Goal: Task Accomplishment & Management: Manage account settings

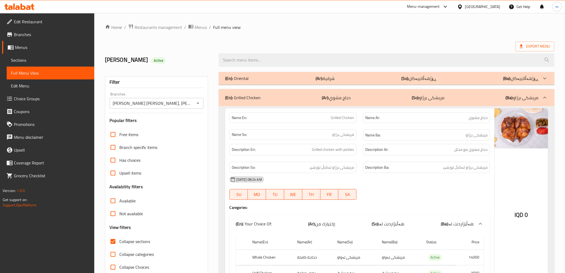
scroll to position [895, 0]
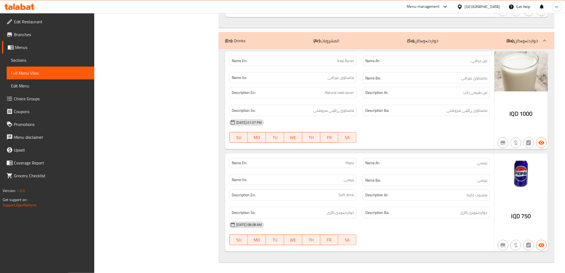
click at [20, 9] on icon at bounding box center [19, 6] width 30 height 6
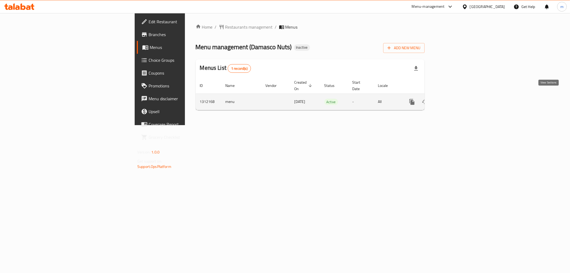
click at [453, 99] on icon "enhanced table" at bounding box center [450, 102] width 6 height 6
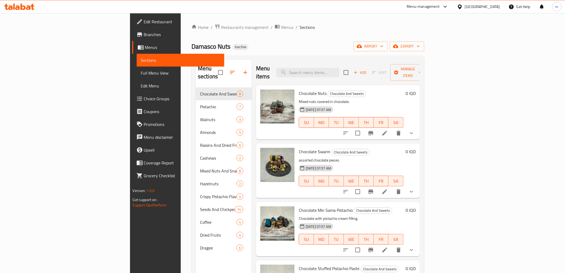
click at [141, 74] on span "Full Menu View" at bounding box center [180, 73] width 79 height 6
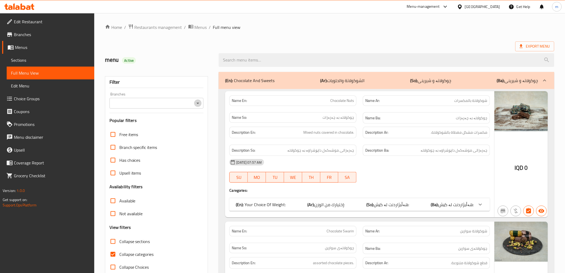
click at [197, 105] on icon "Open" at bounding box center [198, 103] width 6 height 6
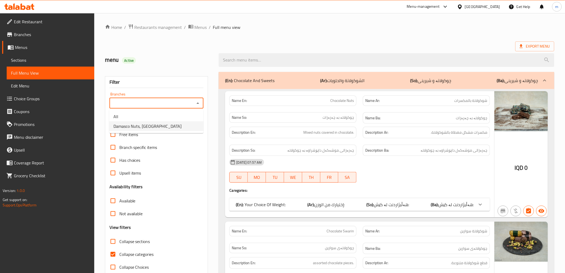
click at [181, 126] on li "Damasco Nuts, Maseik Street" at bounding box center [156, 126] width 94 height 10
type input "Damasco Nuts, Maseik Street"
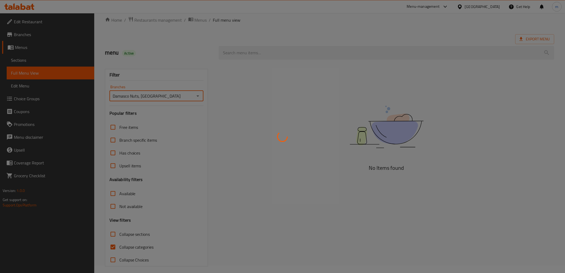
scroll to position [11, 0]
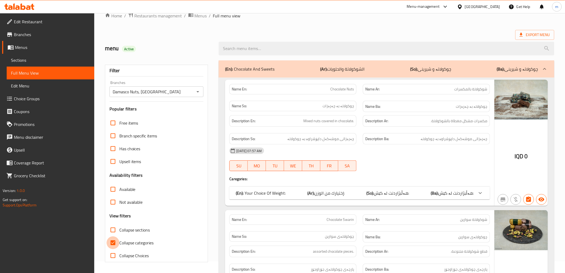
click at [113, 242] on input "Collapse categories" at bounding box center [113, 242] width 13 height 13
checkbox input "false"
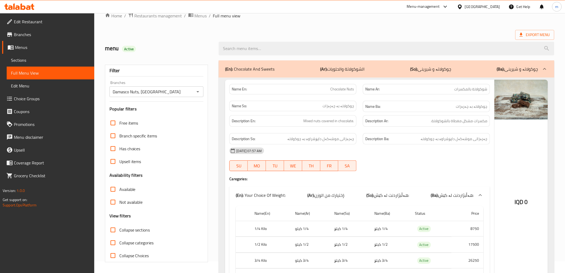
click at [140, 230] on span "Collapse sections" at bounding box center [134, 229] width 31 height 6
click at [119, 230] on input "Collapse sections" at bounding box center [113, 229] width 13 height 13
checkbox input "true"
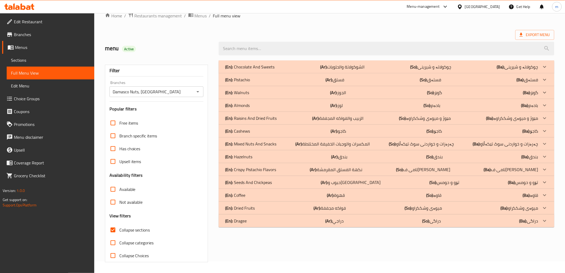
drag, startPoint x: 338, startPoint y: 79, endPoint x: 361, endPoint y: 125, distance: 51.8
click at [338, 79] on p "(Ar): فستق" at bounding box center [335, 79] width 19 height 6
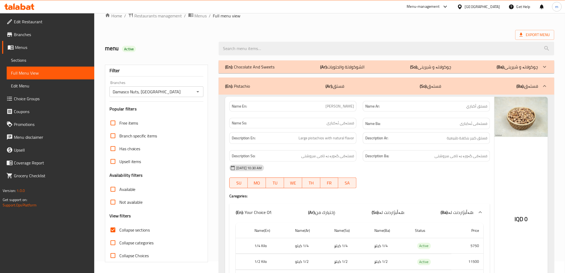
click at [338, 106] on span "[PERSON_NAME]" at bounding box center [340, 106] width 29 height 6
copy span "Akbari"
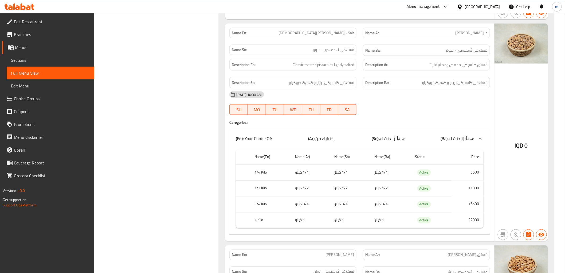
scroll to position [308, 0]
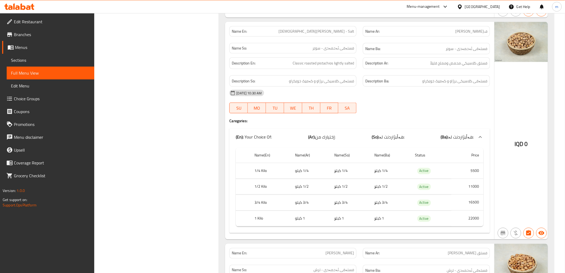
click at [458, 33] on span "ف[PERSON_NAME]" at bounding box center [472, 32] width 32 height 6
copy span "مالح"
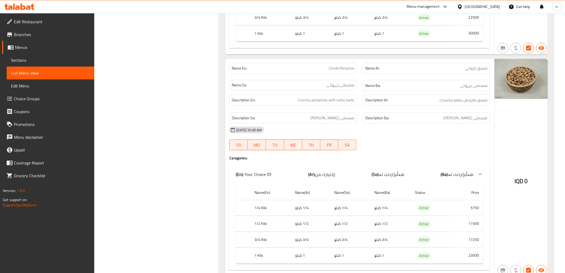
scroll to position [951, 0]
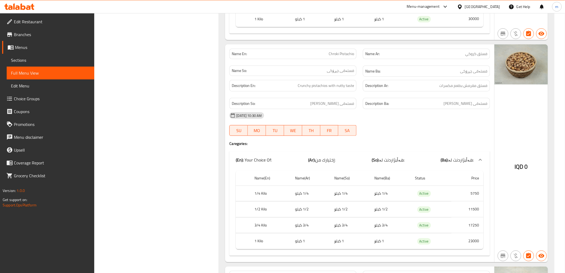
click at [343, 51] on span "Chroki Pistachio" at bounding box center [341, 54] width 25 height 6
copy span "Chroki Pistachio"
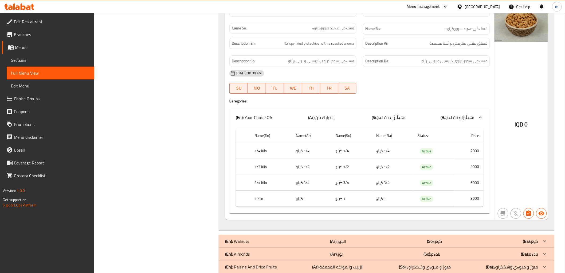
scroll to position [1446, 0]
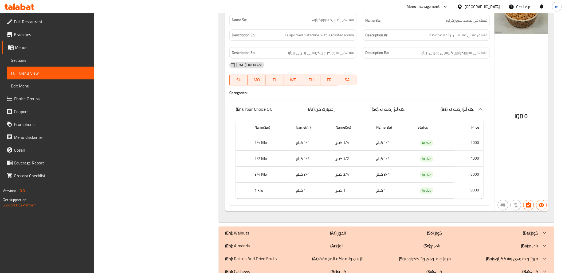
click at [330, 234] on b "(Ar):" at bounding box center [333, 233] width 7 height 8
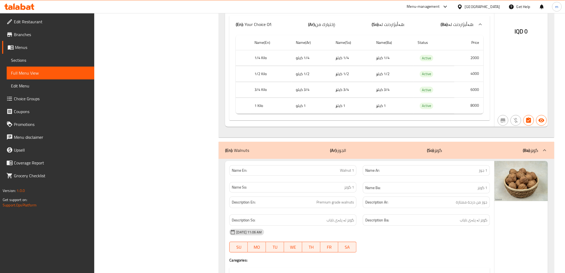
scroll to position [1551, 0]
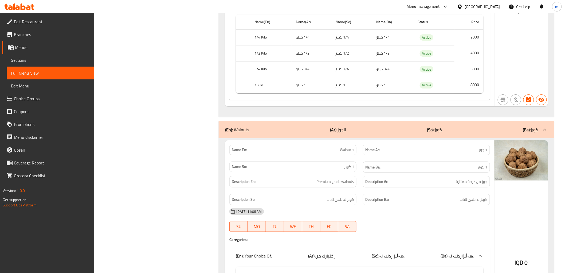
click at [335, 135] on div "(En): Walnuts (Ar): الجوز (So): گوێز (Ba): گوێز" at bounding box center [386, 129] width 335 height 17
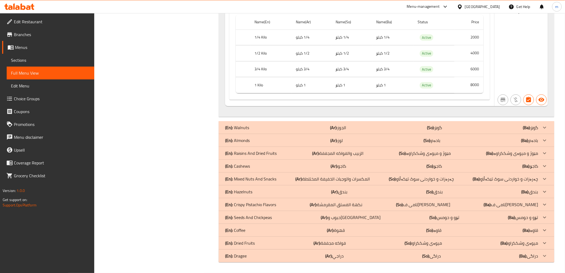
click at [273, 134] on div "(En): Almonds (Ar): لوز (So): بادەم (Ba): بادەم" at bounding box center [386, 140] width 335 height 13
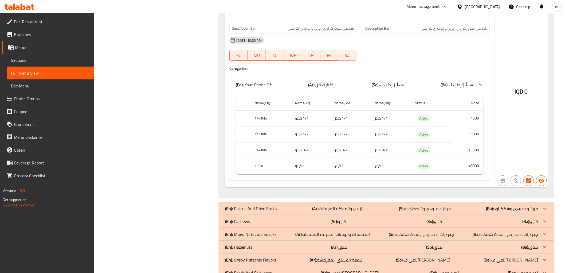
scroll to position [2639, 0]
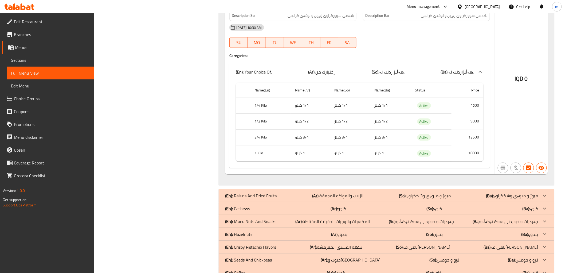
click at [316, 209] on div "(En): Cashews (Ar): كاجو (So): کاجۆ (Ba): کاجۆ" at bounding box center [381, 208] width 313 height 6
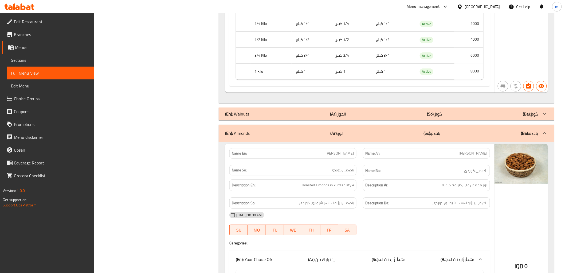
scroll to position [1515, 0]
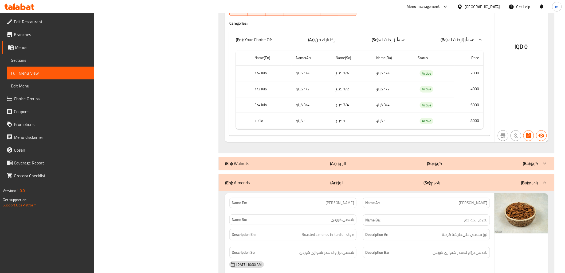
click at [335, 198] on div "Name En: Almond Kurdi" at bounding box center [292, 202] width 127 height 10
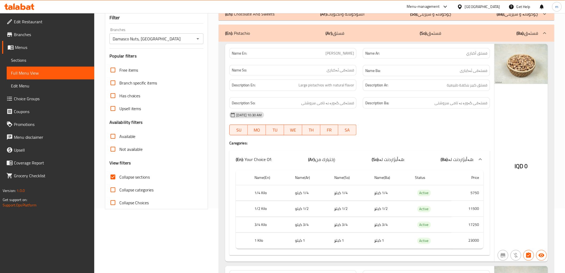
scroll to position [31, 0]
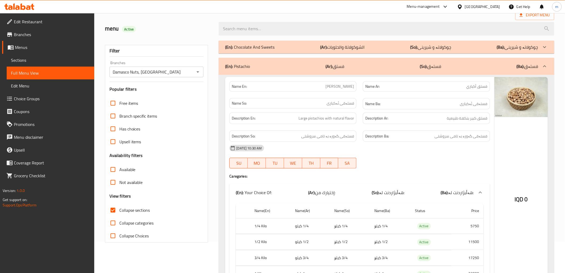
click at [274, 64] on div "(En): Pistachio (Ar): فستق (So): فستەق (Ba): فستەق" at bounding box center [381, 66] width 313 height 6
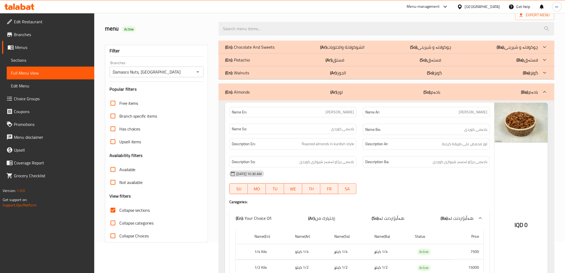
click at [271, 92] on div "(En): Almonds (Ar): لوز (So): بادەم (Ba): بادەم" at bounding box center [381, 92] width 313 height 6
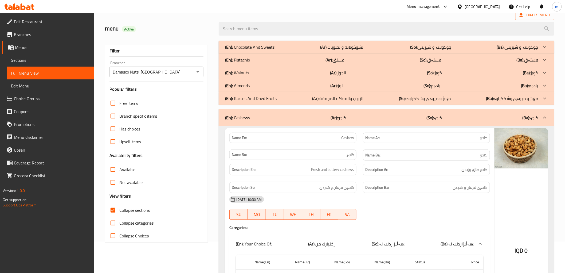
click at [335, 112] on div "(En): Cashews (Ar): كاجو (So): کاجۆ (Ba): کاجۆ" at bounding box center [386, 117] width 335 height 17
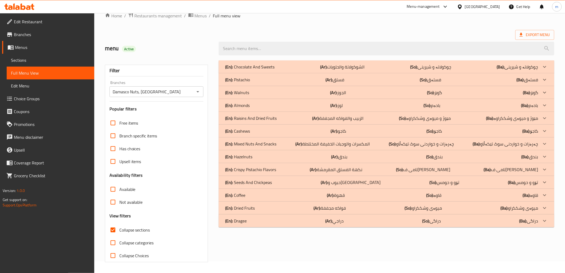
scroll to position [11, 0]
click at [339, 154] on p "(Ar): بندق" at bounding box center [339, 156] width 16 height 6
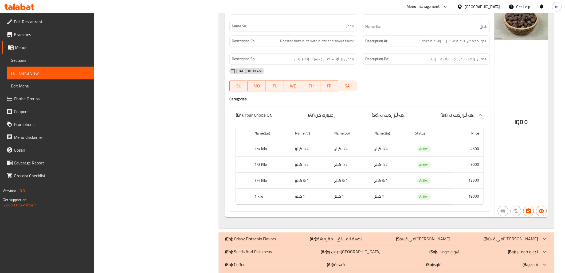
scroll to position [442, 0]
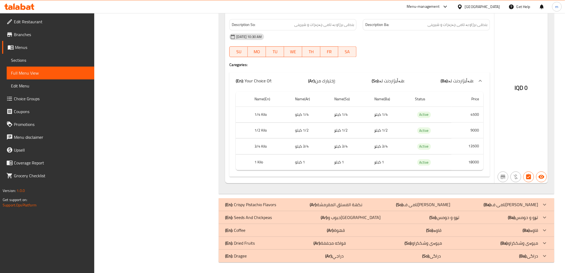
click at [363, 158] on td "1 کیلۆ" at bounding box center [350, 162] width 40 height 16
click at [275, 218] on div "(En): Seeds And Chickpeas (Ar): حبوب وحمص (So): تۆو و حومس (Ba): تۆو و حومس" at bounding box center [381, 217] width 313 height 6
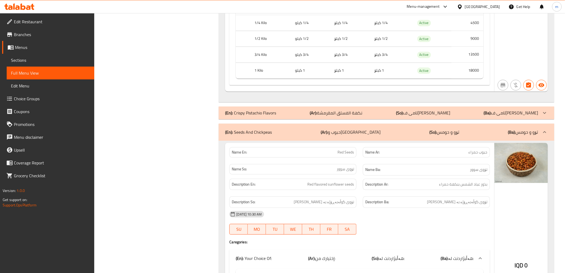
scroll to position [541, 0]
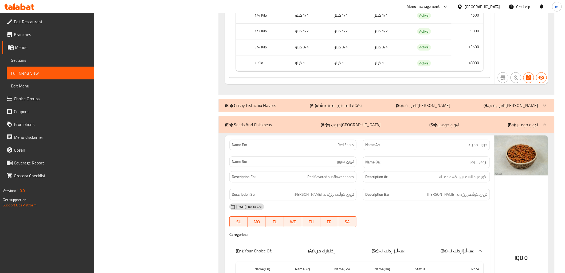
click at [337, 158] on div "Name So: تۆوى سوور" at bounding box center [292, 161] width 127 height 10
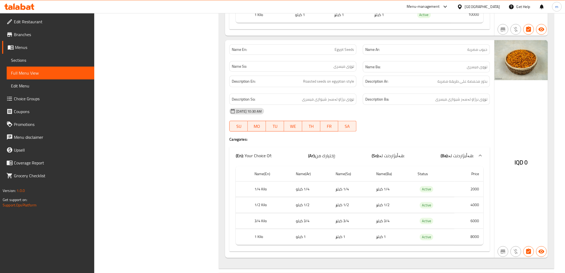
scroll to position [3569, 0]
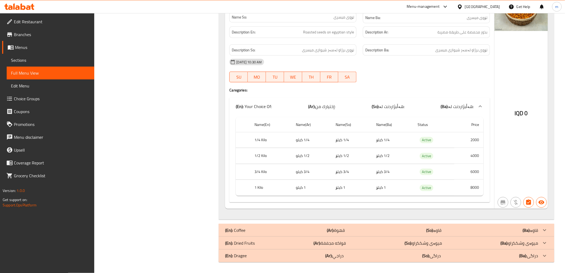
click at [327, 156] on td "1/2 كيلو" at bounding box center [312, 156] width 40 height 16
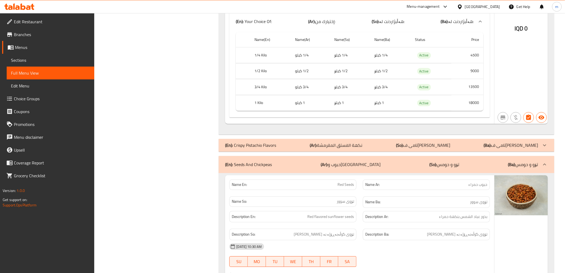
scroll to position [453, 0]
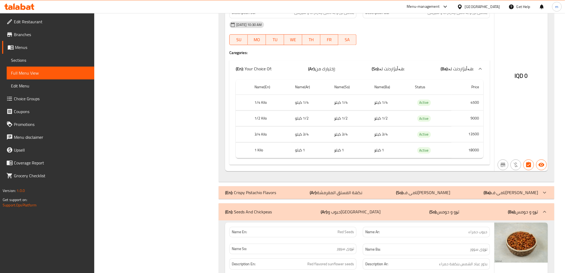
click at [297, 212] on div "(En): Seeds And Chickpeas (Ar): حبوب وحمص (So): تۆو و حومس (Ba): تۆو و حومس" at bounding box center [381, 211] width 313 height 6
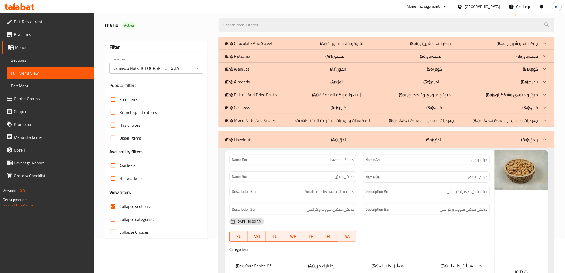
scroll to position [49, 0]
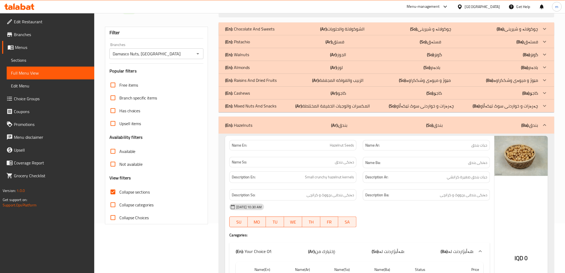
drag, startPoint x: 349, startPoint y: 128, endPoint x: 368, endPoint y: 176, distance: 51.7
click at [349, 128] on div "(En): Hazelnuts (Ar): بندق (So): بندق (Ba): بندق" at bounding box center [386, 124] width 335 height 17
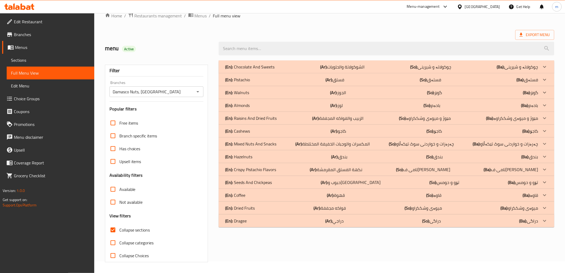
scroll to position [11, 0]
click at [347, 91] on div "(En): Walnuts (Ar): الجوز (So): گوێز (Ba): گوێز" at bounding box center [381, 92] width 313 height 6
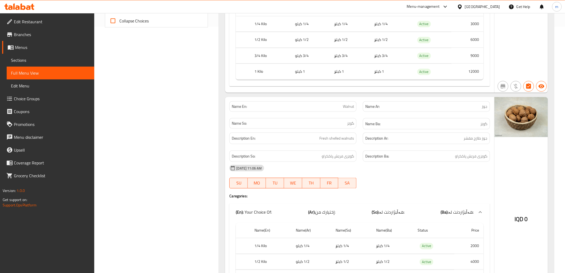
scroll to position [259, 0]
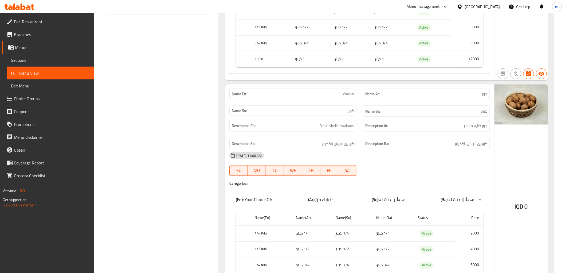
click at [282, 151] on div "16-09-2025 11:06 AM" at bounding box center [359, 155] width 267 height 13
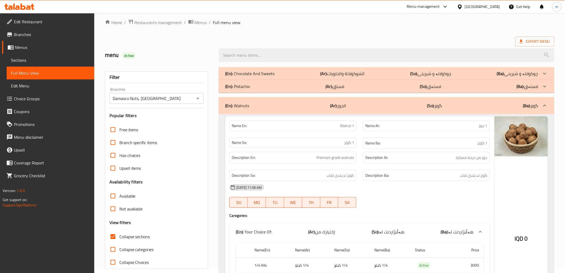
scroll to position [0, 0]
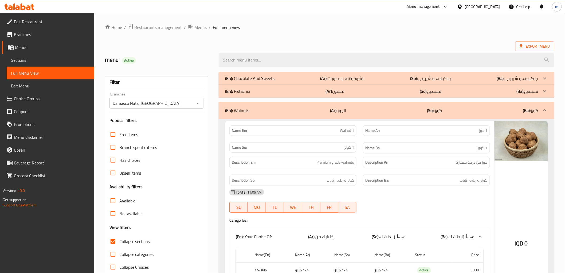
click at [338, 151] on div "Name So: 1 گوێز" at bounding box center [292, 147] width 127 height 10
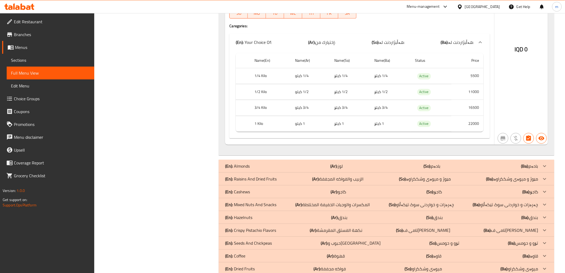
scroll to position [663, 0]
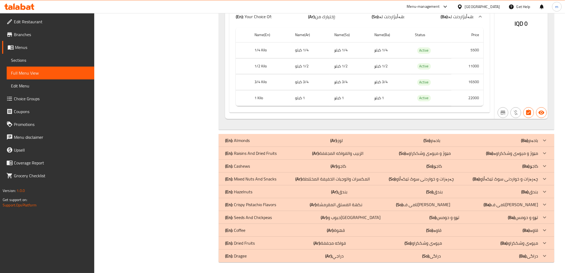
click at [276, 216] on div "(En): Seeds And Chickpeas (Ar): حبوب وحمص (So): تۆو و حومس (Ba): تۆو و حومس" at bounding box center [381, 217] width 313 height 6
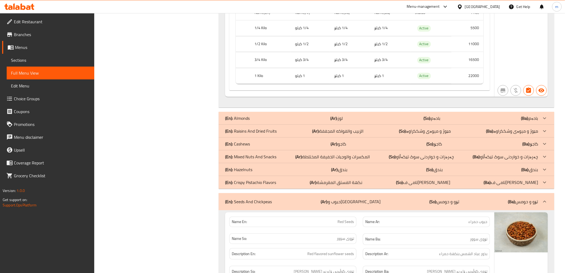
scroll to position [714, 0]
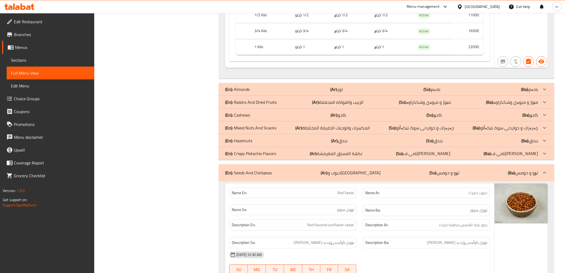
click at [284, 173] on div "(En): Seeds And Chickpeas (Ar): حبوب وحمص (So): تۆو و حومس (Ba): تۆو و حومس" at bounding box center [381, 172] width 313 height 6
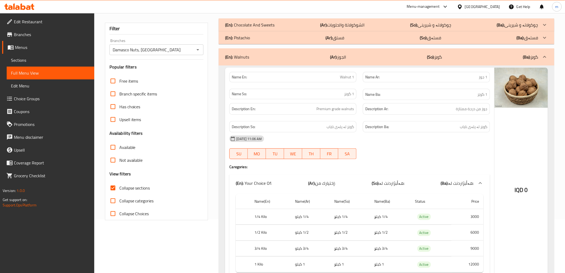
scroll to position [0, 0]
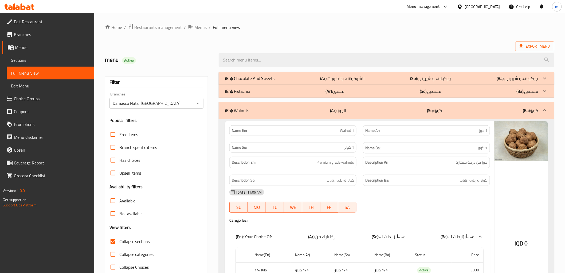
click at [347, 130] on span "Walnut 1" at bounding box center [347, 131] width 14 height 6
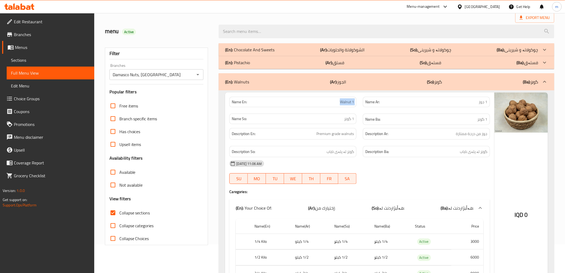
scroll to position [49, 0]
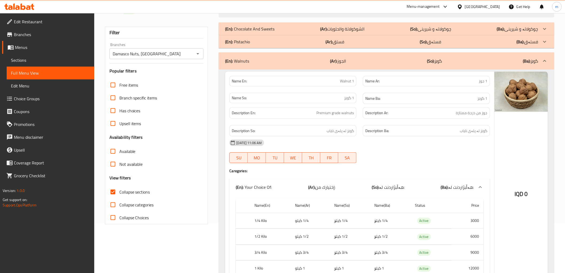
click at [337, 123] on div "Description So: گوێز لە پلەی نایاب" at bounding box center [293, 131] width 134 height 18
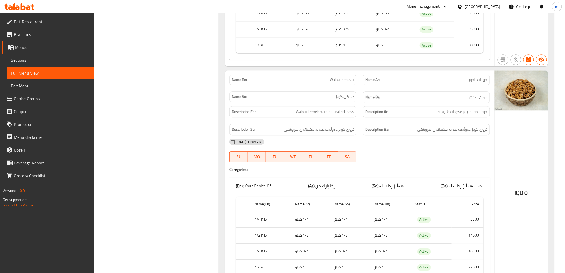
scroll to position [495, 0]
click at [385, 116] on div "Description Ar: حبوب جوز غنية بمكونات طبيعية" at bounding box center [426, 111] width 127 height 11
click at [355, 78] on div "Name En: Walnut seeds 1" at bounding box center [292, 79] width 127 height 10
click at [353, 78] on div "Name En: Walnut seeds 1" at bounding box center [292, 79] width 127 height 10
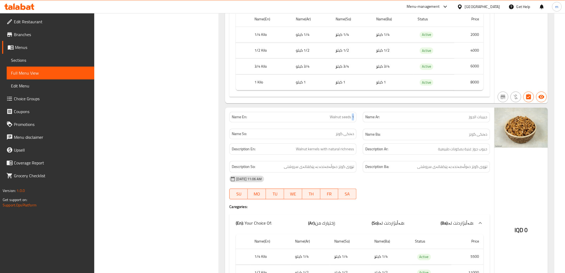
scroll to position [445, 0]
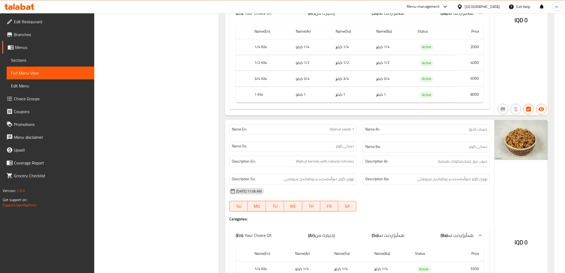
click at [335, 126] on span "Walnut seeds 1" at bounding box center [342, 129] width 24 height 6
copy span "Walnut seeds 1"
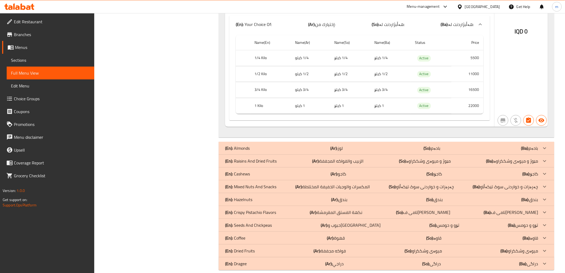
scroll to position [663, 0]
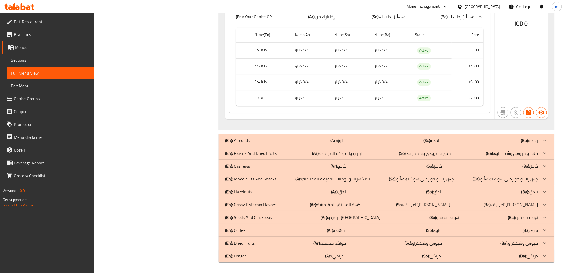
click at [474, 80] on td "16500" at bounding box center [468, 82] width 32 height 16
click at [322, 154] on p "(Ar): الزبيب والفواكه المجففة" at bounding box center [337, 153] width 51 height 6
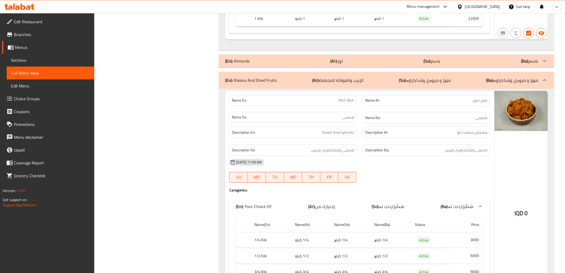
scroll to position [762, 0]
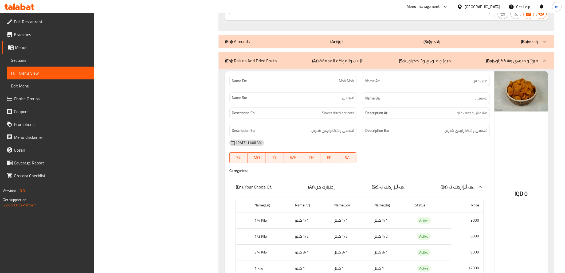
click at [477, 82] on span "مش مش" at bounding box center [480, 81] width 15 height 6
copy span "مش مش"
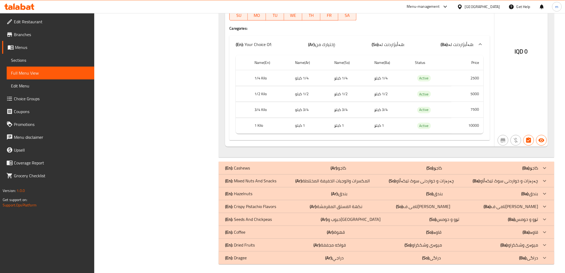
scroll to position [2016, 0]
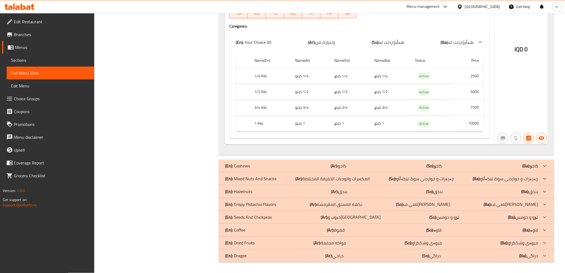
click at [288, 138] on div "Name(En) Name(Ar) Name(So) Name(Ba) Status Price 1/4 Kilo 1/4 كيلو 1/4 کیلۆ 1/4…" at bounding box center [359, 94] width 260 height 87
click at [276, 175] on div "(En): Mixed Nuts And Snacks (Ar): المكسرات والوجبات الخفيفة المختلطة (So): چەرە…" at bounding box center [386, 178] width 335 height 13
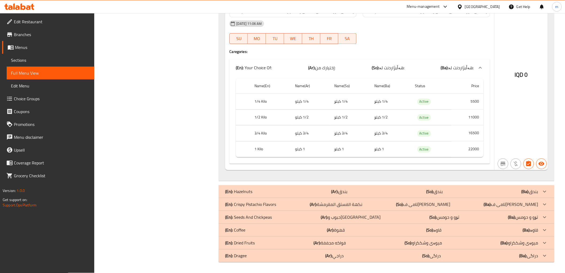
scroll to position [3813, 0]
click at [307, 92] on th "Name(Ar)" at bounding box center [310, 86] width 39 height 15
click at [355, 116] on td "1/2 کیلۆ" at bounding box center [350, 117] width 40 height 16
click at [258, 201] on p "(En): Crispy Pistachio Flavors" at bounding box center [250, 204] width 51 height 6
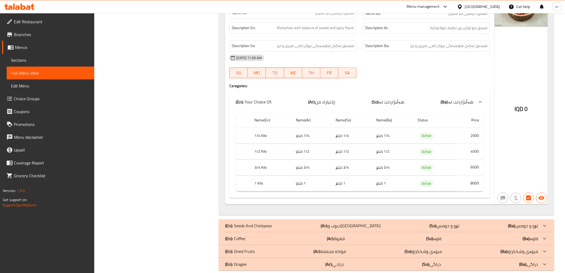
scroll to position [4722, 0]
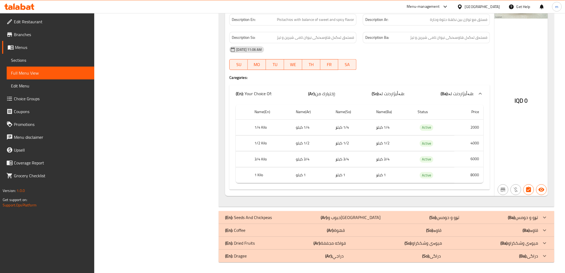
click at [316, 157] on td "3/4 كيلو" at bounding box center [312, 159] width 40 height 16
click at [252, 228] on div "(En): Coffee (Ar): قهوة (So): قاوە (Ba): قاوە" at bounding box center [381, 230] width 313 height 6
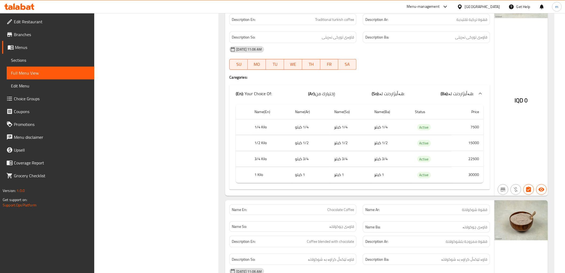
scroll to position [5167, 0]
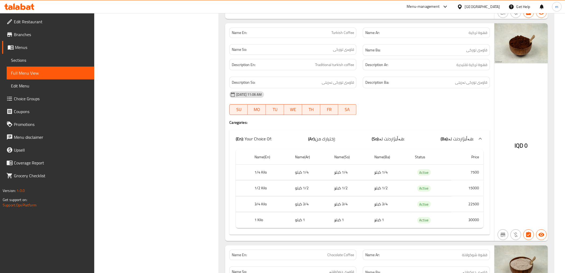
click at [349, 33] on span "Turkish Coffee" at bounding box center [342, 33] width 23 height 6
copy span "Turkish Coffee"
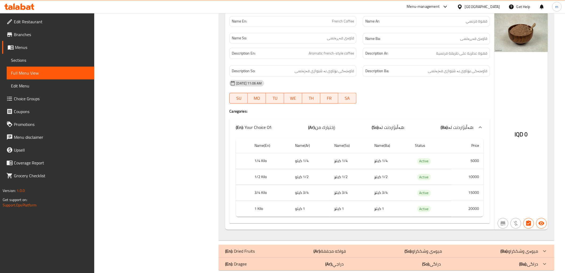
scroll to position [5631, 0]
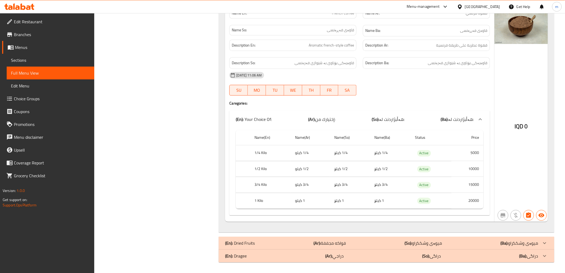
click at [365, 137] on th "Name(So)" at bounding box center [350, 137] width 40 height 15
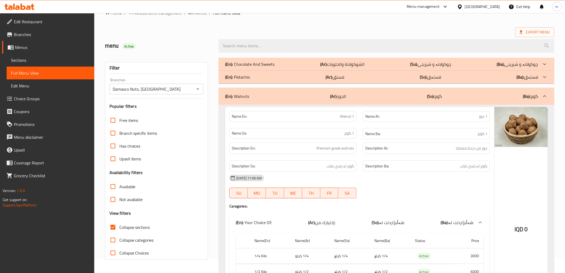
scroll to position [0, 0]
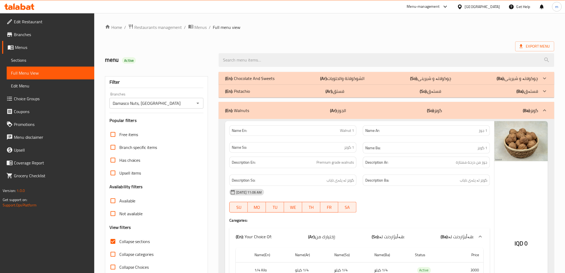
click at [270, 75] on p "(En): Chocolate And Sweets" at bounding box center [249, 78] width 49 height 6
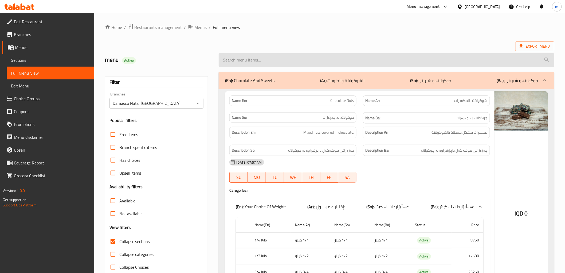
click at [305, 63] on input "search" at bounding box center [386, 60] width 335 height 14
paste input "Jelly bean"
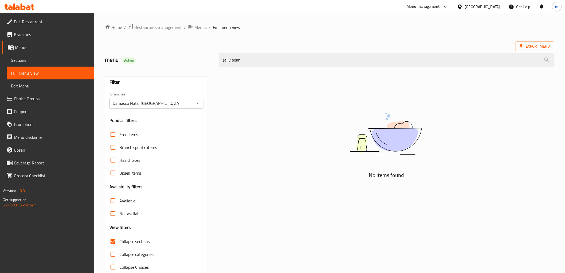
click at [291, 70] on div "No Items found" at bounding box center [387, 173] width 342 height 208
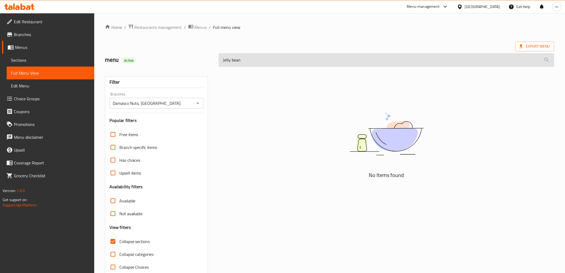
click at [290, 58] on input "Jelly bean" at bounding box center [386, 60] width 335 height 14
type input "Jelly"
click at [268, 62] on input "Jelly" at bounding box center [386, 60] width 335 height 14
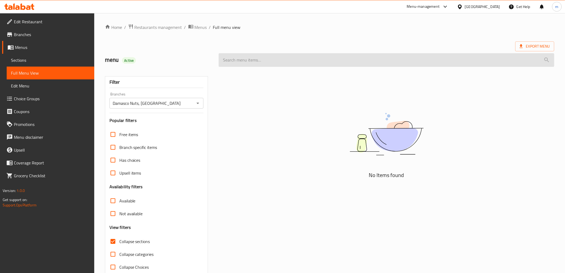
paste input "Jelly bean"
click at [230, 59] on input "Jelly bean" at bounding box center [386, 60] width 335 height 14
click at [228, 60] on input "Jelly bean" at bounding box center [386, 60] width 335 height 14
click at [239, 63] on input "bean" at bounding box center [386, 60] width 335 height 14
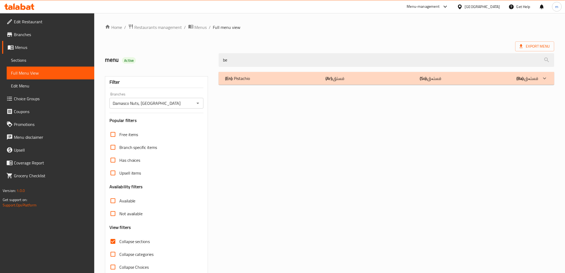
type input "be"
click at [318, 78] on div "(En): Pistachio (Ar): فستق (So): فستەق (Ba): فستەق" at bounding box center [381, 78] width 313 height 6
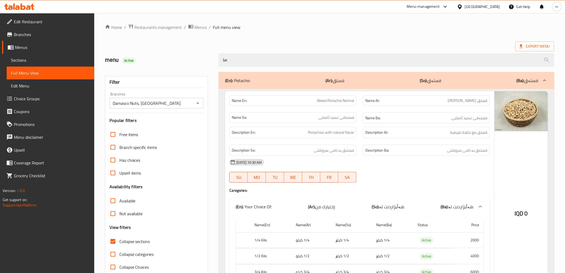
click at [251, 51] on div "be" at bounding box center [387, 60] width 342 height 20
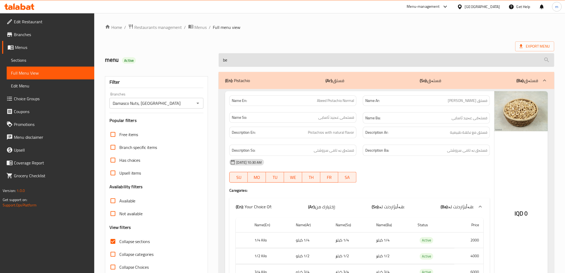
click at [250, 58] on input "be" at bounding box center [386, 60] width 335 height 14
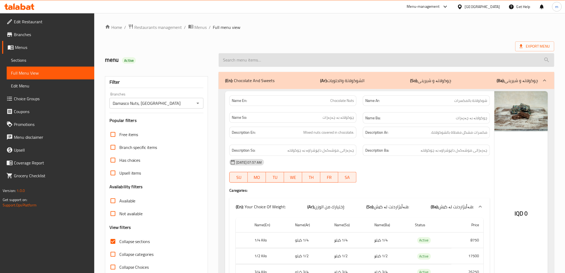
click at [317, 65] on input "search" at bounding box center [386, 60] width 335 height 14
paste input "Chocolate Stuffed Nuts"
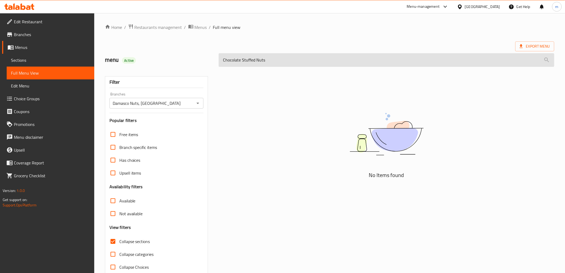
click at [270, 62] on input "Chocolate Stuffed Nuts" at bounding box center [386, 60] width 335 height 14
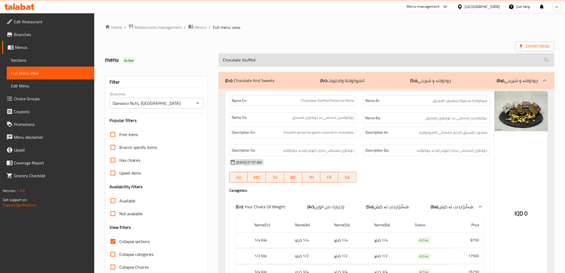
click at [290, 59] on input "Chocolate Stuffed" at bounding box center [386, 60] width 335 height 14
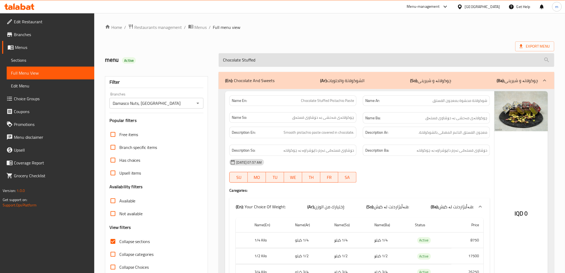
click at [290, 59] on input "Chocolate Stuffed" at bounding box center [386, 60] width 335 height 14
paste input "Nuts"
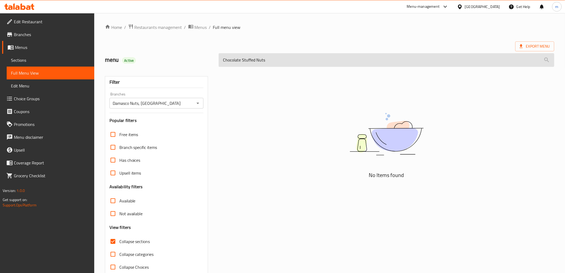
click at [251, 60] on input "Chocolate Stuffed Nuts" at bounding box center [386, 60] width 335 height 14
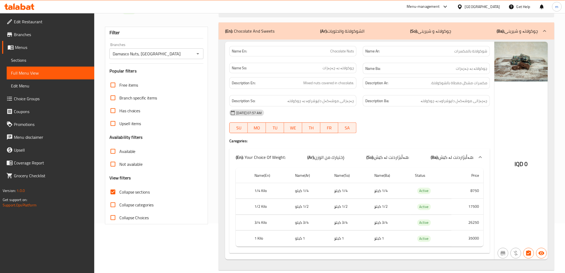
scroll to position [74, 0]
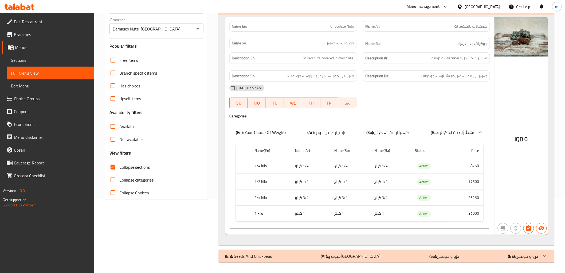
click at [351, 253] on p "(Ar): حبوب وحمص" at bounding box center [351, 256] width 60 height 6
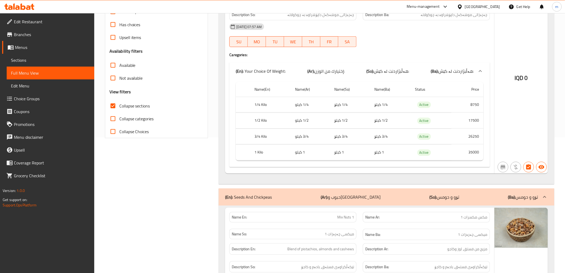
scroll to position [86, 0]
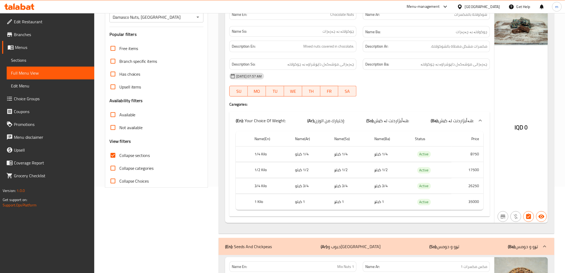
click at [326, 244] on div "(En): Seeds And Chickpeas (Ar): حبوب وحمص (So): تۆو و حومس (Ba): تۆو و حومس" at bounding box center [381, 246] width 313 height 6
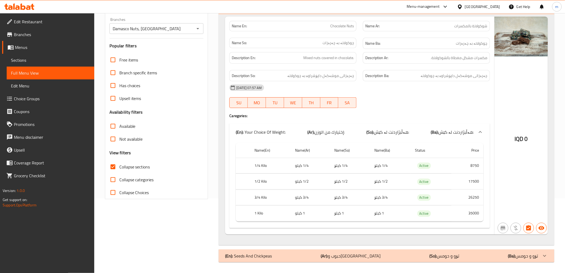
scroll to position [0, 0]
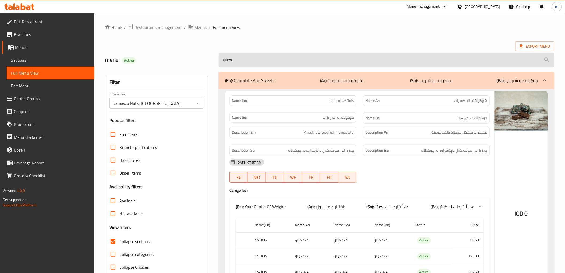
click at [290, 66] on input "Nuts" at bounding box center [386, 60] width 335 height 14
click at [291, 62] on input "Nuts" at bounding box center [386, 60] width 335 height 14
paste input "Chocolate Full Pistachio"
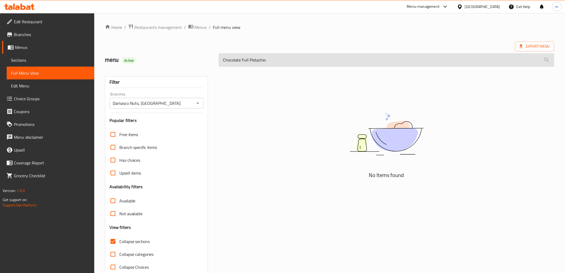
click at [234, 60] on input "Chocolate Full Pistachio" at bounding box center [386, 60] width 335 height 14
click at [233, 59] on input "Full Pistachio" at bounding box center [386, 60] width 335 height 14
click at [301, 62] on input "Full" at bounding box center [386, 60] width 335 height 14
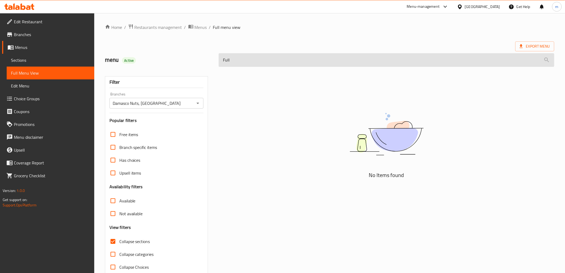
click at [301, 62] on input "Full" at bounding box center [386, 60] width 335 height 14
paste input "Chocolate Stuffed Delight Pistachio"
click at [301, 62] on input "Full" at bounding box center [386, 60] width 335 height 14
click at [301, 62] on input "Chocolate Stuffed Delight Pistachio" at bounding box center [386, 60] width 335 height 14
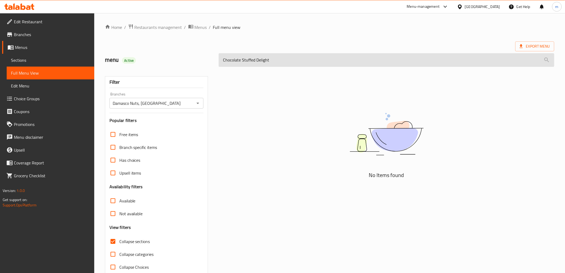
click at [288, 61] on input "Chocolate Stuffed Delight" at bounding box center [386, 60] width 335 height 14
click at [234, 58] on input "Chocolate Stuffed Delight" at bounding box center [386, 60] width 335 height 14
click at [229, 60] on input "Stuffed Delight" at bounding box center [386, 60] width 335 height 14
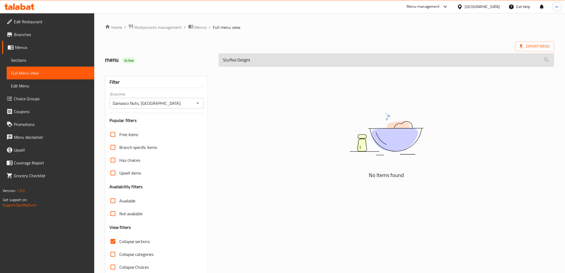
click at [229, 60] on input "Stuffed Delight" at bounding box center [386, 60] width 335 height 14
click at [262, 60] on input "Delight" at bounding box center [386, 60] width 335 height 14
type input "Deligh"
click at [262, 60] on input "Deligh" at bounding box center [386, 60] width 335 height 14
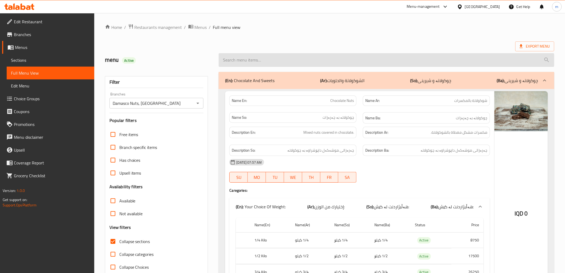
click at [282, 64] on input "search" at bounding box center [386, 60] width 335 height 14
paste input "Chocolate Full Pistachio"
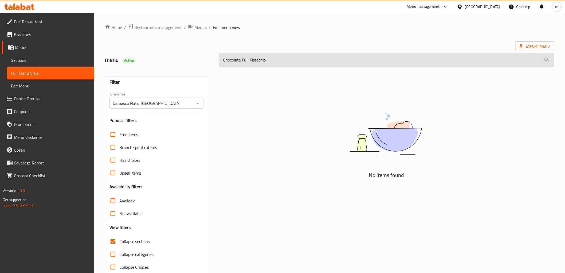
click at [283, 61] on input "Chocolate Full Pistachio" at bounding box center [386, 60] width 335 height 14
click at [247, 63] on input "Chocolate Full" at bounding box center [386, 60] width 335 height 14
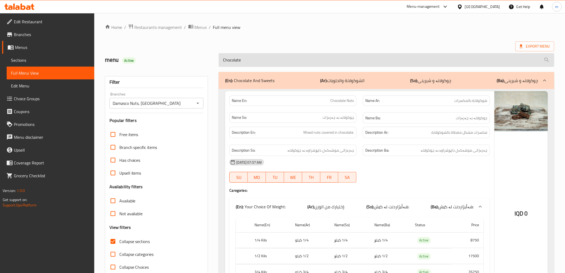
click at [259, 66] on input "Chocolate" at bounding box center [386, 60] width 335 height 14
click at [259, 60] on input "Chocolate" at bounding box center [386, 60] width 335 height 14
paste input "Full Pistachio"
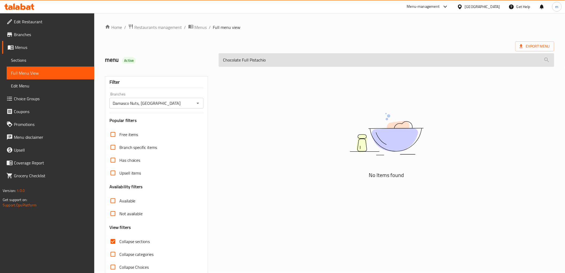
click at [242, 63] on input "Chocolate Full Pistachio" at bounding box center [386, 60] width 335 height 14
click at [234, 62] on input "Chocolate Full Pistachio" at bounding box center [386, 60] width 335 height 14
click at [303, 59] on input "Full Pistachio" at bounding box center [386, 60] width 335 height 14
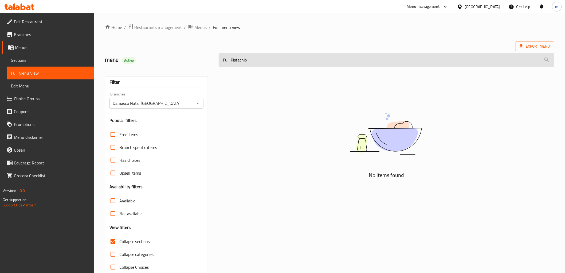
click at [303, 59] on input "Full Pistachio" at bounding box center [386, 60] width 335 height 14
paste input "Turkish Lokum Mix"
click at [302, 59] on input "Turkish Lokum Mix" at bounding box center [386, 60] width 335 height 14
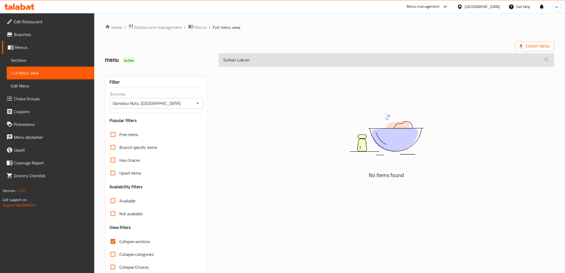
click at [222, 59] on input "Turkish Lokum" at bounding box center [386, 60] width 335 height 14
click at [241, 60] on input "Turkish Lokum" at bounding box center [386, 60] width 335 height 14
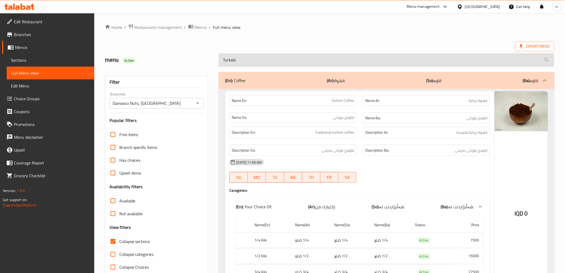
click at [288, 60] on input "Turkish" at bounding box center [386, 60] width 335 height 14
paste input "Sujuq"
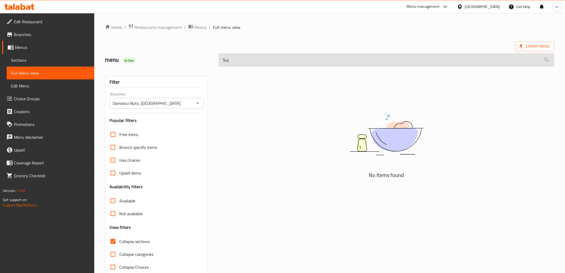
click at [310, 59] on input "Suj" at bounding box center [386, 60] width 335 height 14
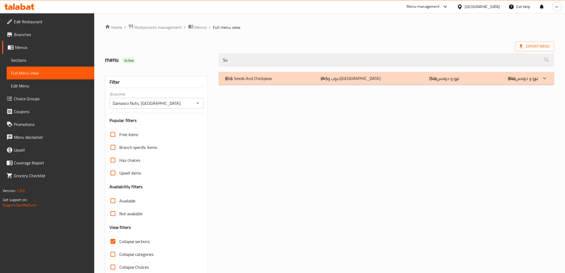
click at [314, 81] on div "(En): Seeds And Chickpeas (Ar): حبوب وحمص (So): تۆو و حومس (Ba): تۆو و حومس" at bounding box center [386, 78] width 335 height 13
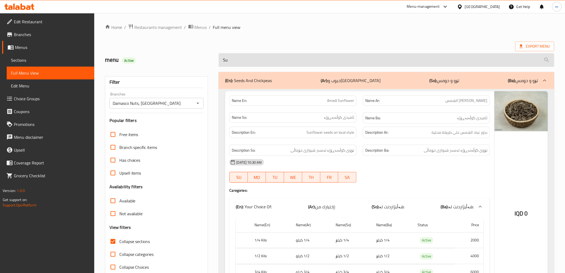
click at [291, 63] on input "Su" at bounding box center [386, 60] width 335 height 14
paste input "Chocolate Gift Box"
click at [291, 63] on input "Chocolate Gift Box" at bounding box center [386, 60] width 335 height 14
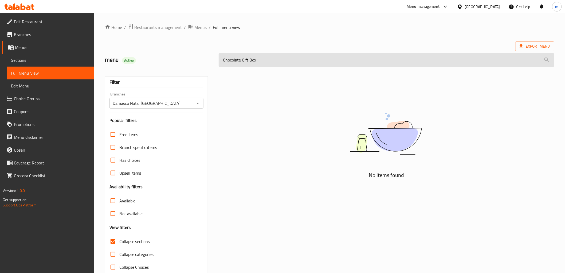
click at [291, 63] on input "Chocolate Gift Box" at bounding box center [386, 60] width 335 height 14
click at [233, 64] on input "Chocolate Gift Box" at bounding box center [386, 60] width 335 height 14
click at [255, 59] on input "Gift Box" at bounding box center [386, 60] width 335 height 14
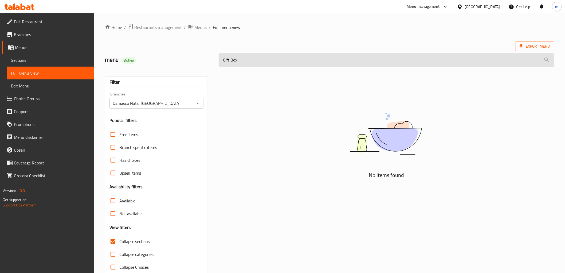
click at [255, 59] on input "Gift Box" at bounding box center [386, 60] width 335 height 14
click at [278, 61] on input "Gift" at bounding box center [386, 60] width 335 height 14
paste input "Chocolate Mix Gift Box - Round Shape"
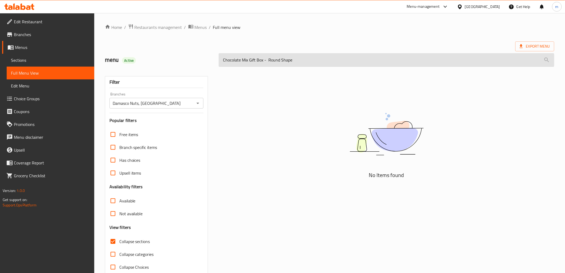
click at [270, 60] on input "Chocolate Mix Gift Box - Round Shape" at bounding box center [386, 60] width 335 height 14
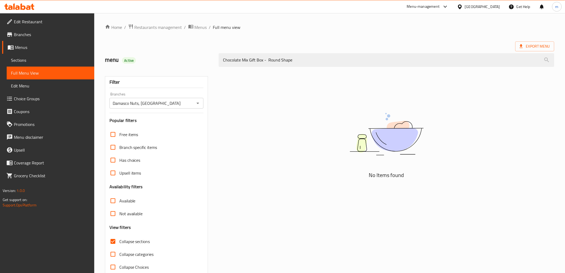
drag, startPoint x: 248, startPoint y: 58, endPoint x: 215, endPoint y: 58, distance: 33.4
click at [215, 58] on div "menu Active Chocolate Mix Gift Box - Round Shape" at bounding box center [330, 60] width 456 height 24
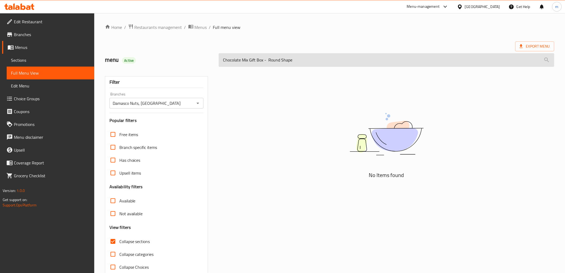
click at [234, 60] on input "Chocolate Mix Gift Box - Round Shape" at bounding box center [386, 60] width 335 height 14
drag, startPoint x: 238, startPoint y: 60, endPoint x: 311, endPoint y: 59, distance: 73.4
click at [311, 59] on input "Gift Box - Round Shape" at bounding box center [386, 60] width 335 height 14
click at [226, 59] on input "Gift Box" at bounding box center [386, 60] width 335 height 14
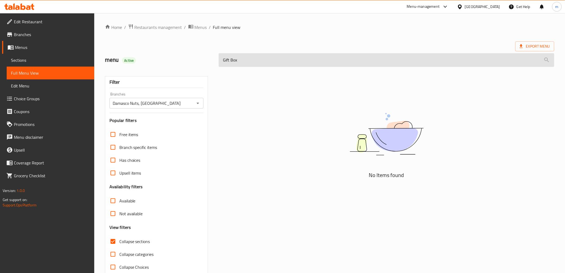
click at [225, 60] on input "Gift Box" at bounding box center [386, 60] width 335 height 14
click at [235, 59] on input "Gift Box" at bounding box center [386, 60] width 335 height 14
click at [310, 60] on input "Gift" at bounding box center [386, 60] width 335 height 14
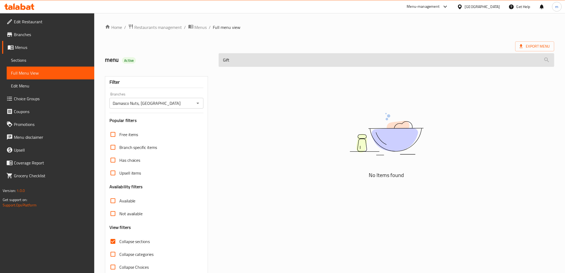
click at [310, 60] on input "Gift" at bounding box center [386, 60] width 335 height 14
paste input "Kids Gift Box"
click at [279, 60] on input "Kid" at bounding box center [386, 60] width 335 height 14
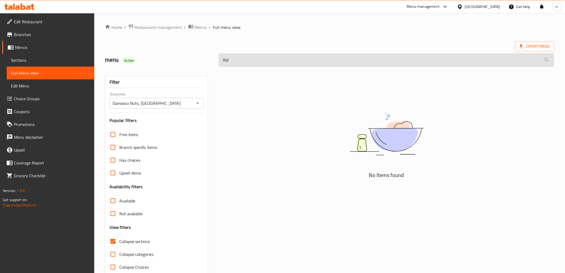
paste input "Chocolate Gift Box"
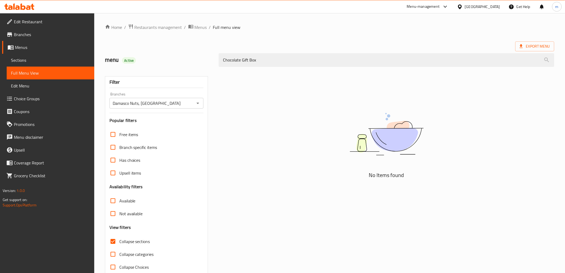
click at [309, 69] on div "No Items found" at bounding box center [387, 173] width 342 height 208
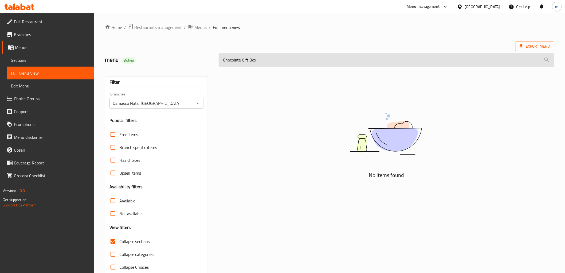
click at [309, 61] on input "Chocolate Gift Box" at bounding box center [386, 60] width 335 height 14
paste input "Mix Gift Box - Green Shape"
click at [266, 58] on input "Chocolate Mix Gift Box - Green Shape" at bounding box center [386, 60] width 335 height 14
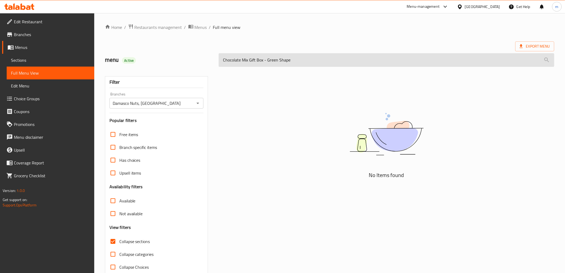
click at [267, 57] on input "Chocolate Mix Gift Box - Green Shape" at bounding box center [386, 60] width 335 height 14
click at [335, 62] on input "Green Shape" at bounding box center [386, 60] width 335 height 14
paste input "Dried Orang"
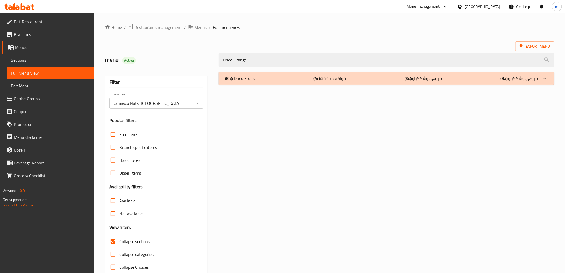
type input "Dried Orange"
click at [327, 76] on p "(Ar): فواكه مجففة" at bounding box center [330, 78] width 32 height 6
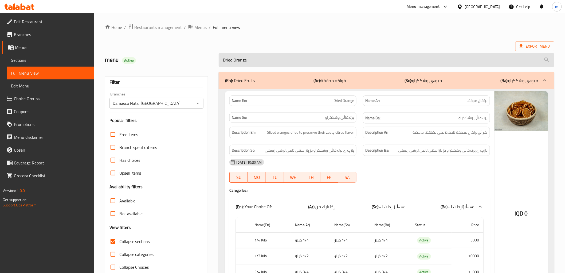
click at [313, 60] on input "Dried Orange" at bounding box center [386, 60] width 335 height 14
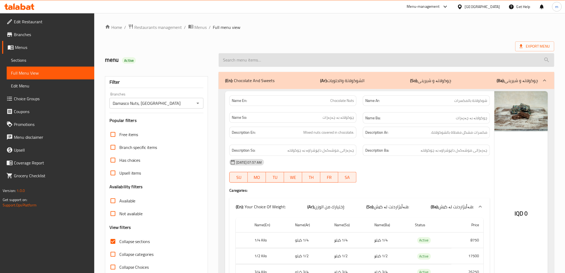
paste input "Jelly bean"
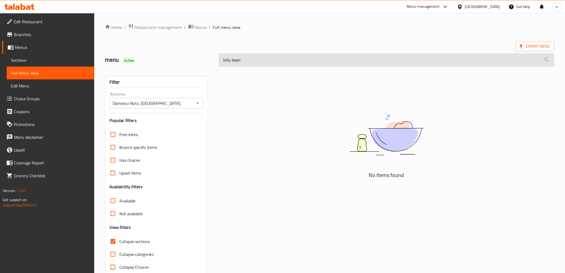
click at [271, 61] on input "Jelly bean" at bounding box center [386, 60] width 335 height 14
click at [267, 61] on input "Jelly" at bounding box center [386, 60] width 335 height 14
type input "Je"
click at [267, 61] on input "Je" at bounding box center [386, 60] width 335 height 14
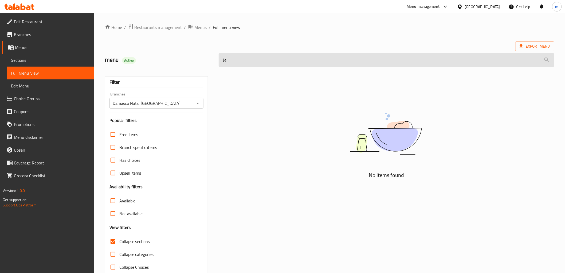
click at [267, 61] on input "Je" at bounding box center [386, 60] width 335 height 14
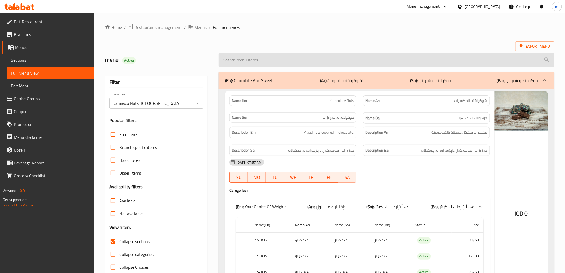
click at [277, 65] on input "search" at bounding box center [386, 60] width 335 height 14
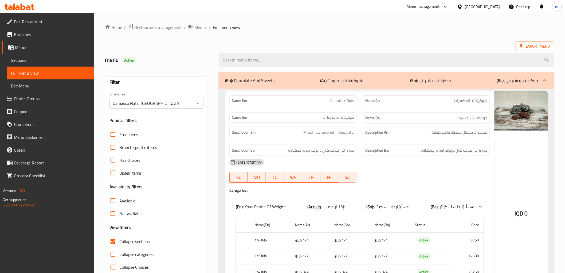
click at [343, 42] on div "Export Menu" at bounding box center [329, 46] width 449 height 10
click at [132, 242] on span "Collapse sections" at bounding box center [134, 241] width 31 height 6
click at [119, 242] on input "Collapse sections" at bounding box center [113, 241] width 13 height 13
click at [132, 242] on span "Collapse sections" at bounding box center [134, 241] width 31 height 6
click at [119, 242] on input "Collapse sections" at bounding box center [113, 241] width 13 height 13
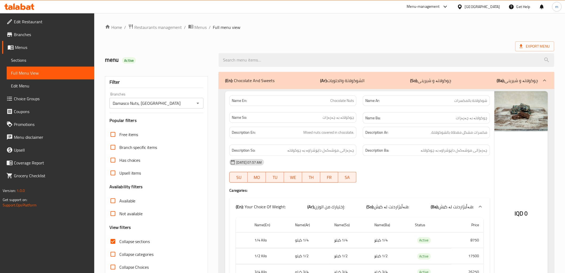
checkbox input "true"
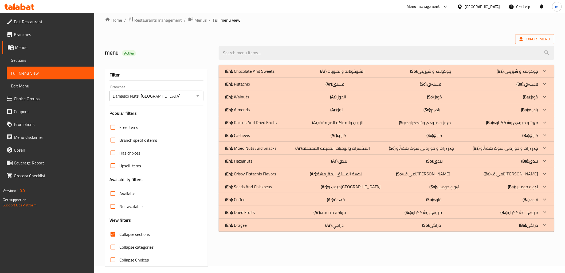
scroll to position [11, 0]
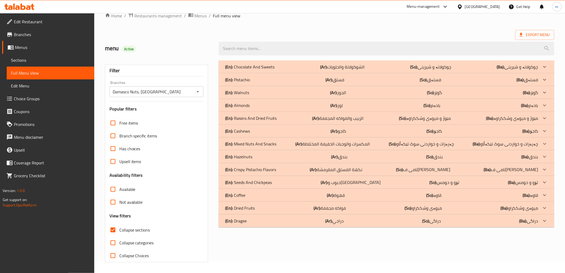
drag, startPoint x: 345, startPoint y: 207, endPoint x: 349, endPoint y: 211, distance: 5.5
click at [345, 207] on p "(Ar): فواكه مجففة" at bounding box center [330, 208] width 32 height 6
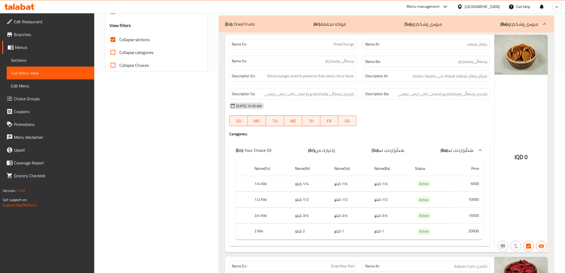
scroll to position [220, 0]
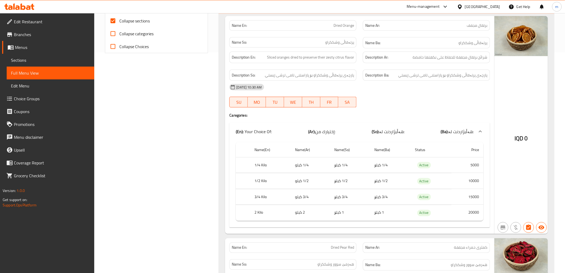
click at [316, 217] on td "2 كيلو" at bounding box center [310, 213] width 39 height 16
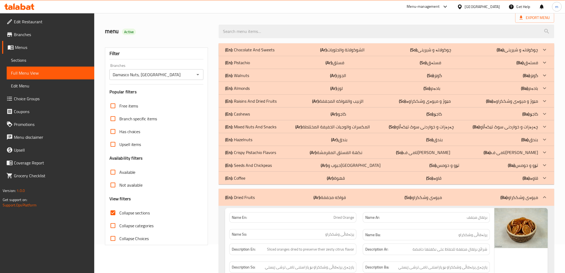
scroll to position [49, 0]
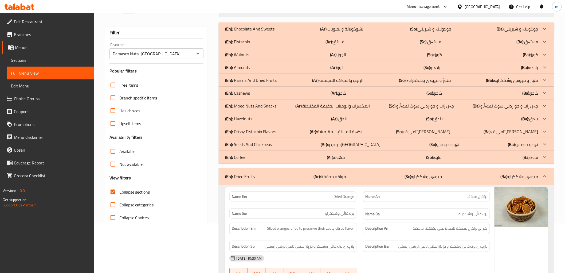
click at [345, 66] on div "(En): Almonds (Ar): لوز (So): بادەم (Ba): بادەم" at bounding box center [381, 67] width 313 height 6
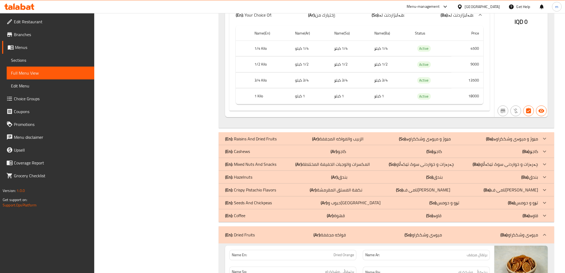
scroll to position [1237, 0]
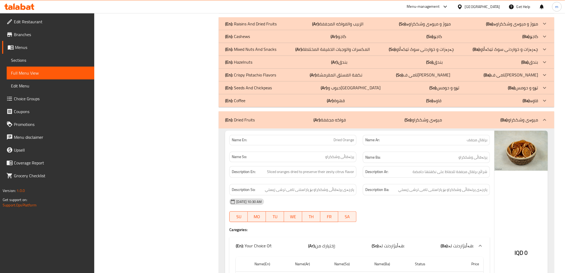
click at [284, 161] on div "Name So: پرتەقاڵى وشککراو" at bounding box center [292, 157] width 127 height 10
click at [324, 115] on div "(En): Dried Fruits (Ar): فواكه مجففة (So): میوەى وشککراو (Ba): میوەى وشککراو" at bounding box center [386, 119] width 335 height 17
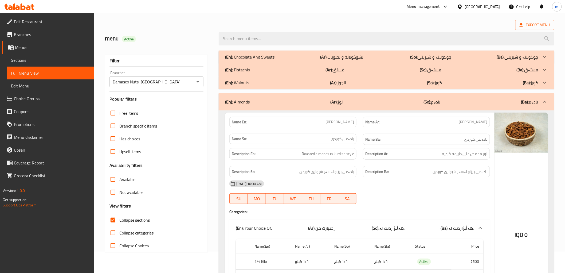
scroll to position [0, 0]
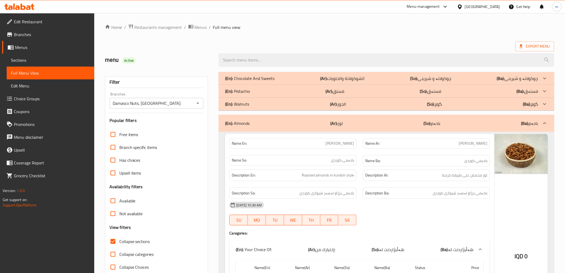
click at [278, 76] on div "(En): Chocolate And Sweets (Ar): الشوكولاتة والحلويات (So): چوکولاتە و شیرینی (…" at bounding box center [381, 78] width 313 height 6
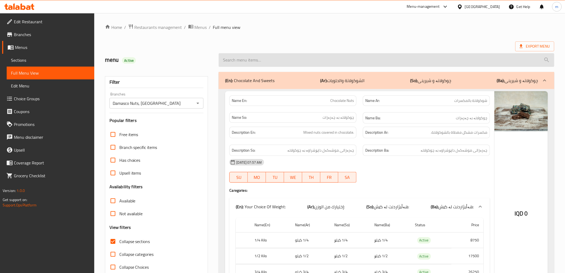
click at [274, 61] on input "search" at bounding box center [386, 60] width 335 height 14
paste input "Chocolate Stuffed Nuts"
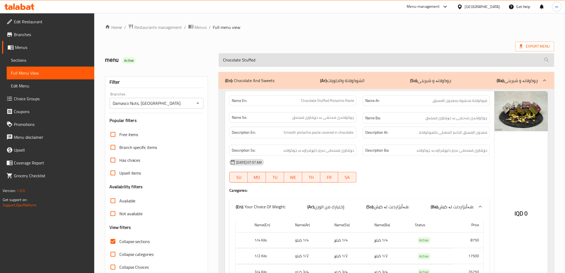
click at [273, 61] on input "Chocolate Stuffed" at bounding box center [386, 60] width 335 height 14
paste input "Turkish Lokum Mix"
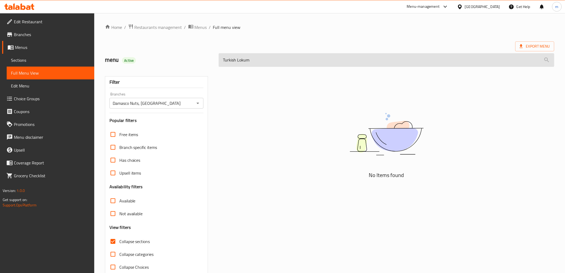
click at [246, 64] on input "Turkish Lokum" at bounding box center [386, 60] width 335 height 14
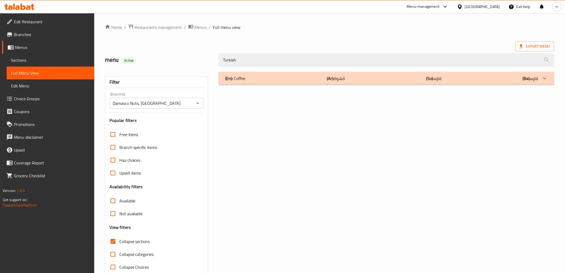
click at [334, 79] on b "(Ar):" at bounding box center [330, 78] width 7 height 8
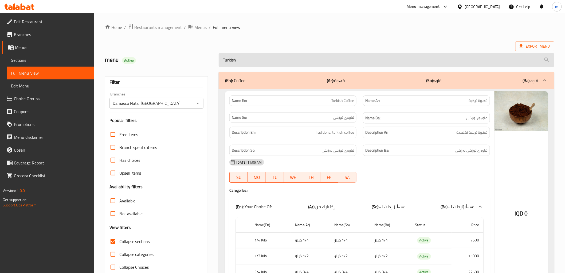
click at [264, 63] on input "Turkish" at bounding box center [386, 60] width 335 height 14
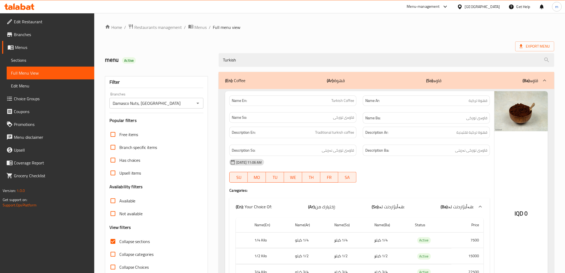
click at [295, 50] on div "Turkish" at bounding box center [387, 60] width 342 height 20
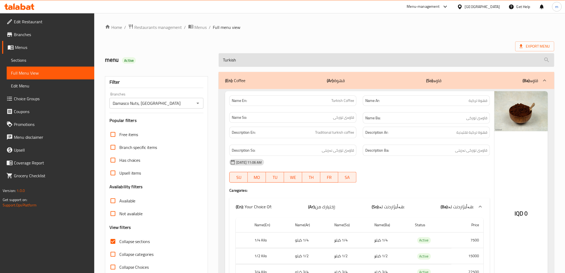
click at [295, 58] on input "Turkish" at bounding box center [386, 60] width 335 height 14
paste input "Chocolate Full Pistachio"
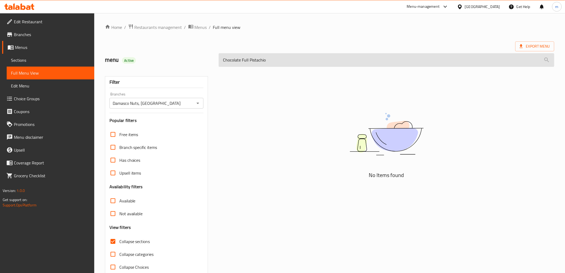
click at [235, 60] on input "Chocolate Full Pistachio" at bounding box center [386, 60] width 335 height 14
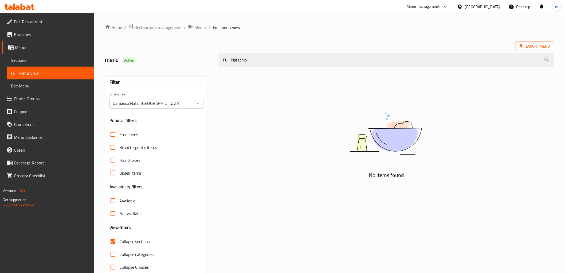
type input "Full Pistachio"
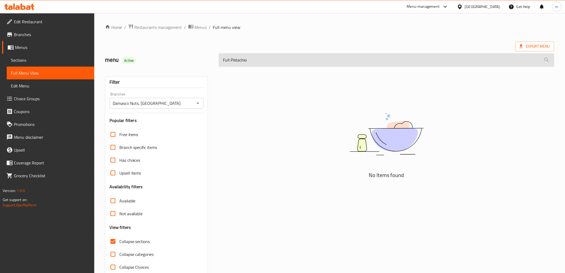
click at [265, 62] on input "Full Pistachio" at bounding box center [386, 60] width 335 height 14
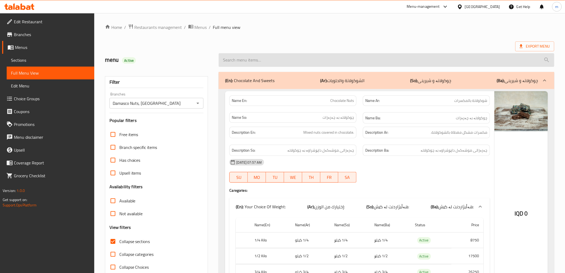
click at [250, 57] on input "search" at bounding box center [386, 60] width 335 height 14
click at [334, 59] on input "search" at bounding box center [386, 60] width 335 height 14
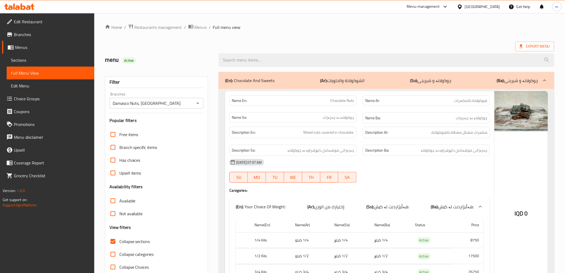
paste input "Dried Orange"
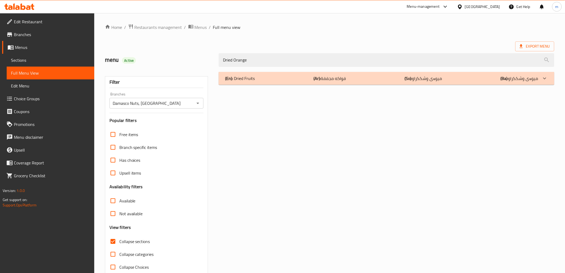
type input "Dried Orange"
click at [289, 74] on div "(En): Dried Fruits (Ar): فواكه مجففة (So): میوەى وشککراو (Ba): میوەى وشککراو" at bounding box center [386, 78] width 335 height 13
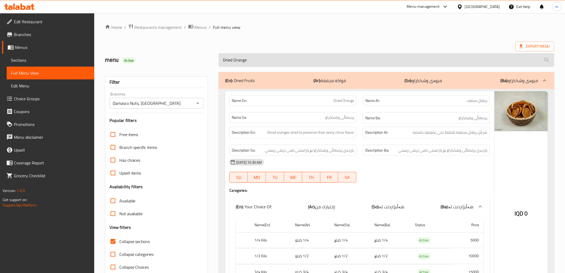
click at [288, 63] on input "Dried Orange" at bounding box center [386, 60] width 335 height 14
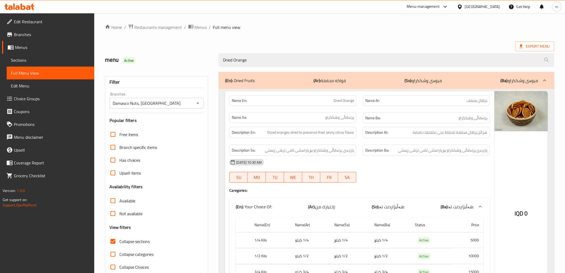
click at [137, 240] on span "Collapse sections" at bounding box center [134, 241] width 31 height 6
click at [119, 240] on input "Collapse sections" at bounding box center [113, 241] width 13 height 13
click at [137, 241] on span "Collapse sections" at bounding box center [134, 241] width 31 height 6
click at [119, 241] on input "Collapse sections" at bounding box center [113, 241] width 13 height 13
checkbox input "true"
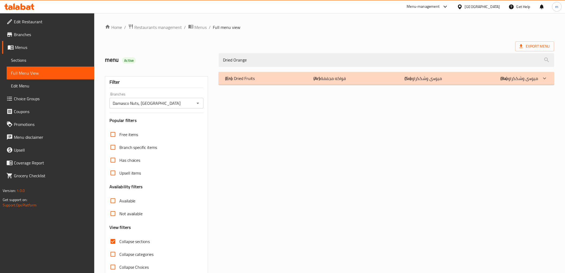
click at [291, 80] on div "(En): Dried Fruits (Ar): فواكه مجففة (So): میوەى وشککراو (Ba): میوەى وشککراو" at bounding box center [381, 78] width 313 height 6
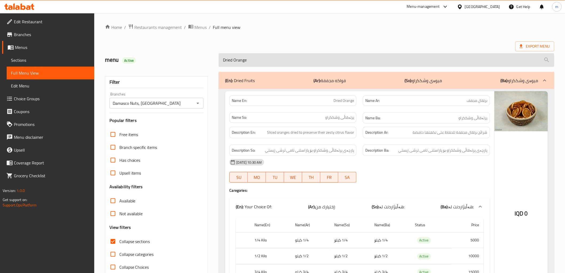
click at [291, 60] on input "Dried Orange" at bounding box center [386, 60] width 335 height 14
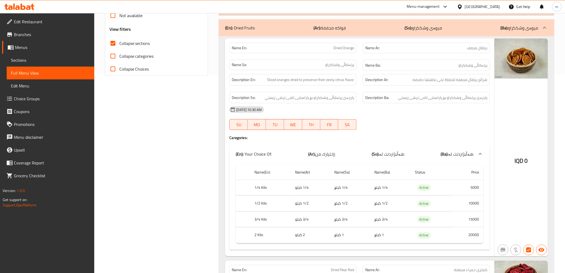
scroll to position [148, 0]
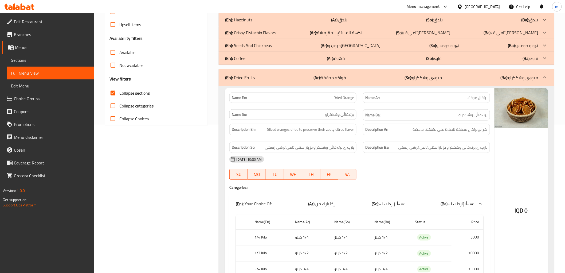
click at [331, 96] on p "Name En: Dried Orange" at bounding box center [293, 98] width 122 height 6
copy span "Dried Orange"
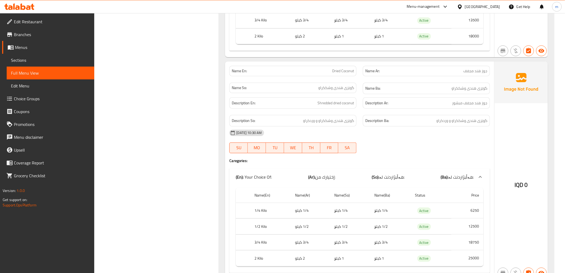
scroll to position [885, 0]
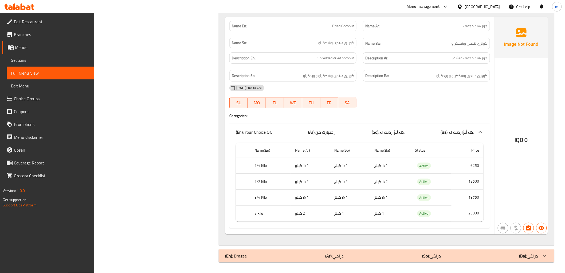
click at [402, 134] on span "هەڵبژاردنت لە:" at bounding box center [391, 132] width 25 height 8
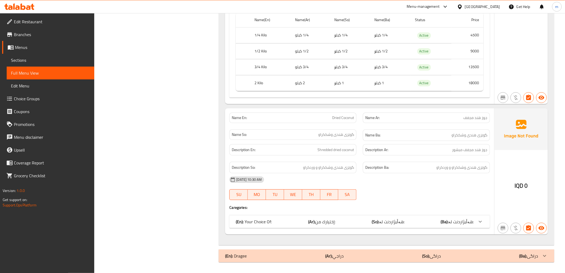
scroll to position [794, 0]
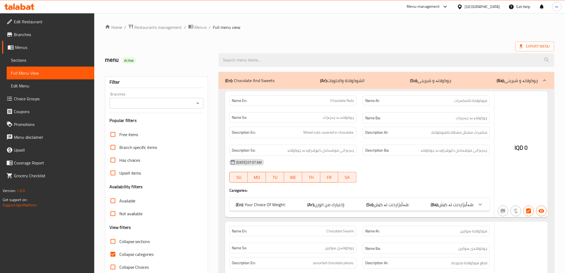
click at [32, 62] on div at bounding box center [282, 136] width 565 height 273
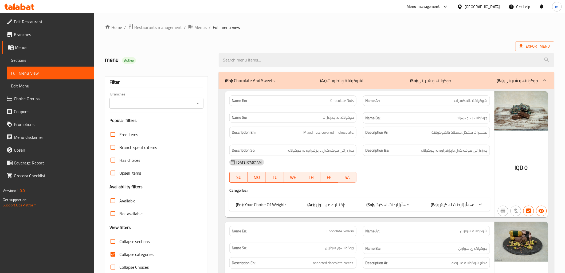
click at [42, 61] on span "Sections" at bounding box center [50, 60] width 79 height 6
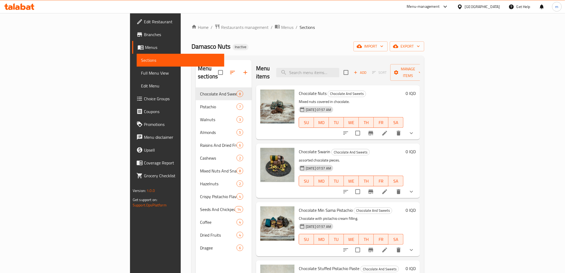
click at [357, 76] on div "Menu items Add Sort Manage items" at bounding box center [338, 72] width 164 height 25
click at [339, 73] on input "search" at bounding box center [307, 72] width 63 height 9
paste input "Chroki Pistachio"
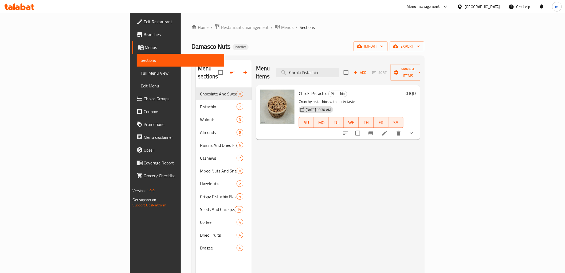
type input "Chroki Pistachio"
click at [388, 130] on icon at bounding box center [385, 133] width 6 height 6
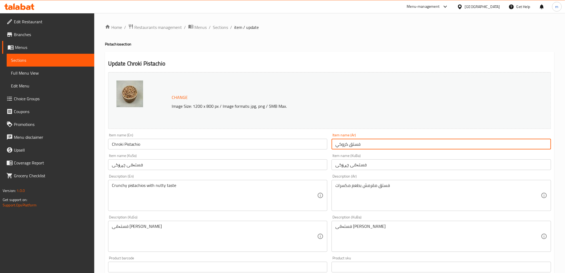
drag, startPoint x: 347, startPoint y: 144, endPoint x: 345, endPoint y: 145, distance: 2.7
click at [345, 145] on input "فستق كروكي" at bounding box center [442, 144] width 220 height 11
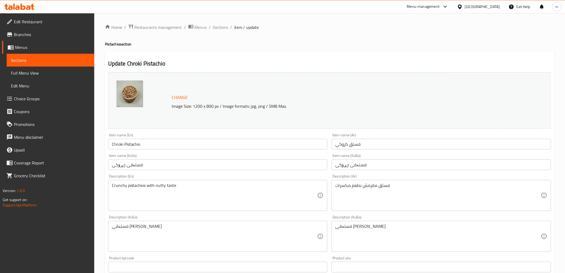
click at [185, 150] on div "Item name (En) Chroki Pistachio Item name (En)" at bounding box center [218, 141] width 224 height 21
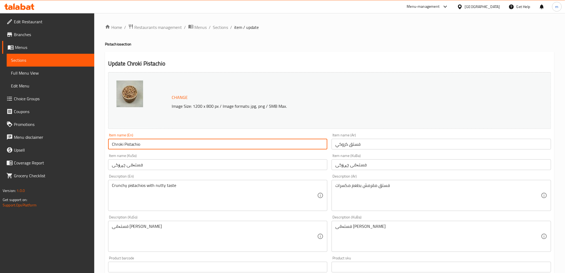
click at [188, 148] on input "Chroki Pistachio" at bounding box center [218, 144] width 220 height 11
click at [344, 142] on input "فستق كروكي" at bounding box center [442, 144] width 220 height 11
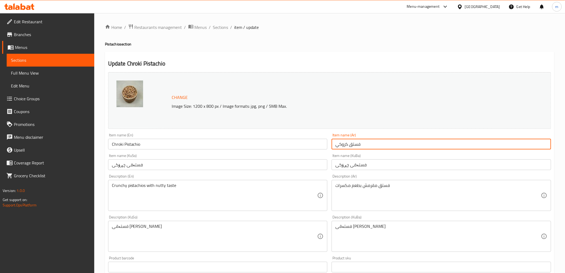
click at [344, 142] on input "فستق كروكي" at bounding box center [442, 144] width 220 height 11
paste input "ش"
click at [348, 146] on input "فستق شروكي" at bounding box center [442, 144] width 220 height 11
type input "فستق جروكي"
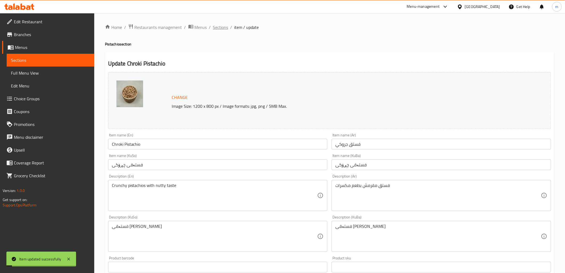
click at [222, 27] on span "Sections" at bounding box center [220, 27] width 15 height 6
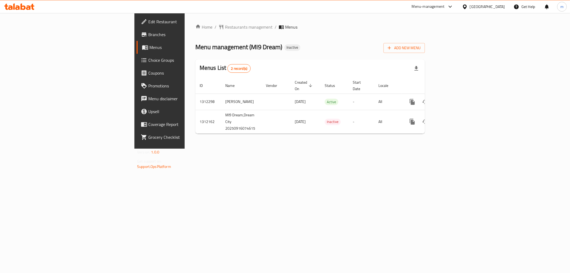
click at [297, 148] on div "Home / Restaurants management / Menus Menu management ( MI9 Dream ) Inactive Ad…" at bounding box center [310, 80] width 251 height 135
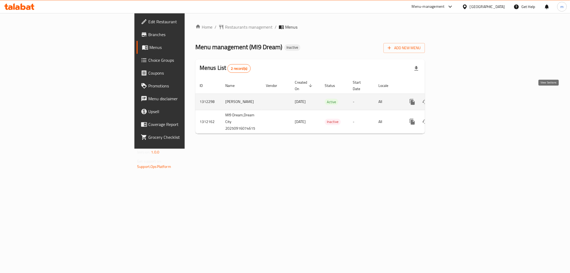
click at [454, 99] on icon "enhanced table" at bounding box center [450, 102] width 6 height 6
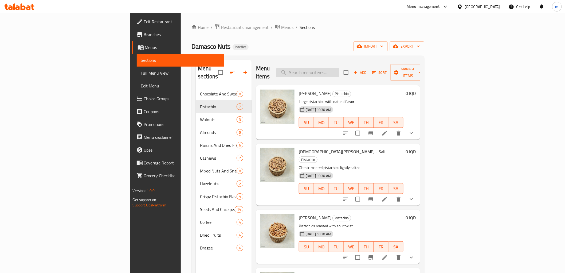
click at [339, 68] on input "search" at bounding box center [307, 72] width 63 height 9
paste input "Walnut 1"
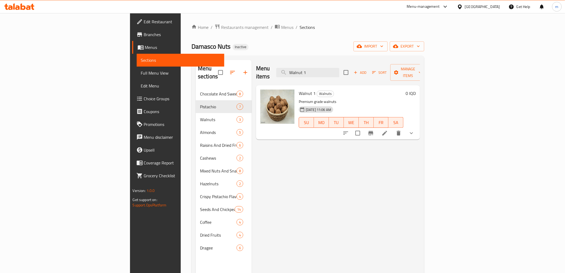
type input "Walnut 1"
click at [387, 131] on icon at bounding box center [384, 133] width 5 height 5
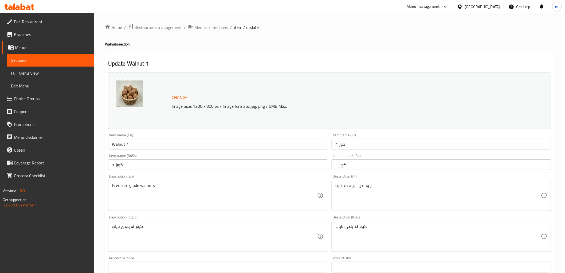
click at [377, 144] on input "1 جوز" at bounding box center [442, 144] width 220 height 11
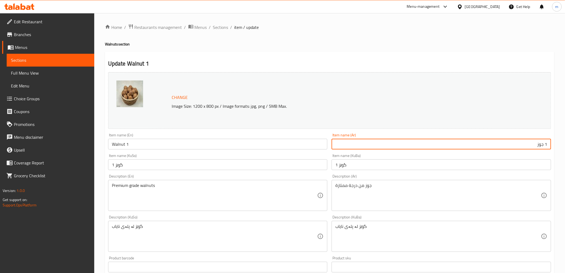
click at [540, 143] on input "1 جوز" at bounding box center [442, 144] width 220 height 11
click at [546, 145] on input "1 جوز" at bounding box center [442, 144] width 220 height 11
drag, startPoint x: 543, startPoint y: 143, endPoint x: 557, endPoint y: 146, distance: 14.1
click at [557, 146] on div "Home / Restaurants management / Menus / Sections / item / update Walnuts sectio…" at bounding box center [329, 251] width 471 height 476
click at [518, 139] on input "جوز" at bounding box center [442, 144] width 220 height 11
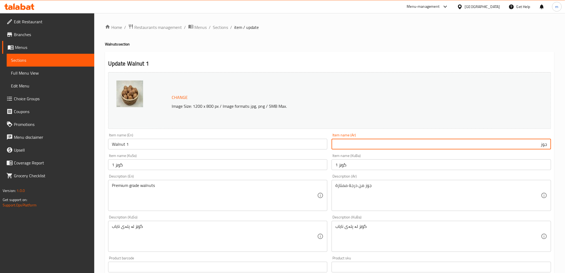
click at [506, 146] on input "جوز" at bounding box center [442, 144] width 220 height 11
type input "جوز - 1"
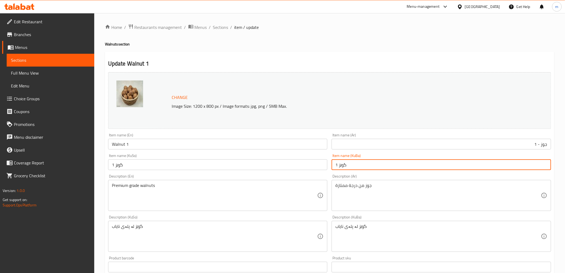
click at [486, 162] on input "1 گوێز" at bounding box center [442, 164] width 220 height 11
drag, startPoint x: 544, startPoint y: 166, endPoint x: 557, endPoint y: 167, distance: 12.9
click at [557, 167] on div "Home / Restaurants management / Menus / Sections / item / update Walnuts sectio…" at bounding box center [329, 251] width 471 height 476
click at [512, 165] on input "گوێز" at bounding box center [442, 164] width 220 height 11
paste input "1"
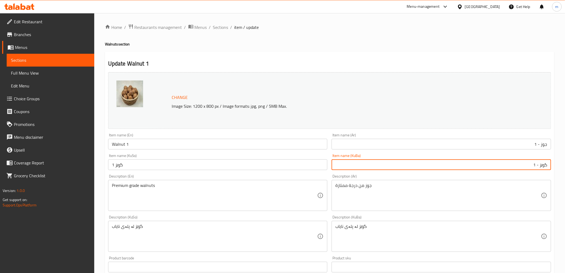
click at [512, 165] on input "گوێز - 1" at bounding box center [442, 164] width 220 height 11
type input "گوێز - 1"
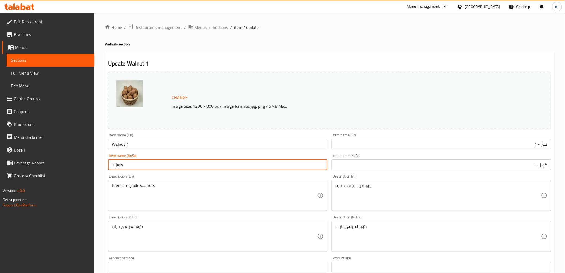
click at [265, 168] on input "1 گوێز" at bounding box center [218, 164] width 220 height 11
paste input "گوێز - 1"
type input "گوێز - 1"
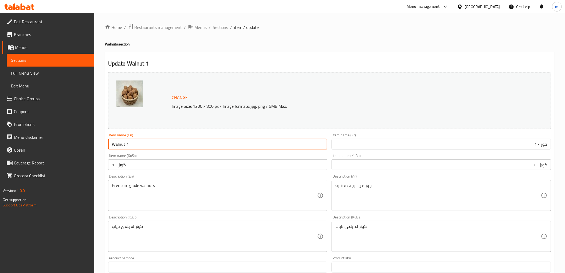
click at [125, 143] on input "Walnut 1" at bounding box center [218, 144] width 220 height 11
type input "Walnut - 1"
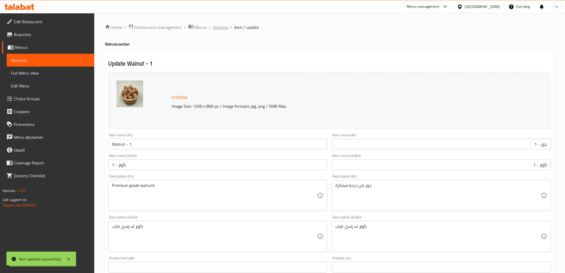
click at [221, 30] on span "Sections" at bounding box center [220, 27] width 15 height 6
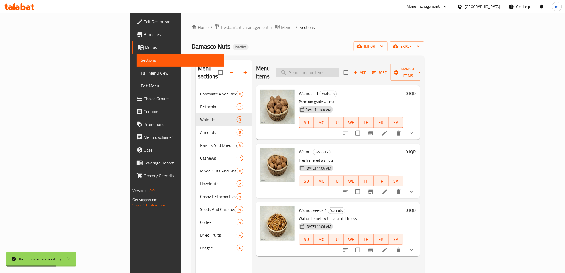
click at [339, 68] on input "search" at bounding box center [307, 72] width 63 height 9
paste input "Walnut seeds 1"
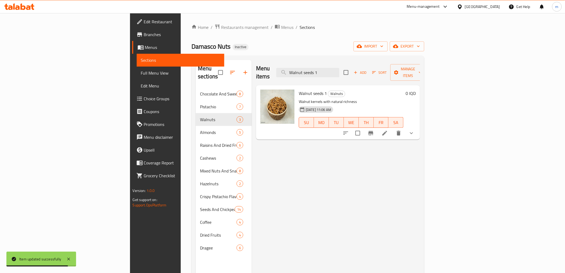
type input "Walnut seeds 1"
click at [392, 128] on li at bounding box center [384, 133] width 15 height 10
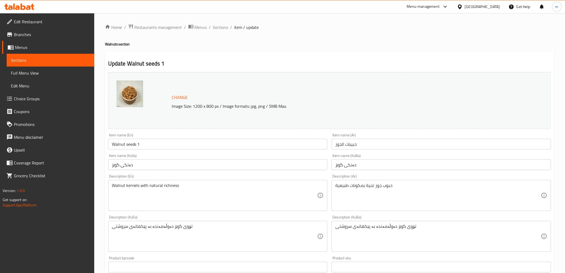
click at [303, 144] on input "Walnut seeds 1" at bounding box center [218, 144] width 220 height 11
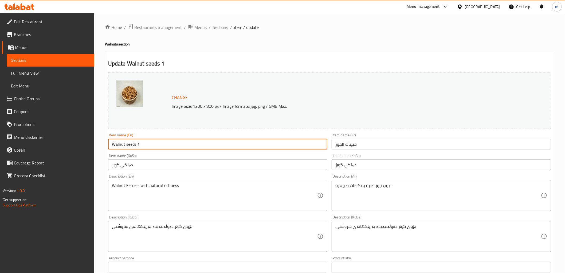
click at [136, 145] on input "Walnut seeds 1" at bounding box center [218, 144] width 220 height 11
type input "Walnut seeds - 1"
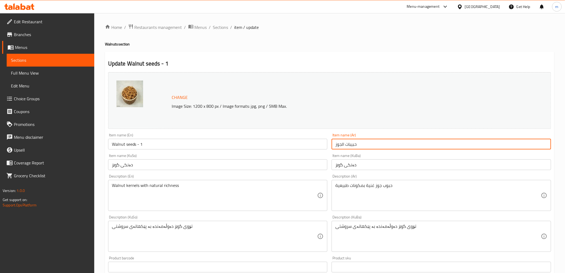
click at [389, 143] on input "حبيبات الجوز" at bounding box center [442, 144] width 220 height 11
type input "حبيبات الجوز - 1"
click at [384, 166] on input "دەنكی گوێز" at bounding box center [442, 164] width 220 height 11
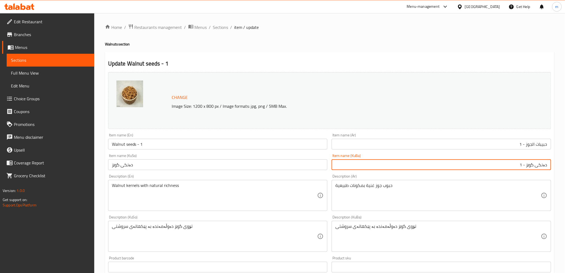
click at [388, 160] on input "دەنكی گوێز - 1" at bounding box center [442, 164] width 220 height 11
type input "دەنكی گوێز - 1"
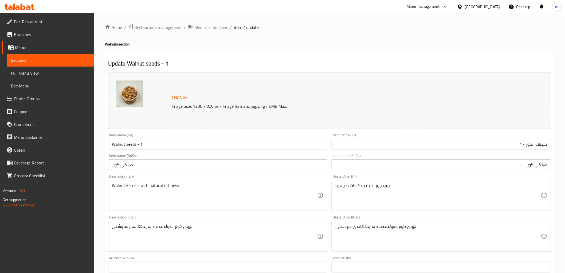
click at [299, 170] on div "Item name (KuSo) دەنكی گوێز Item name (KuSo)" at bounding box center [218, 161] width 224 height 21
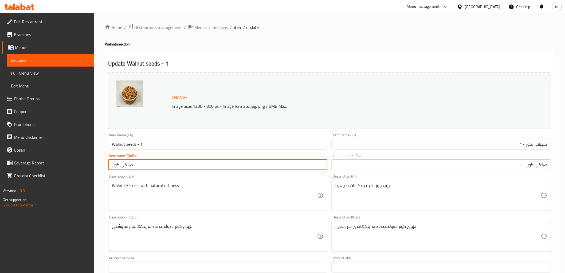
click at [299, 169] on input "دەنكی گوێز" at bounding box center [218, 164] width 220 height 11
paste input "- 1"
type input "دەنكی گوێز - 1"
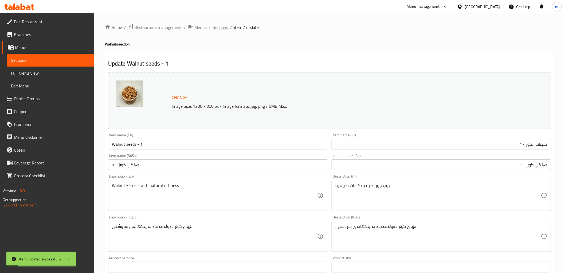
click at [217, 28] on span "Sections" at bounding box center [220, 27] width 15 height 6
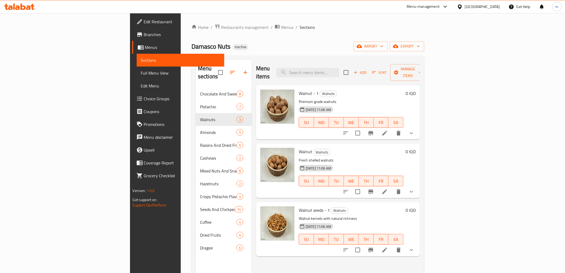
click at [339, 69] on input "search" at bounding box center [307, 72] width 63 height 9
paste input "Turkish Coffee"
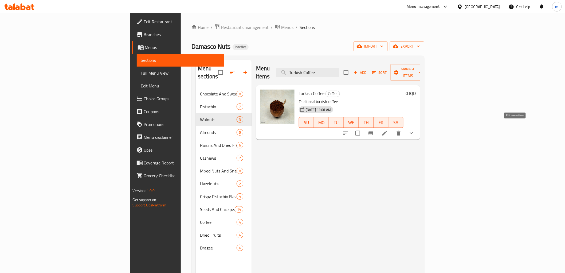
type input "Turkish Coffee"
click at [388, 130] on icon at bounding box center [385, 133] width 6 height 6
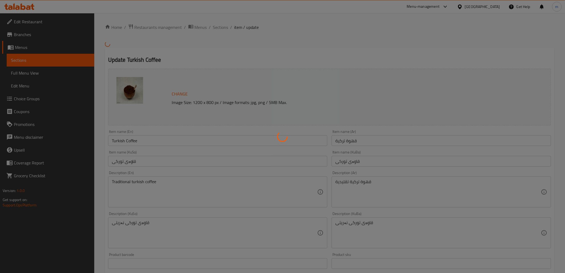
click at [165, 136] on div at bounding box center [282, 136] width 565 height 273
click at [166, 140] on div at bounding box center [282, 136] width 565 height 273
click at [167, 142] on div at bounding box center [282, 136] width 565 height 273
click at [168, 142] on div at bounding box center [282, 136] width 565 height 273
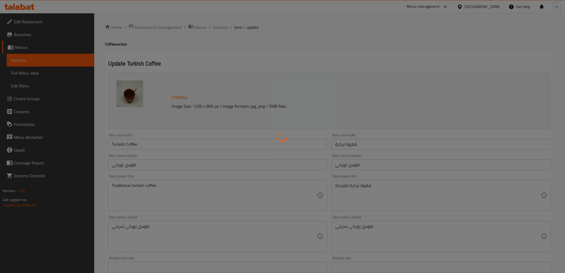
click at [168, 142] on div at bounding box center [282, 136] width 565 height 273
click at [169, 144] on div at bounding box center [282, 136] width 565 height 273
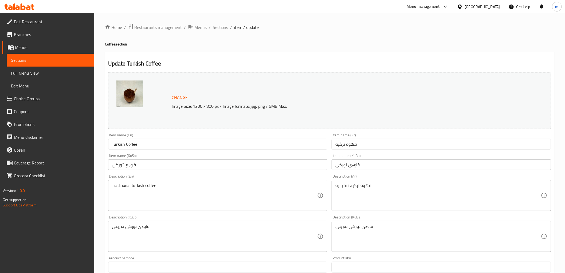
click at [169, 144] on input "Turkish Coffee" at bounding box center [218, 144] width 220 height 11
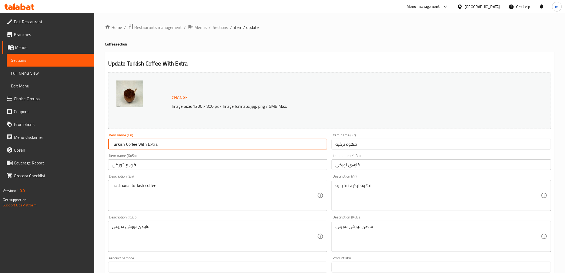
click at [155, 144] on input "Turkish Coffee With Extra" at bounding box center [218, 144] width 220 height 11
type input "Turkish Coffee With Extra"
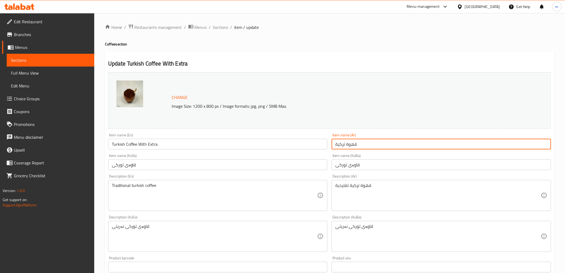
click at [365, 140] on input "قهوة تركية" at bounding box center [442, 144] width 220 height 11
paste input "إكسترا"
type input "قهوة تركية مع إكسترا"
drag, startPoint x: 367, startPoint y: 159, endPoint x: 368, endPoint y: 162, distance: 3.6
click at [368, 162] on div "Item name (KuBa) قاوەی تورکی Item name (KuBa)" at bounding box center [442, 162] width 220 height 16
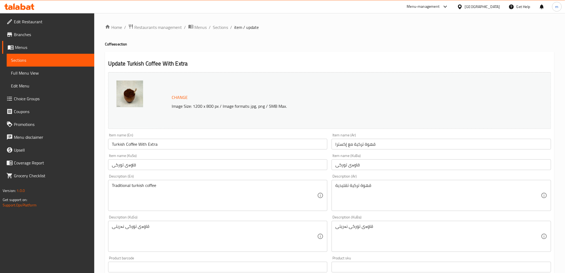
click at [370, 167] on input "قاوەی تورکی" at bounding box center [442, 164] width 220 height 11
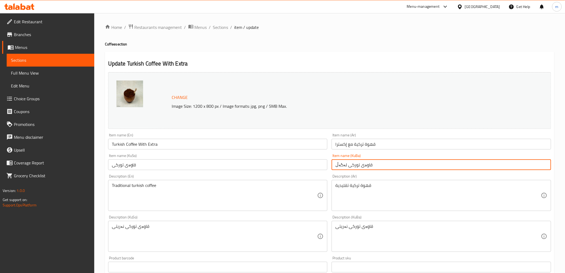
paste input "ئێکسترا"
click at [365, 167] on input "قاوەی تورکی لەگەڵ ئێکسترا" at bounding box center [442, 164] width 220 height 11
type input "قاوەی تورکی لەگەڵ ئێکسترا"
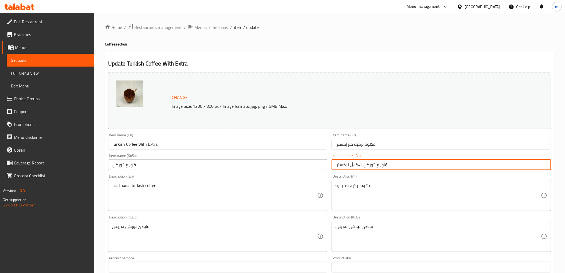
click at [319, 163] on input "قاوەی تورکی" at bounding box center [218, 164] width 220 height 11
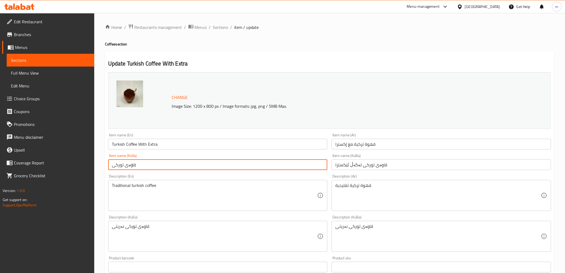
click at [319, 163] on input "قاوەی تورکی" at bounding box center [218, 164] width 220 height 11
paste input "لەگەڵ ئێکسترا"
type input "قاوەی تورکی لەگەڵ ئێکسترا"
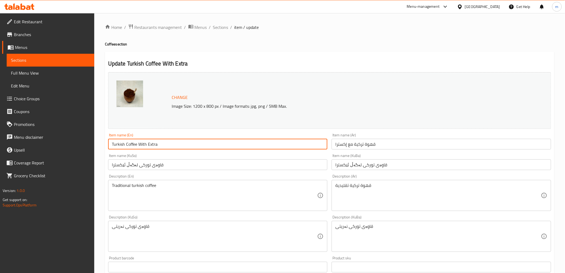
click at [219, 25] on span "Sections" at bounding box center [220, 27] width 15 height 6
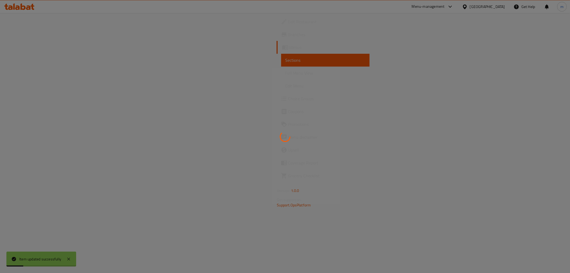
click at [343, 54] on div at bounding box center [285, 136] width 570 height 273
click at [190, 75] on div at bounding box center [285, 136] width 570 height 273
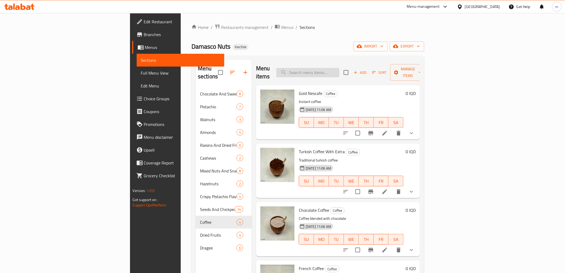
click at [339, 72] on input "search" at bounding box center [307, 72] width 63 height 9
paste input "Chocolate & Sweets"
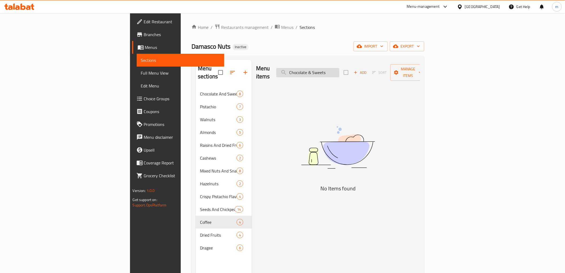
click at [339, 73] on input "Chocolate & Sweets" at bounding box center [307, 72] width 63 height 9
paste input "Dried Orange"
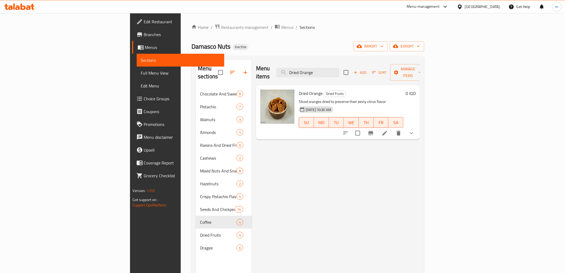
type input "Dried Orange"
click at [387, 131] on icon at bounding box center [384, 133] width 5 height 5
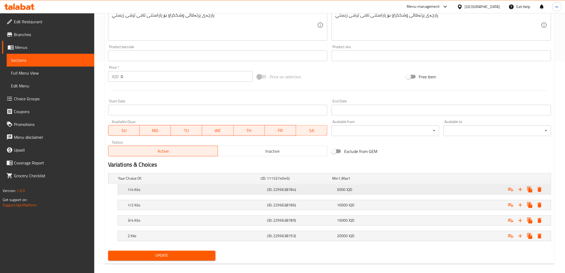
scroll to position [217, 0]
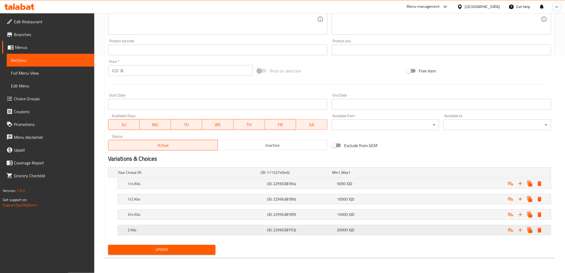
click at [204, 234] on div "2 Kilo (ID: 2296638793) 20000 IQD" at bounding box center [336, 230] width 419 height 12
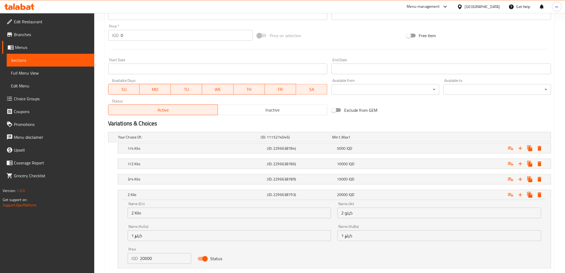
scroll to position [285, 0]
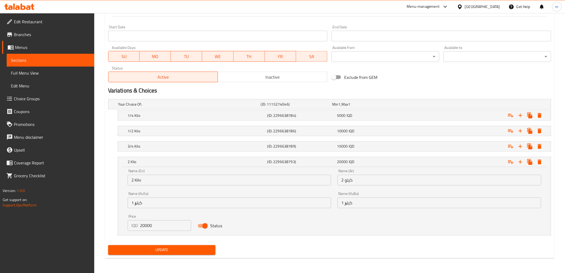
click at [324, 236] on div "Your Choice Of: (ID: 1115274046) Min 1 , Max 1 Name (En) Your Choice Of: Name (…" at bounding box center [329, 170] width 447 height 146
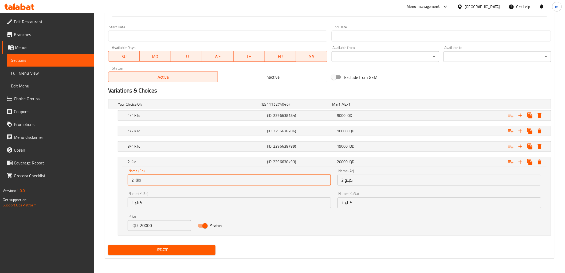
drag, startPoint x: 133, startPoint y: 181, endPoint x: 130, endPoint y: 181, distance: 3.5
click at [130, 181] on input "2 Kilo" at bounding box center [230, 180] width 204 height 11
type input "1 Kilo"
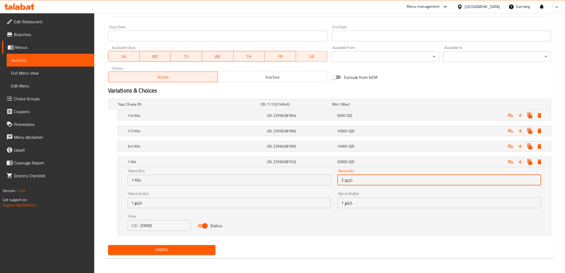
drag, startPoint x: 342, startPoint y: 179, endPoint x: 345, endPoint y: 181, distance: 2.9
click at [345, 181] on input "2 كيلو" at bounding box center [440, 180] width 204 height 11
type input "1 كيلو"
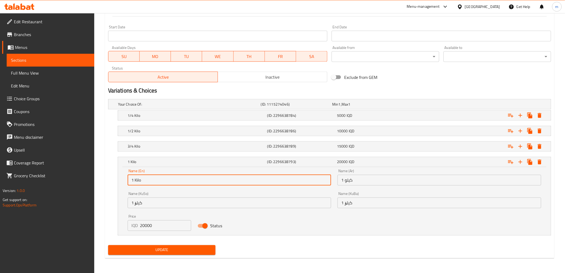
click at [292, 182] on input "1 Kilo" at bounding box center [230, 180] width 204 height 11
click at [108, 245] on button "Update" at bounding box center [162, 250] width 108 height 10
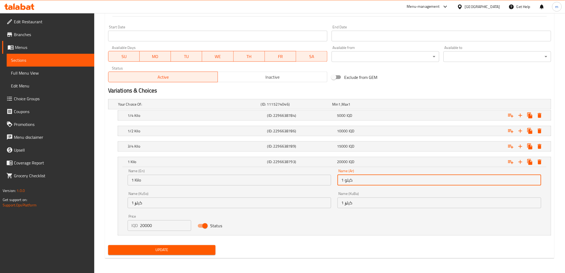
click at [375, 181] on input "1 كيلو" at bounding box center [440, 180] width 204 height 11
click at [310, 183] on input "1 Kilo" at bounding box center [230, 180] width 204 height 11
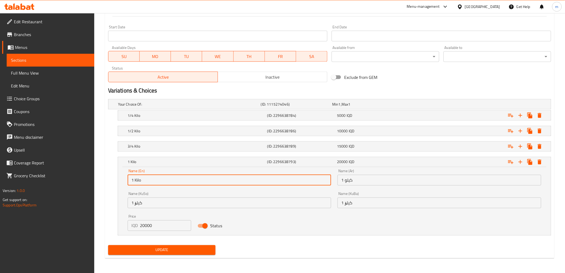
click at [310, 183] on input "1 Kilo" at bounding box center [230, 180] width 204 height 11
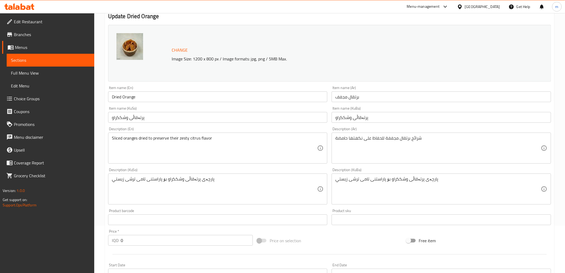
scroll to position [0, 0]
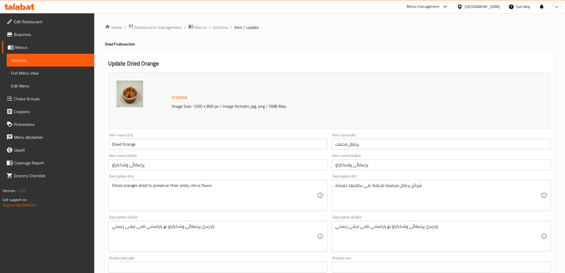
click at [194, 143] on input "Dried Orange" at bounding box center [218, 144] width 220 height 11
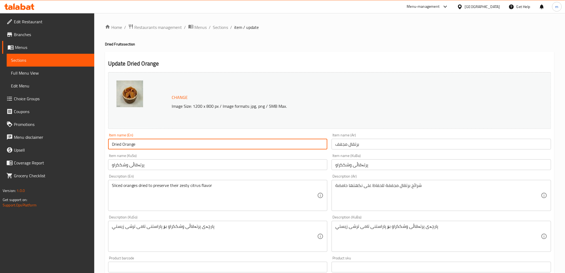
click at [221, 28] on span "Sections" at bounding box center [220, 27] width 15 height 6
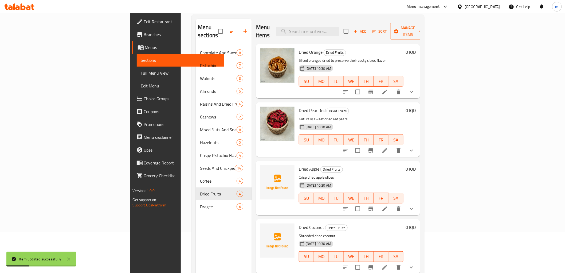
scroll to position [49, 0]
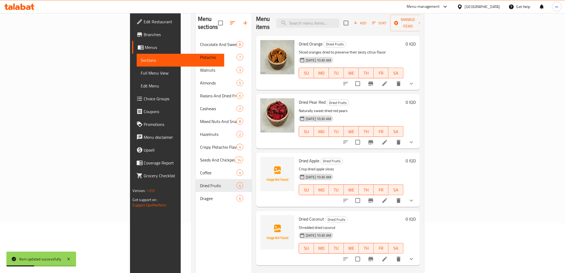
click at [388, 139] on icon at bounding box center [385, 142] width 6 height 6
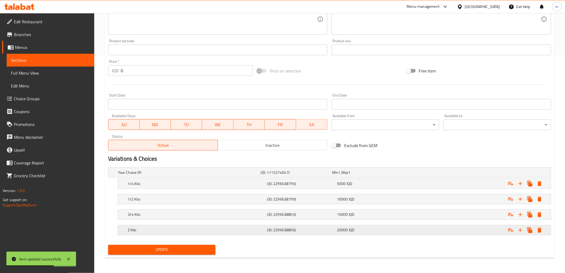
click at [311, 230] on h5 "(ID: 2296638806)" at bounding box center [301, 229] width 68 height 5
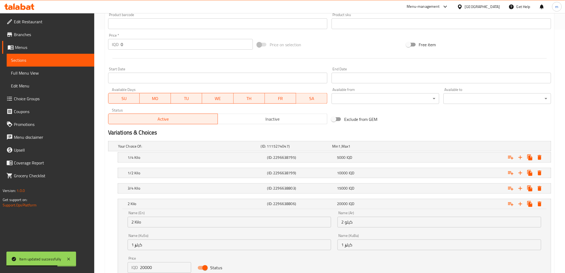
scroll to position [280, 0]
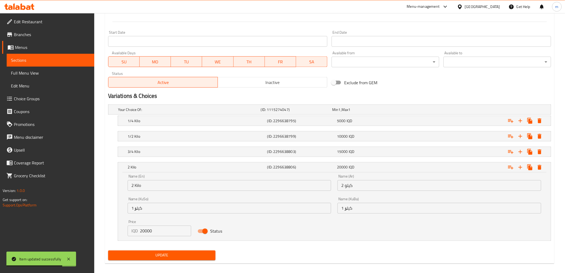
click at [152, 185] on input "2 Kilo" at bounding box center [230, 185] width 204 height 11
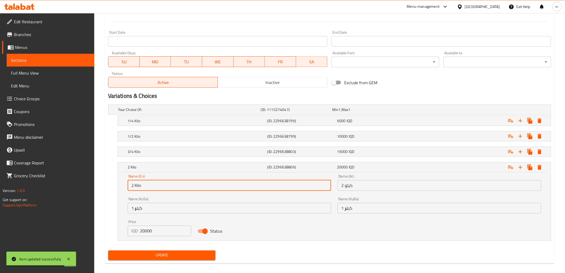
click at [153, 185] on input "2 Kilo" at bounding box center [230, 185] width 204 height 11
paste input "1"
click at [205, 188] on input "2 1 Kilo" at bounding box center [230, 185] width 204 height 11
click at [204, 188] on input "2 1 Kilo" at bounding box center [230, 185] width 204 height 11
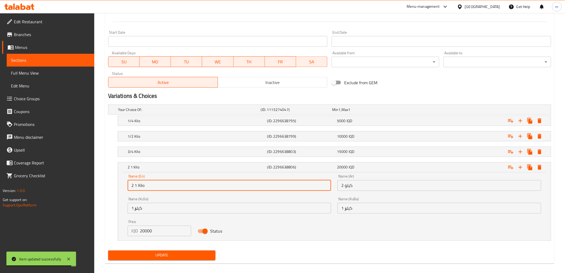
paste input "1 Kilo"
click at [219, 189] on input "2 1 Kilo1 Kilo" at bounding box center [230, 185] width 204 height 11
paste input "text"
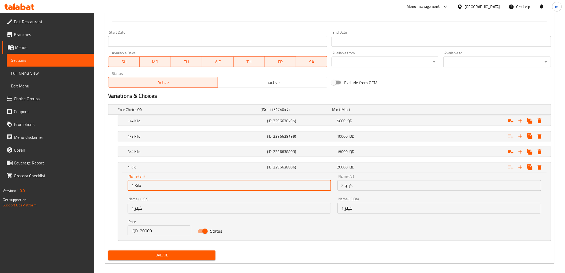
type input "1 Kilo"
click at [368, 186] on input "2 كيلو" at bounding box center [440, 185] width 204 height 11
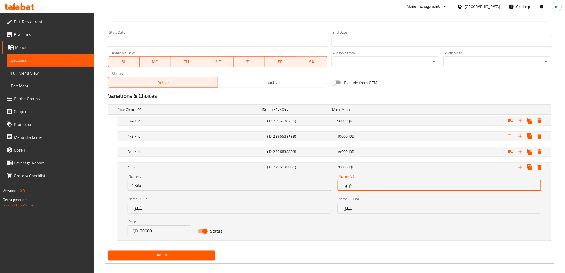
click at [368, 186] on input "2 كيلو" at bounding box center [440, 185] width 204 height 11
paste input "1"
type input "1 كيلو"
click at [108, 250] on button "Update" at bounding box center [162, 255] width 108 height 10
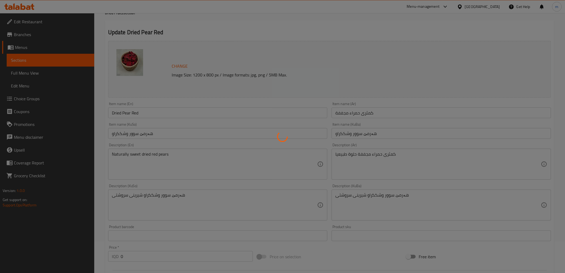
scroll to position [0, 0]
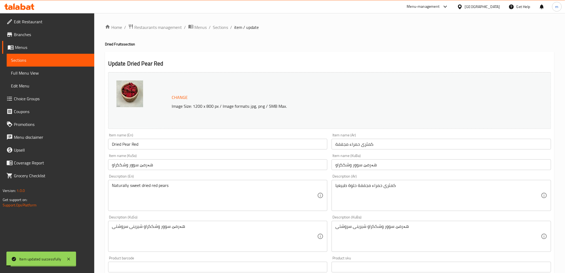
click at [220, 28] on span "Sections" at bounding box center [220, 27] width 15 height 6
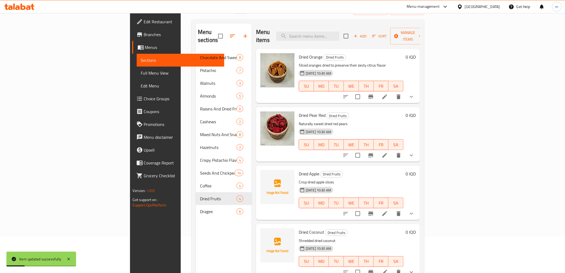
scroll to position [75, 0]
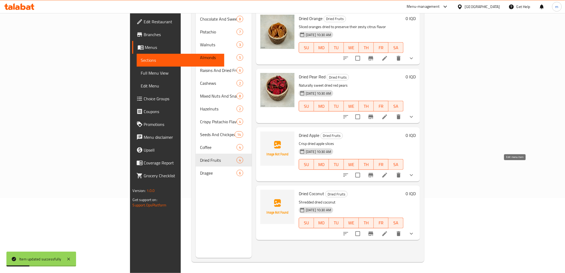
click at [388, 172] on icon at bounding box center [385, 175] width 6 height 6
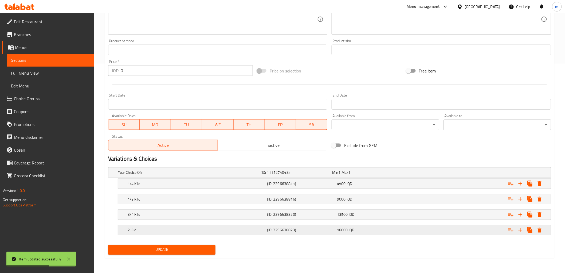
click at [294, 227] on h5 "(ID: 2296638823)" at bounding box center [301, 229] width 68 height 5
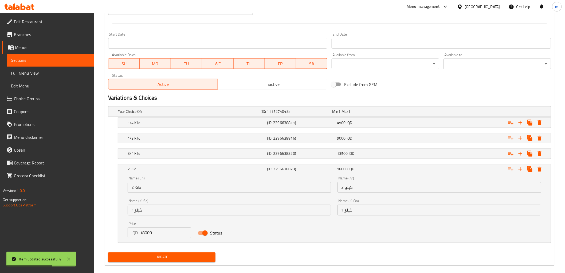
scroll to position [274, 0]
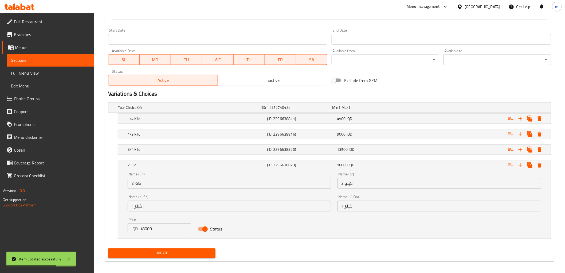
click at [178, 186] on input "2 Kilo" at bounding box center [230, 183] width 204 height 11
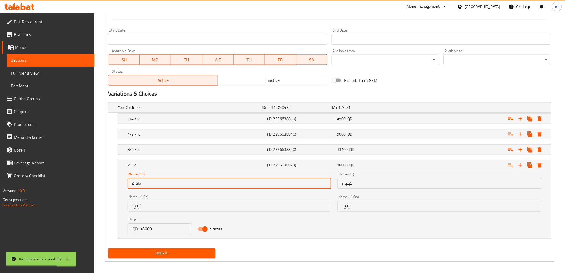
click at [178, 186] on input "2 Kilo" at bounding box center [230, 183] width 204 height 11
paste input "1 كيلو"
type input "1 كيلو"
click at [357, 183] on input "2 كيلو" at bounding box center [440, 183] width 204 height 11
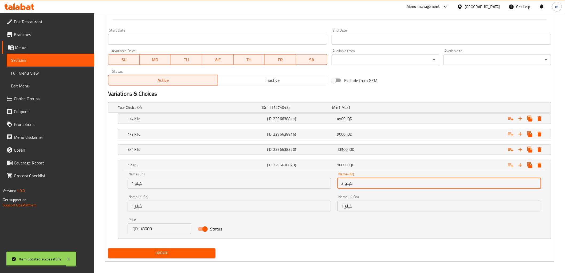
click at [357, 183] on input "2 كيلو" at bounding box center [440, 183] width 204 height 11
paste input "1"
type input "1 كيلو"
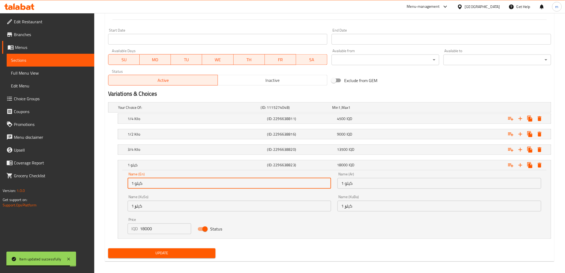
click at [311, 187] on input "1 كيلو" at bounding box center [230, 183] width 204 height 11
click at [151, 181] on input "1 كيلو" at bounding box center [230, 183] width 204 height 11
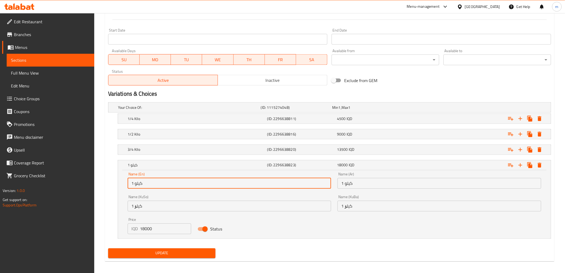
click at [151, 181] on input "1 كيلو" at bounding box center [230, 183] width 204 height 11
paste input "Kilo"
type input "1 Kilo"
click at [108, 248] on button "Update" at bounding box center [162, 253] width 108 height 10
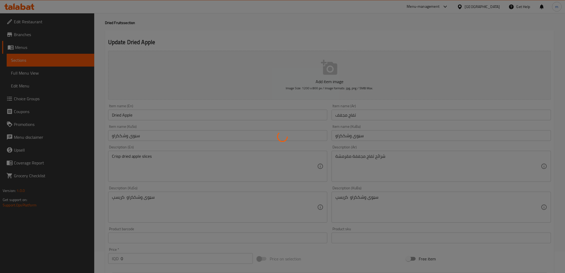
scroll to position [0, 0]
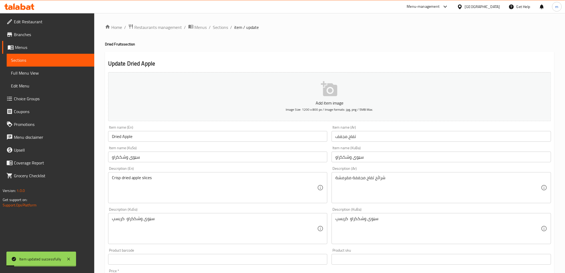
click at [220, 28] on span "Sections" at bounding box center [220, 27] width 15 height 6
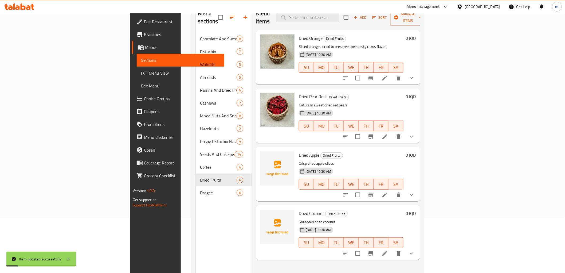
scroll to position [75, 0]
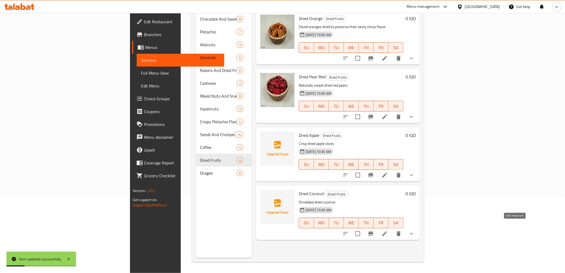
click at [387, 231] on icon at bounding box center [384, 233] width 5 height 5
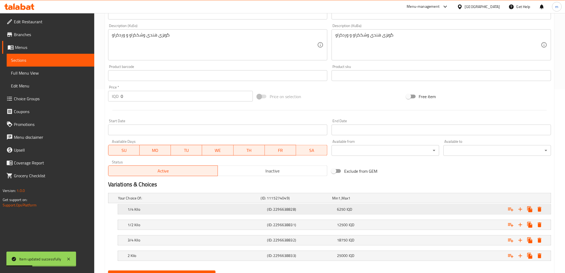
scroll to position [209, 0]
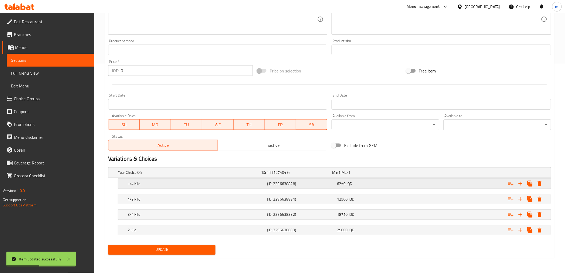
click at [258, 181] on h5 "1/4 Kilo" at bounding box center [197, 183] width 138 height 5
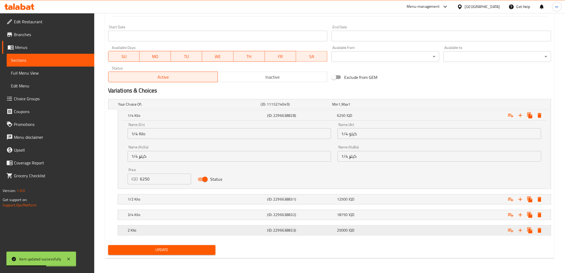
click at [262, 233] on div "2 Kilo" at bounding box center [197, 229] width 140 height 7
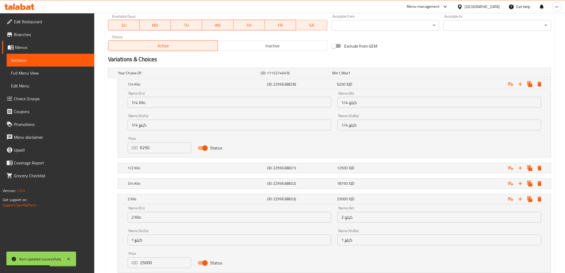
scroll to position [344, 0]
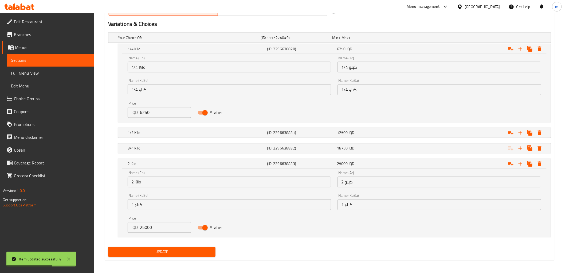
click at [171, 178] on input "2 Kilo" at bounding box center [230, 182] width 204 height 11
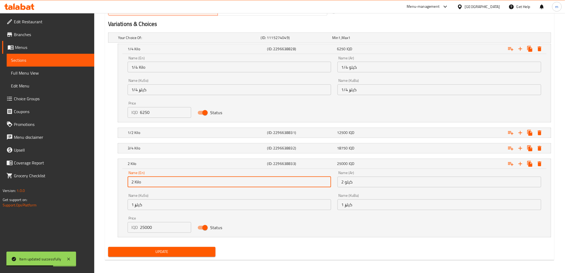
click at [171, 178] on input "2 Kilo" at bounding box center [230, 182] width 204 height 11
paste input "1"
type input "1 Kilo"
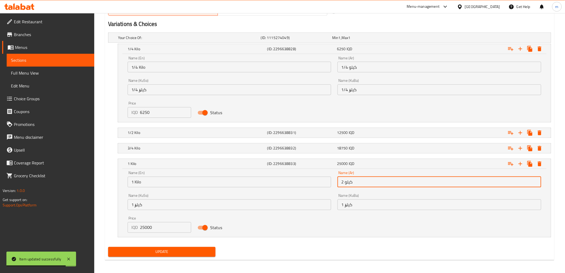
click at [384, 183] on input "2 كيلو" at bounding box center [440, 182] width 204 height 11
paste input "1"
type input "1 كيلو"
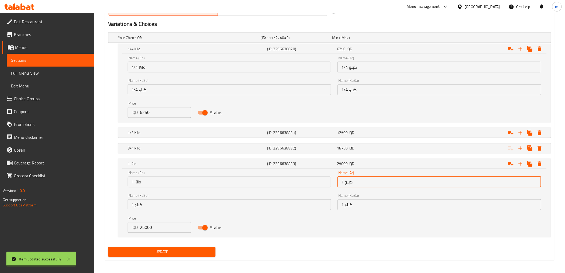
click at [108, 247] on button "Update" at bounding box center [162, 252] width 108 height 10
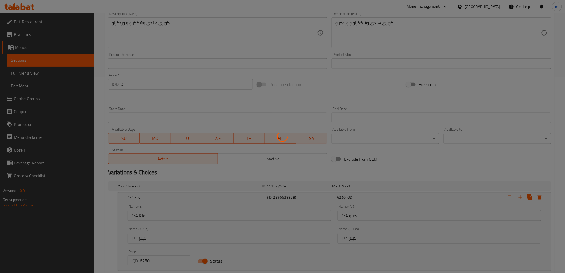
scroll to position [146, 0]
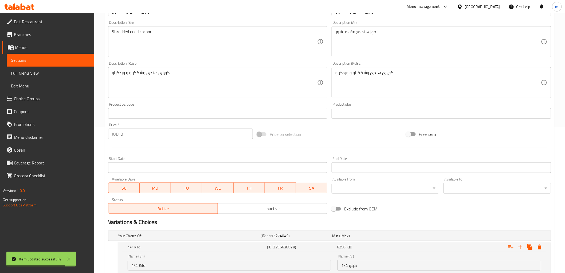
click at [28, 7] on icon at bounding box center [28, 7] width 5 height 5
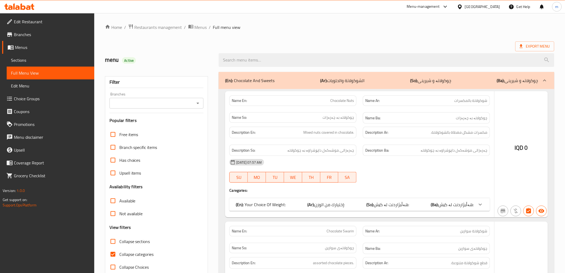
click at [324, 41] on div at bounding box center [282, 136] width 565 height 273
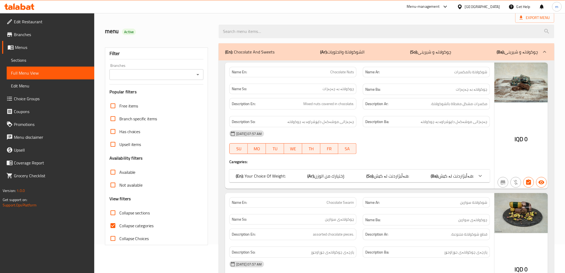
scroll to position [49, 0]
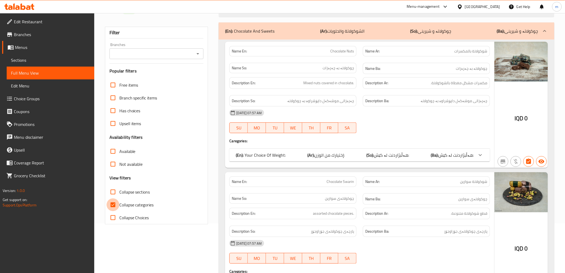
drag, startPoint x: 118, startPoint y: 202, endPoint x: 194, endPoint y: 62, distance: 159.3
click at [118, 202] on input "Collapse categories" at bounding box center [113, 204] width 13 height 13
checkbox input "false"
click at [126, 190] on span "Collapse sections" at bounding box center [134, 192] width 31 height 6
click at [119, 190] on input "Collapse sections" at bounding box center [113, 191] width 13 height 13
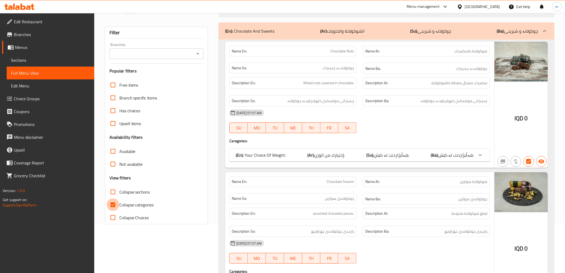
checkbox input "true"
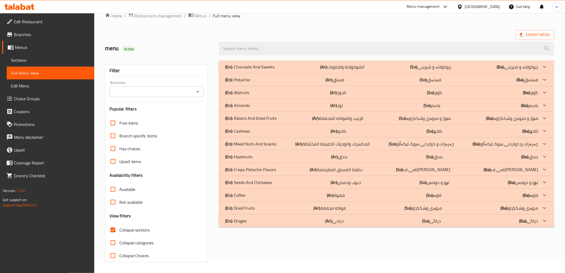
click at [198, 88] on icon "Open" at bounding box center [198, 91] width 6 height 6
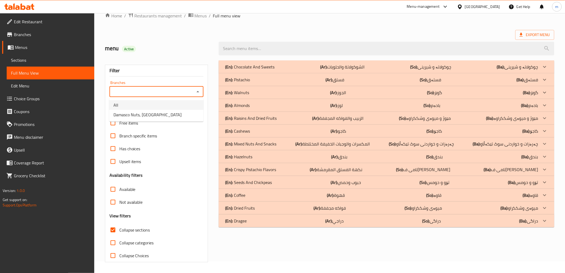
scroll to position [11, 0]
click at [170, 112] on li "Damasco Nuts, Maseik Street" at bounding box center [156, 115] width 94 height 10
type input "Damasco Nuts, Maseik Street"
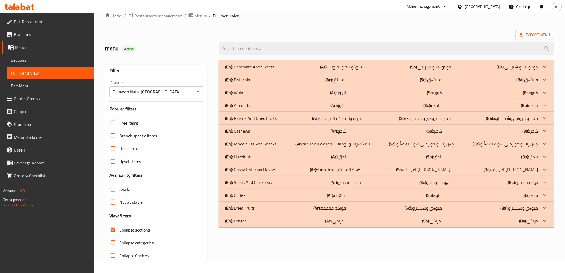
click at [337, 209] on p "(Ar): فواكه مجففة" at bounding box center [330, 208] width 32 height 6
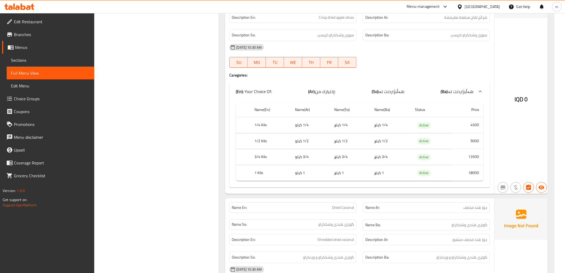
scroll to position [735, 0]
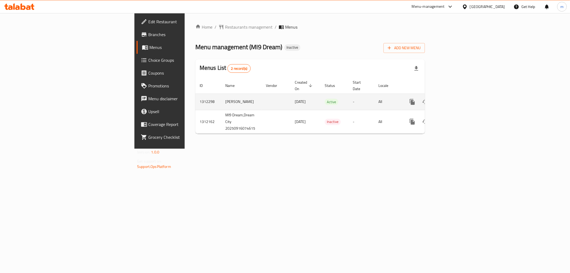
click at [454, 99] on icon "enhanced table" at bounding box center [450, 102] width 6 height 6
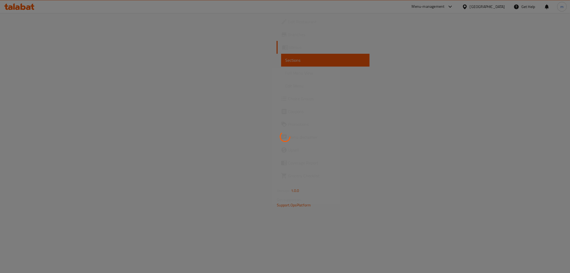
click at [61, 75] on div at bounding box center [285, 136] width 570 height 273
click at [61, 74] on div at bounding box center [285, 136] width 570 height 273
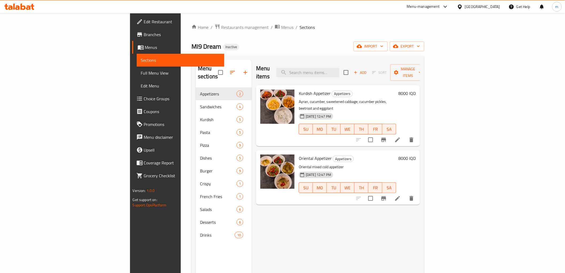
click at [319, 74] on div "Menu items Add Sort Manage items" at bounding box center [338, 72] width 164 height 25
click at [141, 72] on span "Full Menu View" at bounding box center [180, 73] width 79 height 6
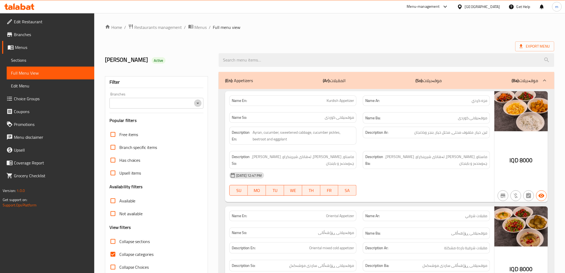
click at [198, 103] on icon "Open" at bounding box center [198, 103] width 3 height 1
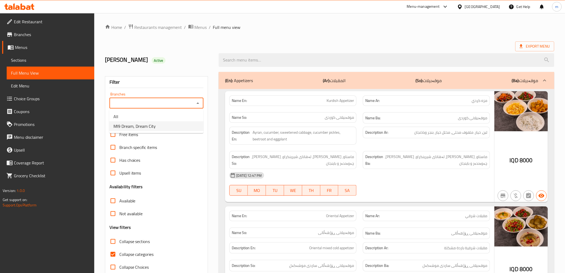
click at [162, 126] on li "MI9 Dream, Dream City" at bounding box center [156, 126] width 94 height 10
type input "MI9 Dream, Dream City"
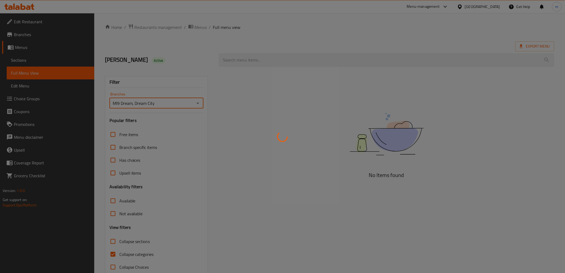
scroll to position [11, 0]
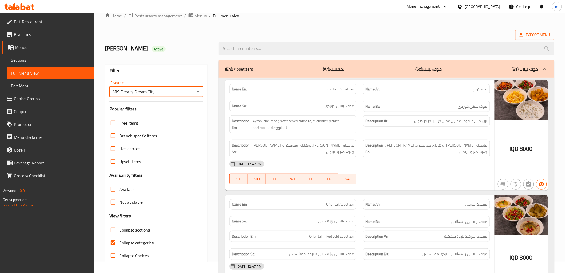
click at [112, 243] on input "Collapse categories" at bounding box center [113, 242] width 13 height 13
checkbox input "false"
click at [285, 37] on div "[PERSON_NAME] Active" at bounding box center [330, 49] width 456 height 24
click at [135, 227] on span "Collapse sections" at bounding box center [134, 229] width 31 height 6
click at [119, 227] on input "Collapse sections" at bounding box center [113, 229] width 13 height 13
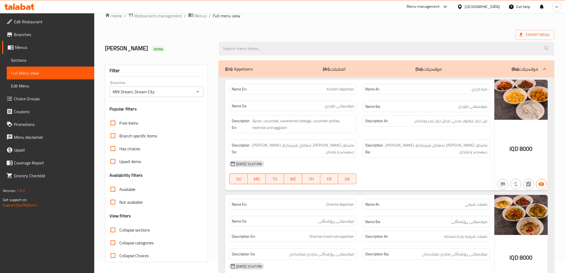
checkbox input "true"
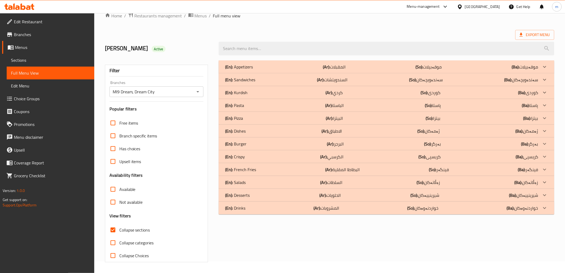
click at [338, 64] on p "(Ar): المقبلات" at bounding box center [334, 67] width 23 height 6
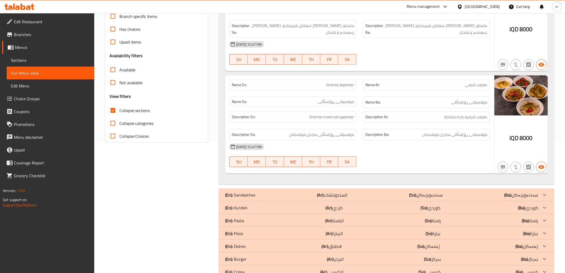
scroll to position [160, 0]
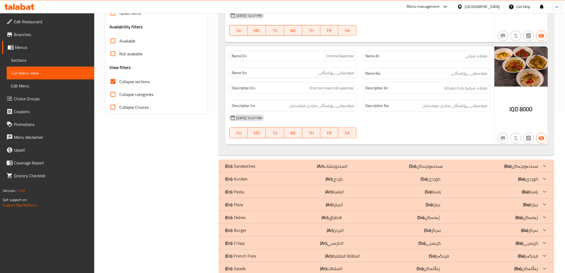
click at [298, 163] on div "(En): Sandwiches (Ar): السندويتشات (So): سەندەویچەکان (Ba): سەندەویچەکان" at bounding box center [381, 166] width 313 height 6
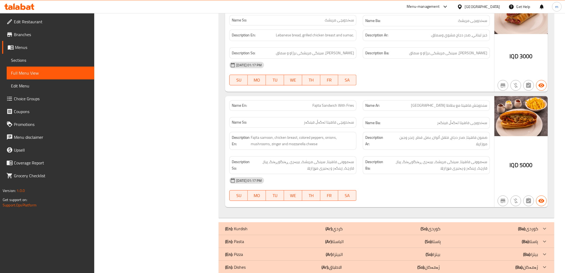
scroll to position [588, 0]
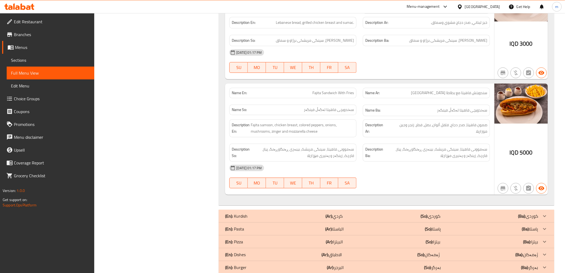
click at [389, 128] on span "صمون فاهيتا، صدر دجاج، فلفل ألوان، بصل، فطر، زنجر وجبن موزاريلا" at bounding box center [438, 128] width 99 height 13
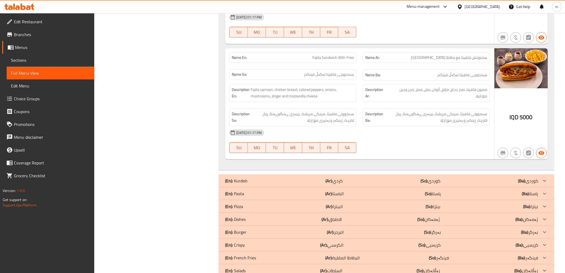
scroll to position [637, 0]
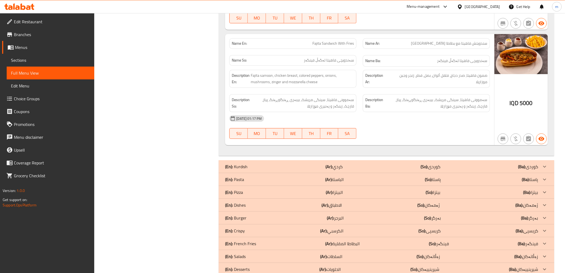
click at [289, 163] on div "(En): Kurdish (Ar): كردي (So): کوردی (Ba): کوردی" at bounding box center [381, 166] width 313 height 6
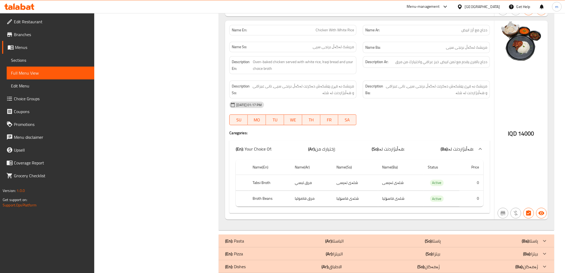
scroll to position [1527, 0]
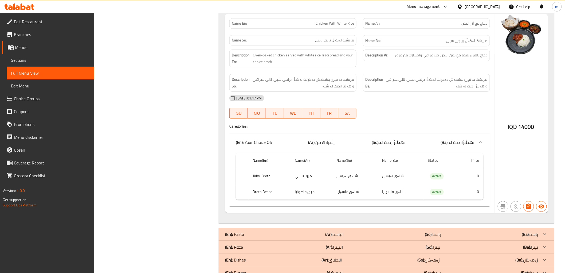
click at [360, 168] on td "شلەی تەپسی" at bounding box center [356, 176] width 46 height 16
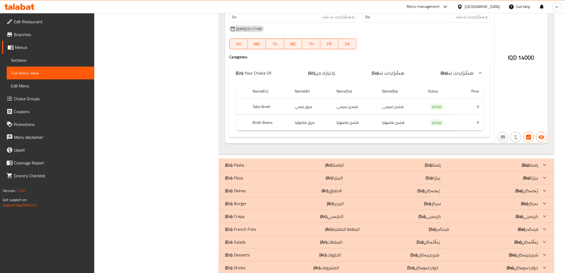
scroll to position [1597, 0]
click at [339, 161] on p "(Ar): الباستا" at bounding box center [334, 164] width 18 height 6
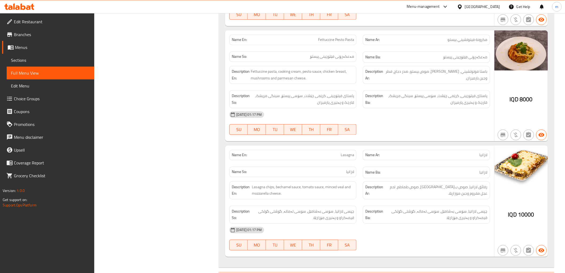
scroll to position [2142, 0]
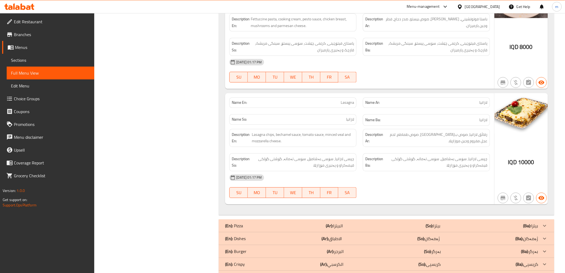
click at [361, 222] on div "(En): Pizza (Ar): البيتزا (So): بیتزا (Ba): بیتزا" at bounding box center [381, 225] width 313 height 6
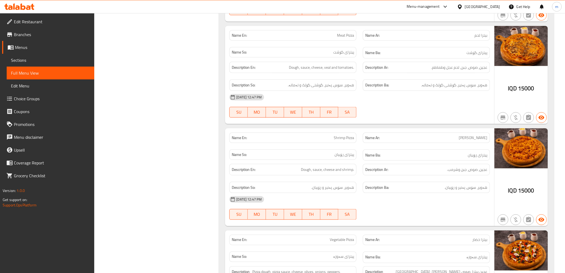
scroll to position [2784, 0]
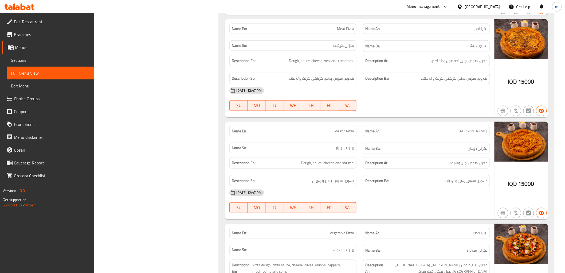
click at [343, 128] on span "Shrimp Pizza" at bounding box center [344, 131] width 20 height 6
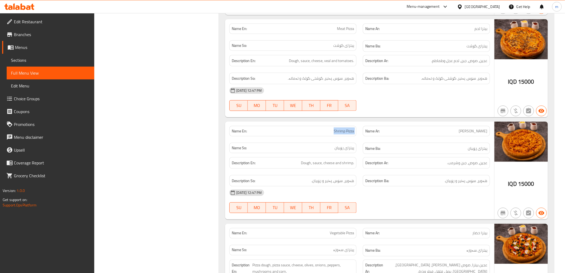
click at [54, 56] on link "Sections" at bounding box center [51, 60] width 88 height 13
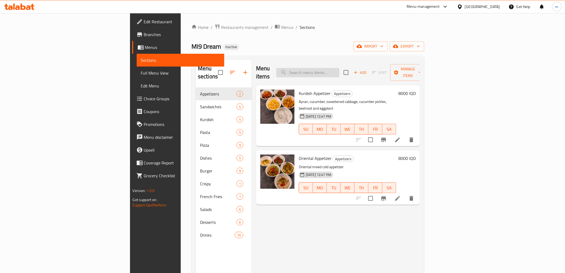
click at [339, 68] on input "search" at bounding box center [307, 72] width 63 height 9
paste input "Shrimp Pizza"
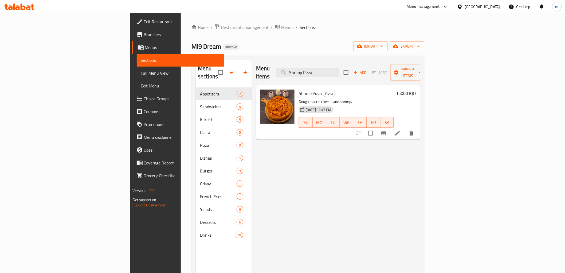
type input "Shrimp Pizza"
click at [401, 130] on icon at bounding box center [397, 133] width 6 height 6
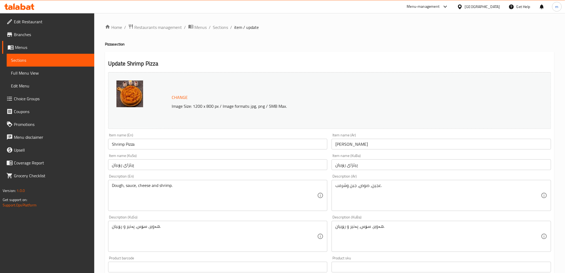
click at [342, 143] on input "بيتزا شرنب" at bounding box center [442, 144] width 220 height 11
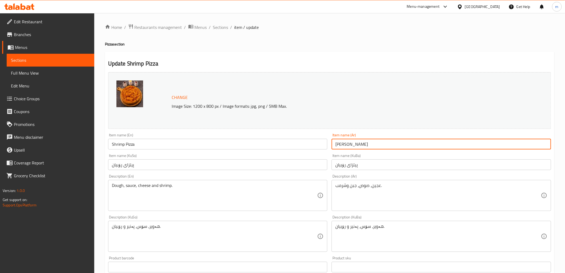
click at [342, 143] on input "بيتزا شرنب" at bounding box center [442, 144] width 220 height 11
click at [341, 146] on input "بيتزا شرنب" at bounding box center [442, 144] width 220 height 11
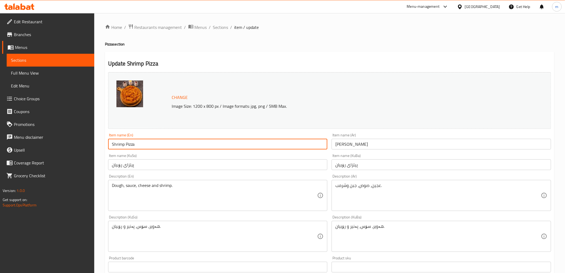
click at [121, 146] on input "Shrimp Pizza" at bounding box center [218, 144] width 220 height 11
click at [341, 144] on input "بيتزا شرنب" at bounding box center [442, 144] width 220 height 11
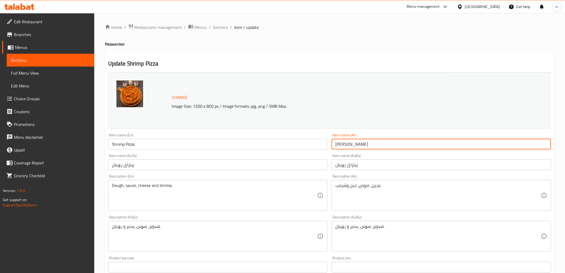
click at [341, 144] on input "بيتزا شرنب" at bounding box center [442, 144] width 220 height 11
paste input "وبيان"
type input "بيتزا روبيان"
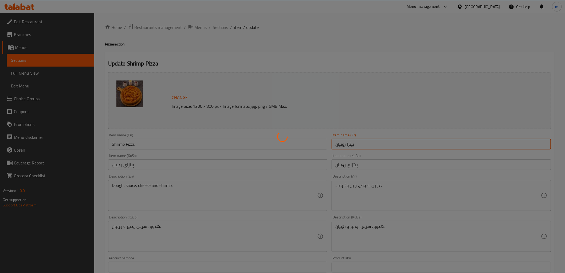
click at [46, 72] on div at bounding box center [282, 136] width 565 height 273
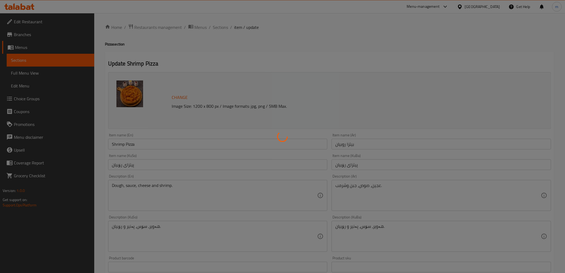
click at [41, 71] on div at bounding box center [282, 136] width 565 height 273
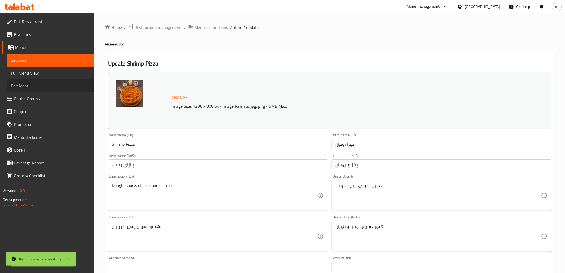
click at [43, 80] on link "Edit Menu" at bounding box center [51, 85] width 88 height 13
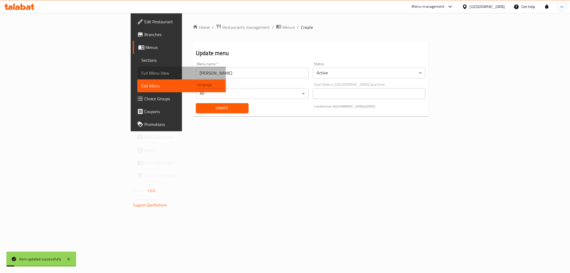
click at [142, 73] on span "Full Menu View" at bounding box center [182, 73] width 80 height 6
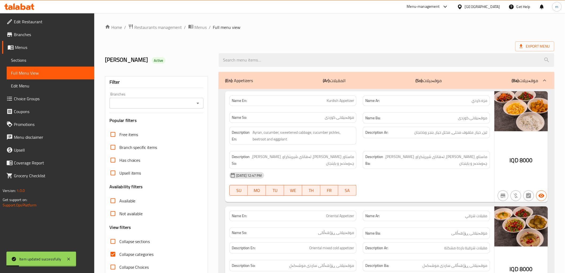
click at [200, 101] on icon "Open" at bounding box center [198, 103] width 6 height 6
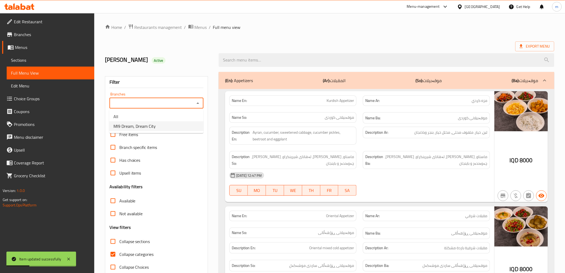
click at [175, 126] on li "MI9 Dream, Dream City" at bounding box center [156, 126] width 94 height 10
type input "MI9 Dream, Dream City"
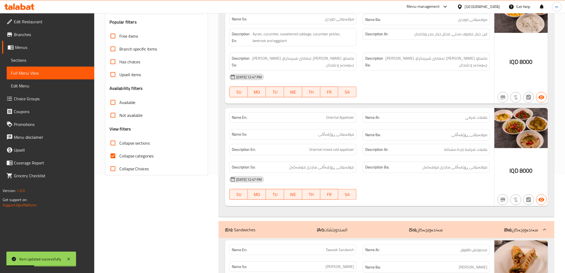
scroll to position [99, 0]
click at [120, 156] on span "Collapse categories" at bounding box center [136, 155] width 34 height 6
click at [119, 156] on input "Collapse categories" at bounding box center [113, 155] width 13 height 13
checkbox input "false"
click at [119, 138] on input "Collapse sections" at bounding box center [113, 142] width 13 height 13
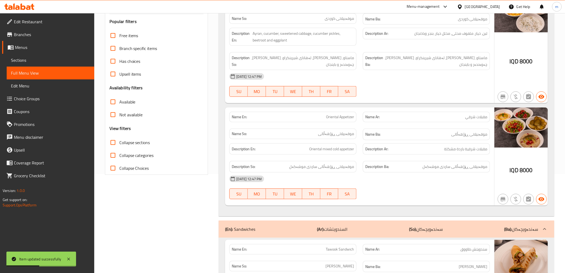
checkbox input "true"
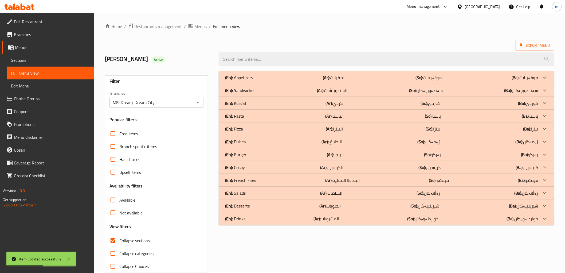
scroll to position [11, 0]
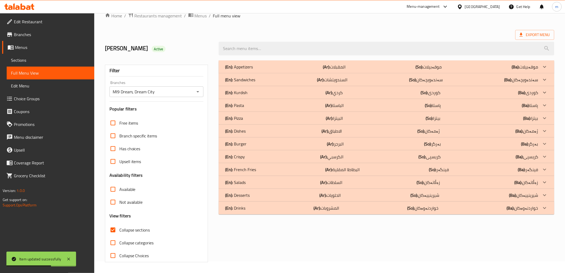
click at [265, 119] on div "(En): Pizza (Ar): البيتزا (So): بیتزا (Ba): بیتزا" at bounding box center [381, 118] width 313 height 6
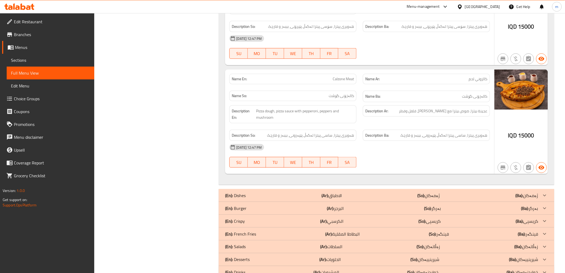
scroll to position [1042, 0]
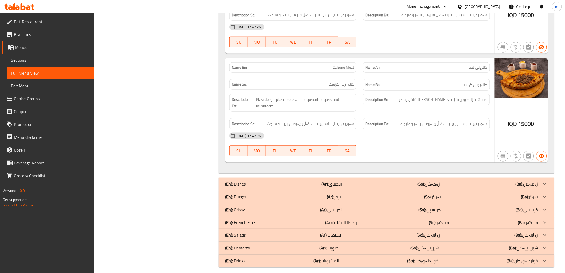
click at [332, 181] on p "(Ar): الاطباق" at bounding box center [332, 184] width 20 height 6
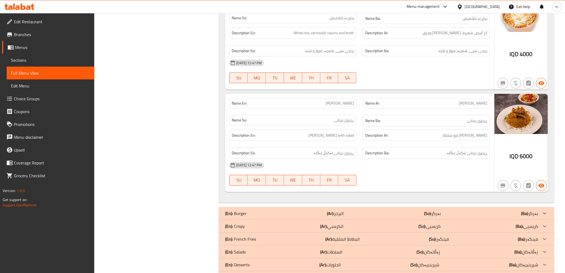
scroll to position [1584, 0]
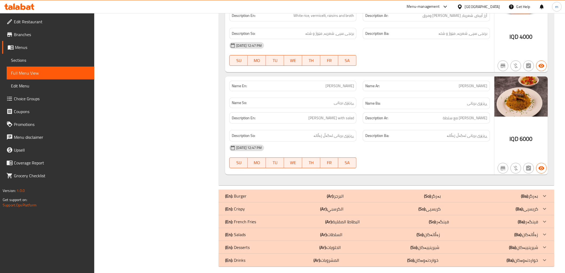
drag, startPoint x: 328, startPoint y: 191, endPoint x: 336, endPoint y: 191, distance: 7.7
click at [328, 192] on b "(Ar):" at bounding box center [330, 196] width 7 height 8
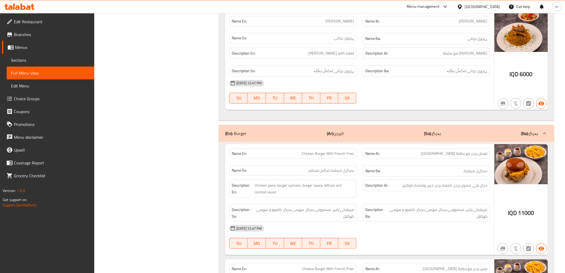
scroll to position [1734, 0]
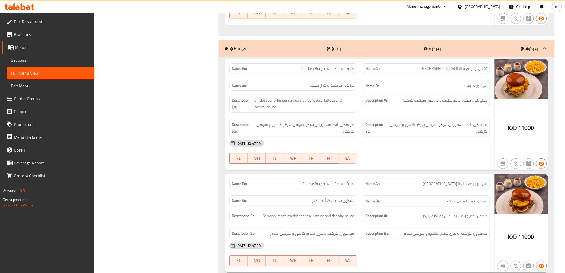
click at [334, 66] on span "Chicken Burger With French Fries" at bounding box center [328, 69] width 53 height 6
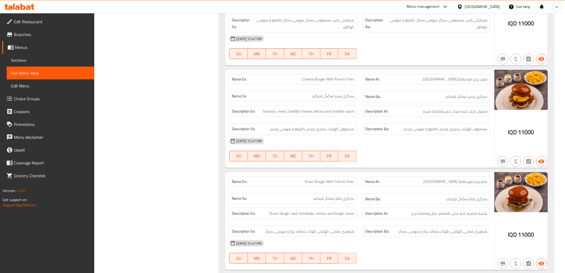
scroll to position [1833, 0]
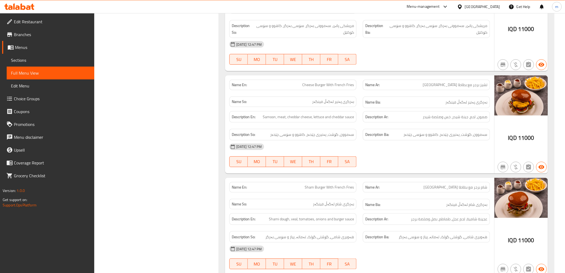
click at [339, 82] on span "Cheese Burger With French Fries" at bounding box center [328, 85] width 52 height 6
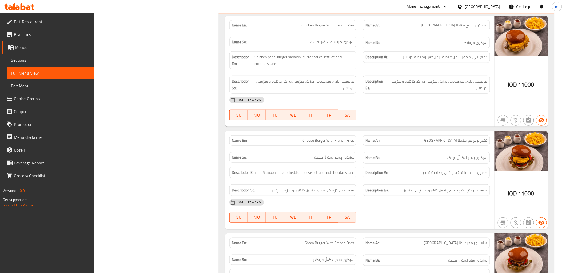
scroll to position [1734, 0]
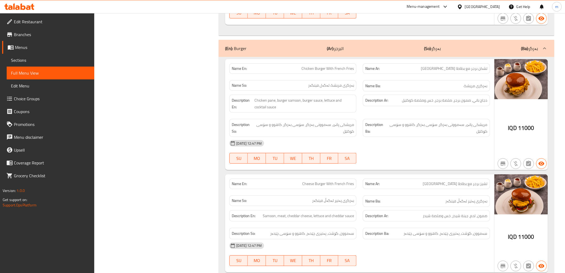
click at [335, 66] on span "Chicken Burger With French Fries" at bounding box center [328, 69] width 53 height 6
copy span "Chicken Burger With French Fries"
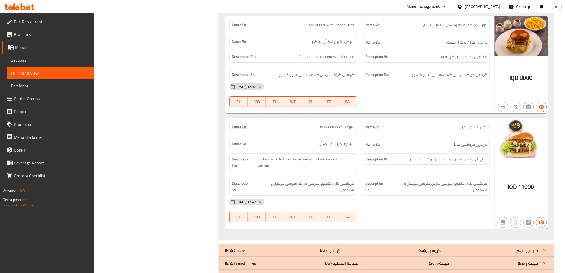
scroll to position [2561, 0]
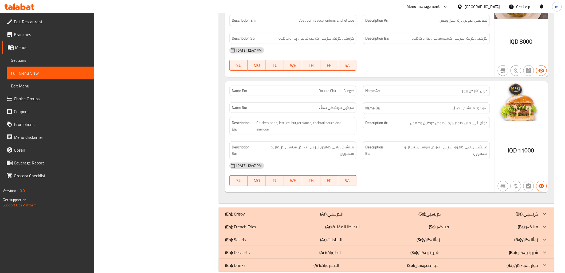
drag, startPoint x: 342, startPoint y: 206, endPoint x: 385, endPoint y: 162, distance: 61.8
click at [342, 210] on p "(Ar): الكرسبي" at bounding box center [331, 213] width 23 height 6
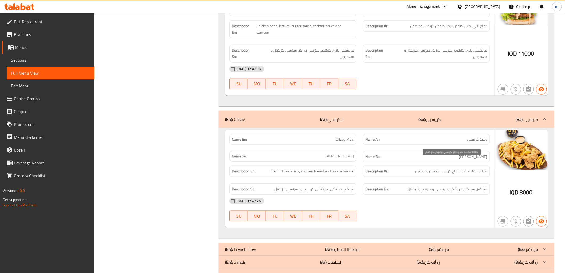
scroll to position [2681, 0]
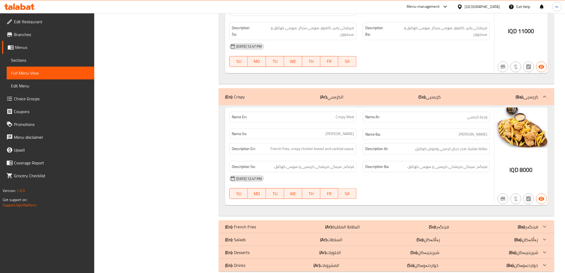
click at [349, 233] on div "(En): Salads (Ar): السلطات (So): زەڵاتەکان (Ba): زەڵاتەکان Name En: Fattoush Sa…" at bounding box center [386, 239] width 335 height 13
click at [362, 223] on div "(En): French Fries (Ar): البطاطا المقلية (So): فینگەر (Ba): فینگەر" at bounding box center [381, 226] width 313 height 6
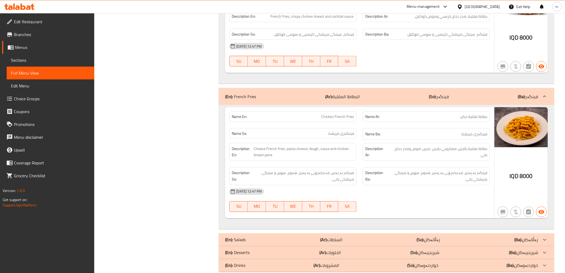
scroll to position [2813, 0]
click at [330, 236] on p "(Ar): السلطات" at bounding box center [331, 239] width 22 height 6
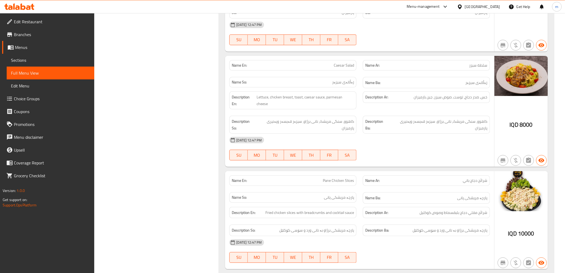
scroll to position [3470, 0]
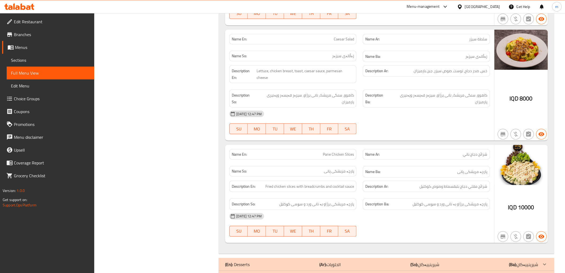
drag, startPoint x: 339, startPoint y: 242, endPoint x: 348, endPoint y: 225, distance: 19.1
click at [339, 261] on p "(Ar): الحلويات" at bounding box center [330, 264] width 21 height 6
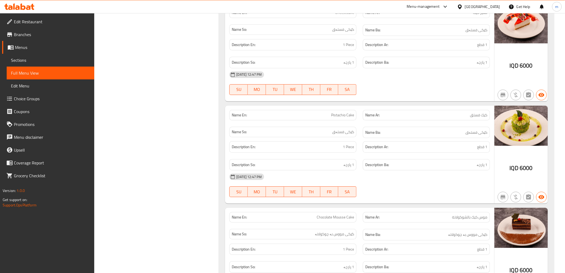
scroll to position [4101, 0]
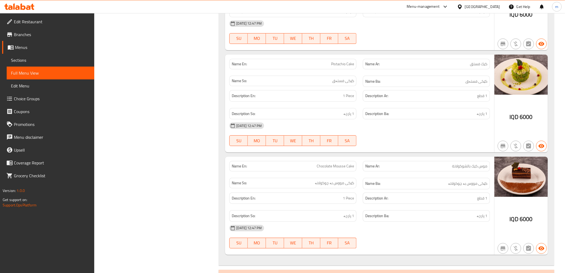
click at [337, 272] on p "(Ar): المشروبات" at bounding box center [327, 276] width 26 height 6
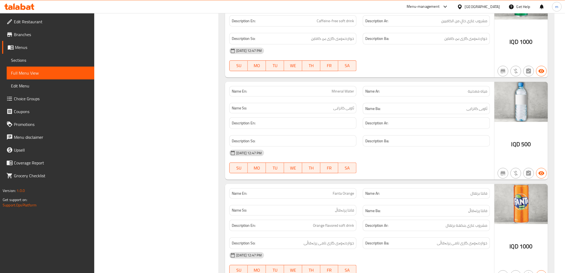
scroll to position [5137, 0]
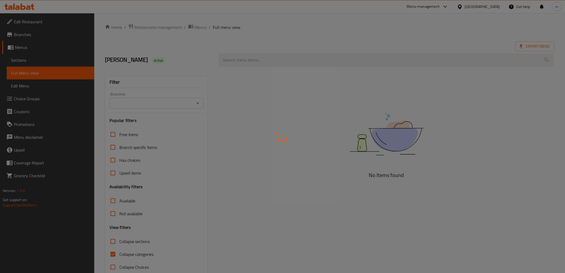
click at [42, 59] on div at bounding box center [282, 136] width 565 height 273
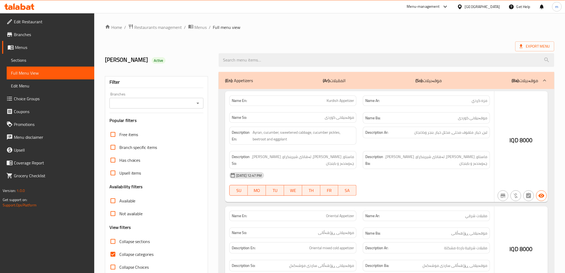
click at [42, 59] on div at bounding box center [282, 136] width 565 height 273
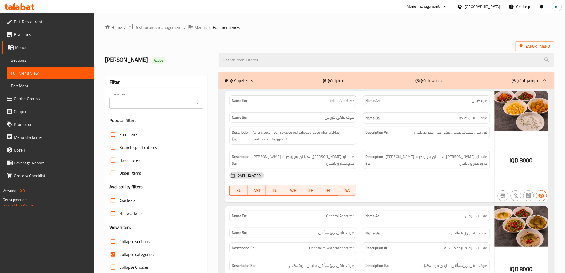
click at [42, 59] on span "Sections" at bounding box center [50, 60] width 79 height 6
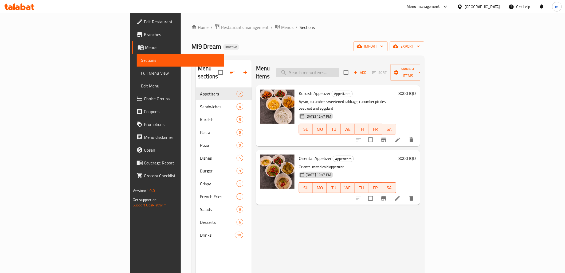
click at [339, 70] on input "search" at bounding box center [307, 72] width 63 height 9
paste input "Chicken Burger With French Fries"
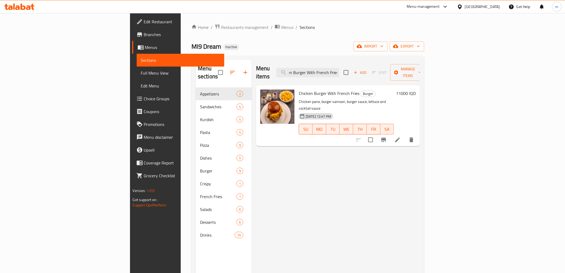
type input "Chicken Burger With French Fries"
click at [401, 136] on icon at bounding box center [397, 139] width 6 height 6
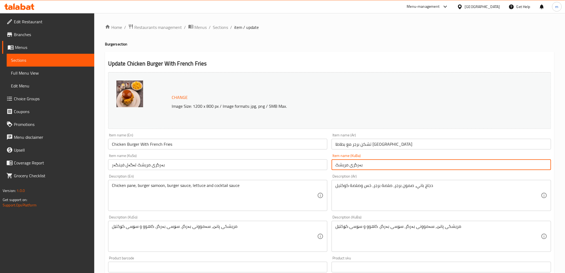
click at [378, 166] on input "بەرگری مریشک" at bounding box center [442, 164] width 220 height 11
type input "بەرگری مریشک لەگەل فینگەر"
click at [222, 28] on span "Sections" at bounding box center [220, 27] width 15 height 6
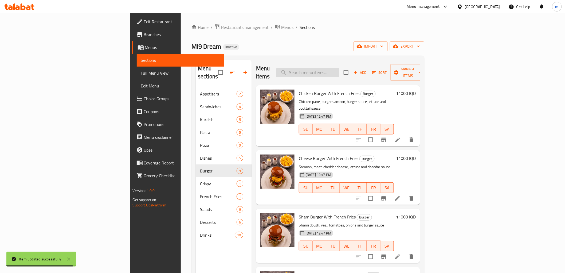
paste input "Cheesecake"
drag, startPoint x: 339, startPoint y: 67, endPoint x: 342, endPoint y: 69, distance: 4.1
click at [339, 68] on input "Cheesecake" at bounding box center [307, 72] width 63 height 9
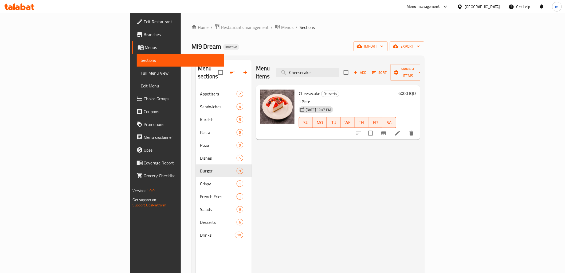
type input "Cheesecake"
click at [405, 130] on li at bounding box center [397, 133] width 15 height 10
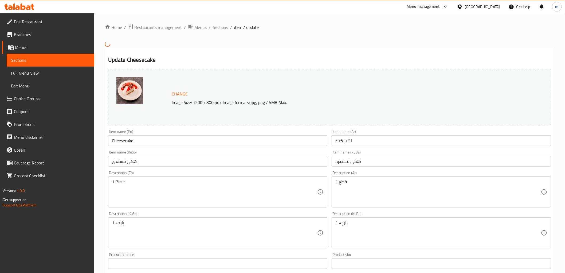
click at [182, 165] on input "کێکی فستەق" at bounding box center [218, 161] width 220 height 11
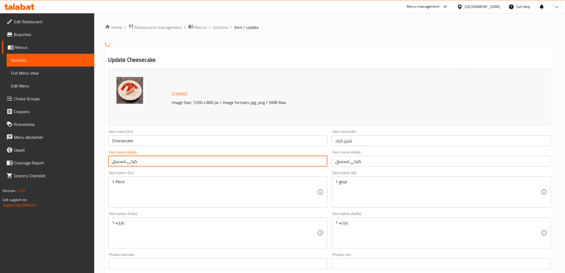
click at [182, 165] on input "کێکی فستەق" at bounding box center [218, 161] width 220 height 11
click at [183, 164] on input "کێکی فستەق" at bounding box center [218, 161] width 220 height 11
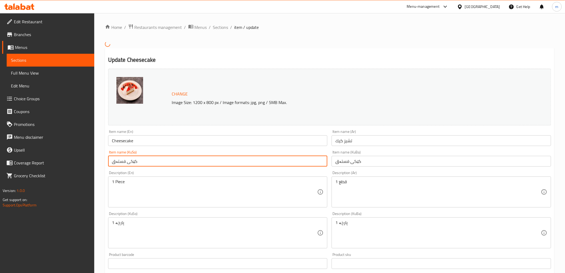
click at [183, 164] on input "کێکی فستەق" at bounding box center [218, 161] width 220 height 11
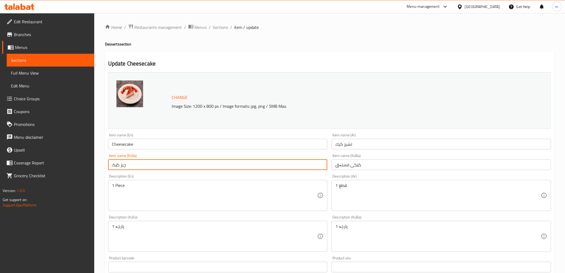
type input "چیز كێک"
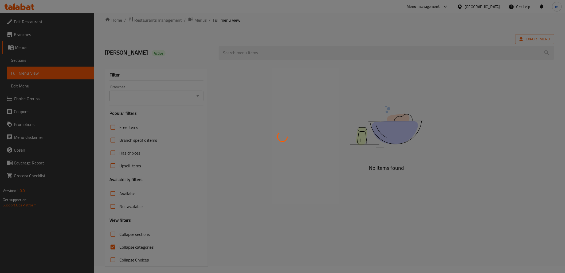
scroll to position [11, 0]
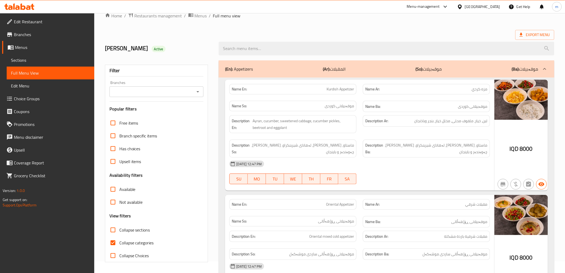
drag, startPoint x: 115, startPoint y: 242, endPoint x: 201, endPoint y: 123, distance: 146.5
click at [116, 242] on input "Collapse categories" at bounding box center [113, 242] width 13 height 13
checkbox input "false"
click at [196, 92] on icon "Open" at bounding box center [198, 91] width 6 height 6
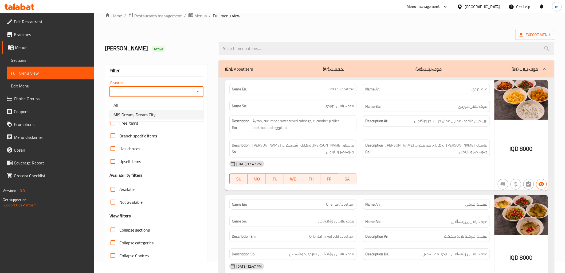
click at [176, 113] on li "MI9 Dream, Dream City" at bounding box center [156, 115] width 94 height 10
type input "MI9 Dream, Dream City"
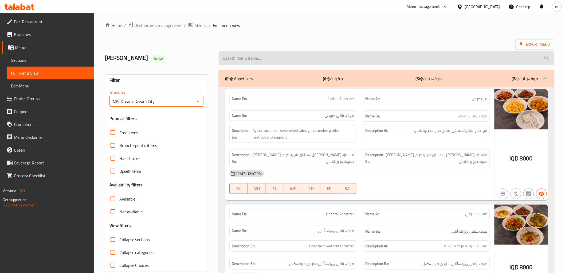
scroll to position [0, 0]
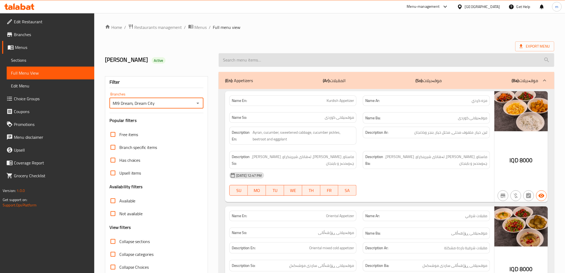
click at [251, 58] on input "search" at bounding box center [386, 60] width 335 height 14
paste input "Iraqi Dulma With Iraqi Bread For 2 Persons And Laban Or Gree"
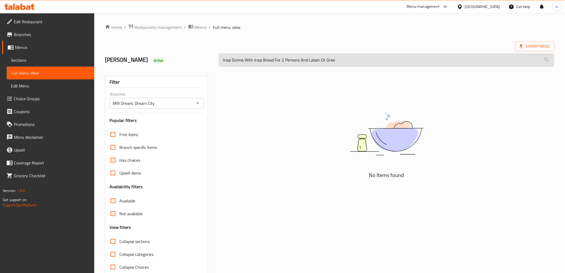
click at [340, 59] on input "Iraqi Dulma With Iraqi Bread For 2 Persons And Laban Or Gree" at bounding box center [386, 60] width 335 height 14
click at [339, 59] on input "Iraqi Dulma With Iraqi Bread For 2 Persons And Laban Or" at bounding box center [386, 60] width 335 height 14
click at [330, 59] on input "Iraqi Dulma With Iraqi Bread For 2 Persons And Laban" at bounding box center [386, 60] width 335 height 14
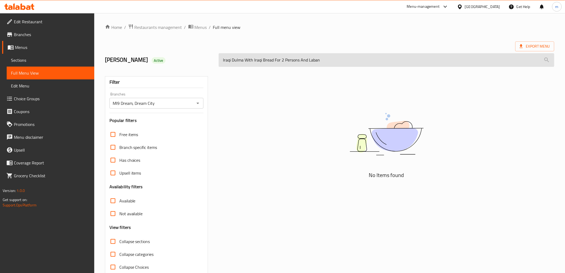
click at [330, 59] on input "Iraqi Dulma With Iraqi Bread For 2 Persons And Laban" at bounding box center [386, 60] width 335 height 14
click at [308, 62] on input "Iraqi Dulma With Iraqi Bread For 2 Persons And" at bounding box center [386, 60] width 335 height 14
click at [296, 64] on input "Iraqi Dulma With Iraqi Bread For 2 Persons" at bounding box center [386, 60] width 335 height 14
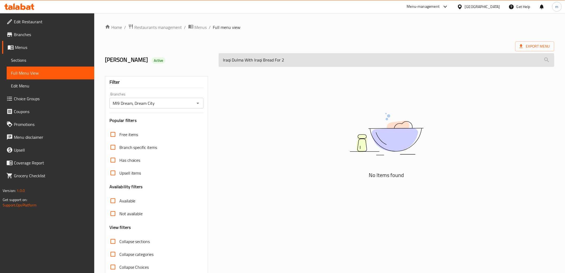
click at [281, 62] on input "Iraqi Dulma With Iraqi Bread For 2" at bounding box center [386, 60] width 335 height 14
click at [288, 60] on input "Iraqi Dulma With Iraqi Bread For 2" at bounding box center [386, 60] width 335 height 14
click at [288, 60] on input "Iraqi Dulma With Iraqi Bread For" at bounding box center [386, 60] width 335 height 14
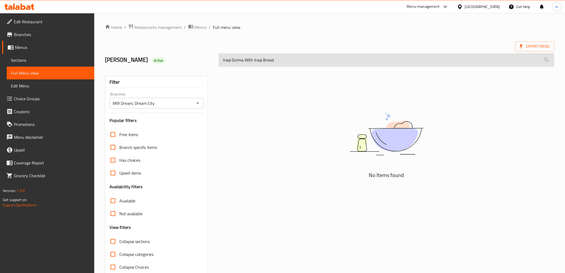
click at [288, 60] on input "Iraqi Dulma With Iraqi Bread" at bounding box center [386, 60] width 335 height 14
click at [249, 60] on input "Iraqi Dulma With Iraqi" at bounding box center [386, 60] width 335 height 14
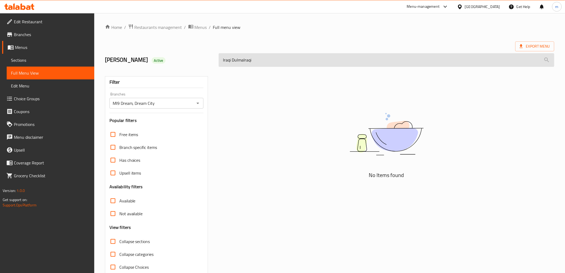
click at [251, 61] on input "Iraqi DulmaIraqi" at bounding box center [386, 60] width 335 height 14
type input "Iraqi"
click at [258, 63] on input "Iraqi" at bounding box center [386, 60] width 335 height 14
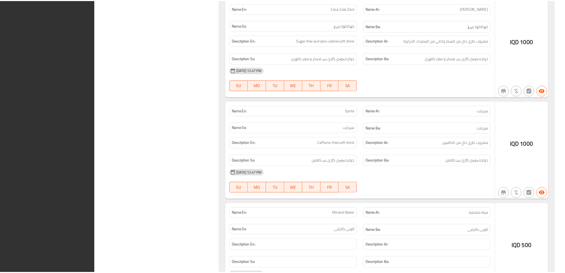
scroll to position [7354, 0]
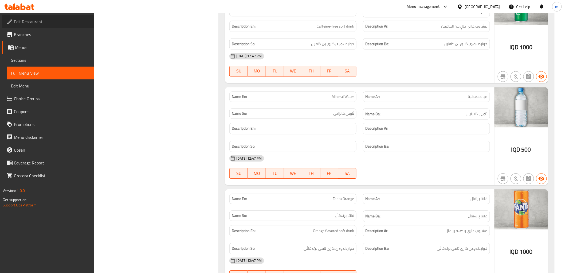
click at [33, 22] on span "Edit Restaurant" at bounding box center [52, 21] width 76 height 6
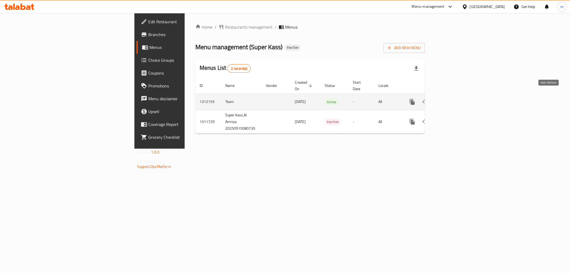
click at [454, 99] on icon "enhanced table" at bounding box center [450, 102] width 6 height 6
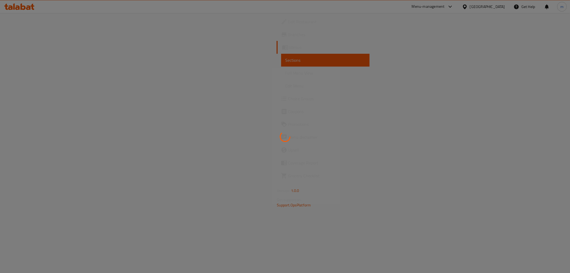
click at [40, 69] on div at bounding box center [285, 136] width 570 height 273
click at [41, 71] on div at bounding box center [285, 136] width 570 height 273
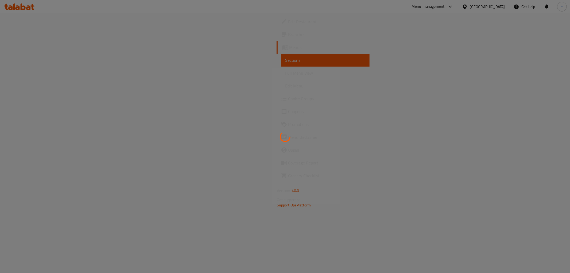
click at [41, 71] on div at bounding box center [285, 136] width 570 height 273
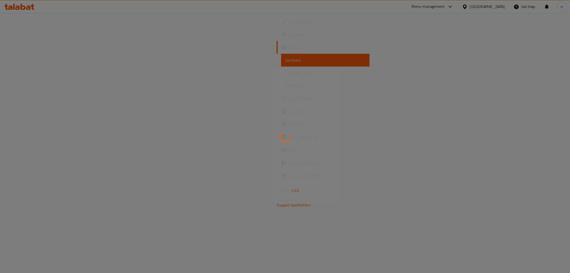
click at [41, 71] on div at bounding box center [285, 136] width 570 height 273
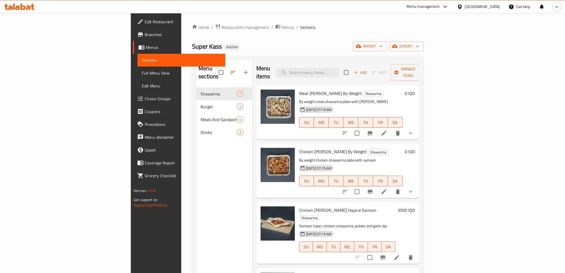
click at [142, 71] on span "Full Menu View" at bounding box center [181, 73] width 79 height 6
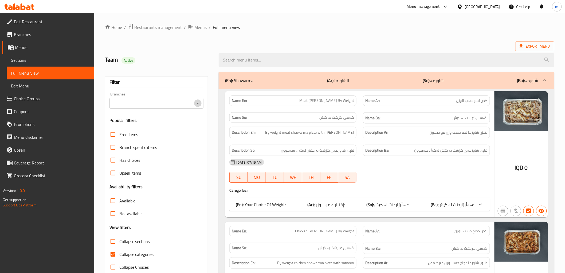
click at [195, 103] on icon "Open" at bounding box center [198, 103] width 6 height 6
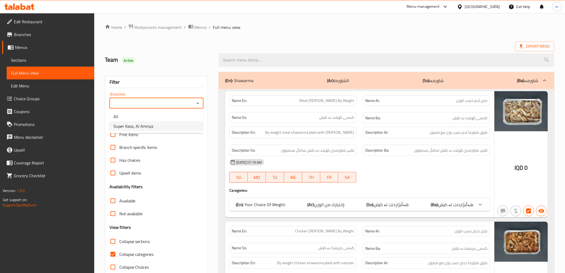
click at [178, 126] on li "Super Kass, Al Amriya" at bounding box center [156, 126] width 94 height 10
type input "Super Kass, Al Amriya"
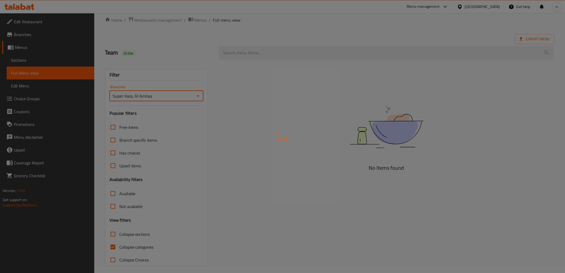
scroll to position [11, 0]
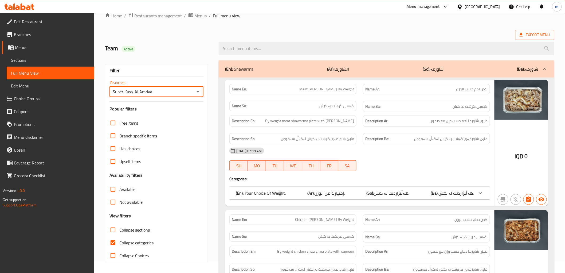
click at [113, 240] on input "Collapse categories" at bounding box center [113, 242] width 13 height 13
checkbox input "false"
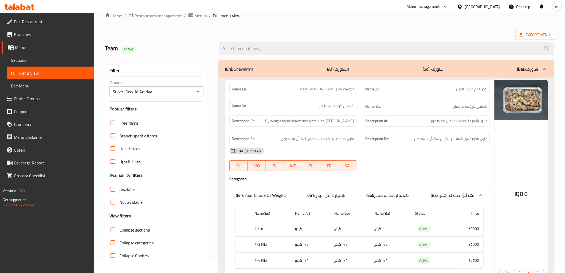
scroll to position [0, 0]
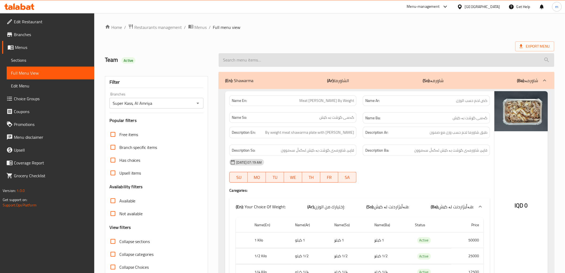
click at [263, 58] on input "search" at bounding box center [386, 60] width 335 height 14
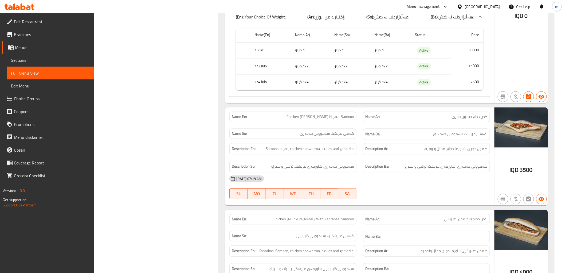
scroll to position [495, 0]
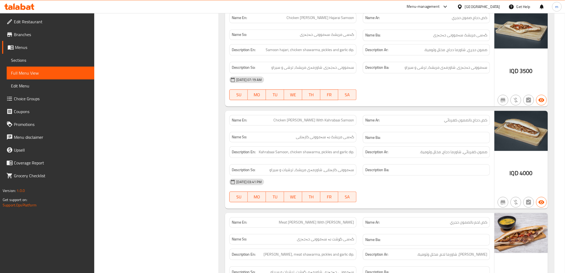
click at [329, 119] on span "Chicken Gus With Kahrabaai Samoon" at bounding box center [313, 120] width 81 height 6
copy span "Kahrabaai"
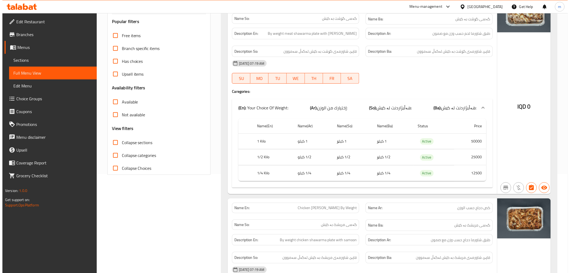
scroll to position [0, 0]
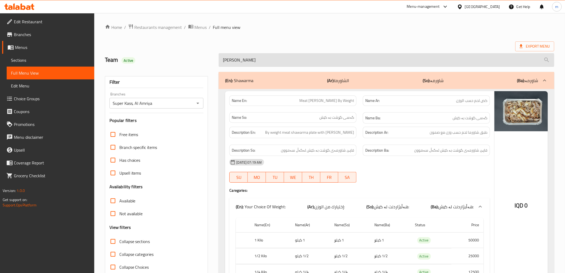
click at [271, 64] on input "gus" at bounding box center [386, 60] width 335 height 14
paste input "Kahrabaai"
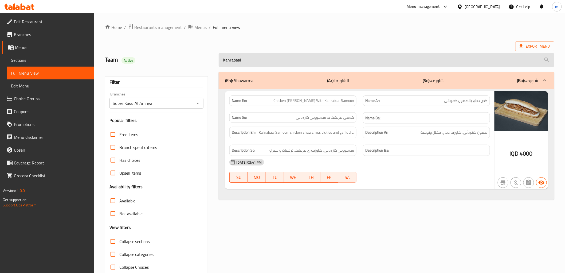
click at [256, 60] on input "Kahrabaai" at bounding box center [386, 60] width 335 height 14
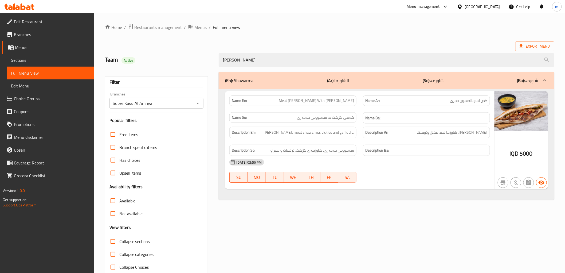
click at [246, 69] on div "(En): Shawarma (Ar): الشاورما (So): شاورمە (Ba): شاورمە Name En: Meat Gus With …" at bounding box center [387, 173] width 342 height 208
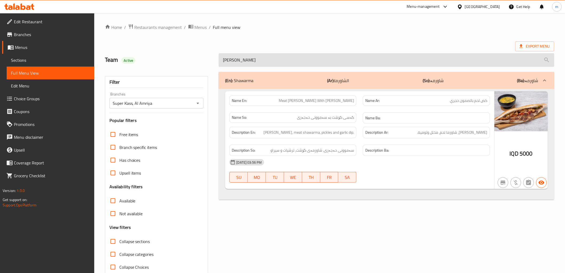
click at [247, 61] on input "hajari samoon" at bounding box center [386, 60] width 335 height 14
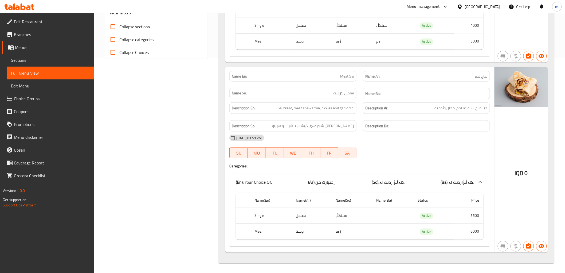
scroll to position [216, 0]
click at [344, 74] on span "Meat Saj" at bounding box center [347, 75] width 14 height 6
copy span "Meat Saj"
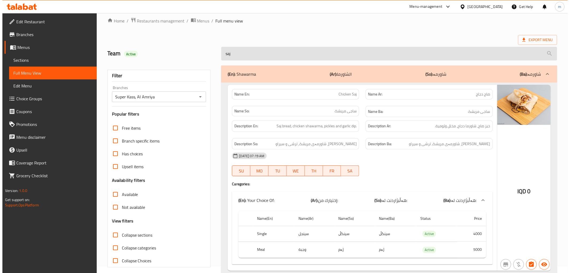
scroll to position [0, 0]
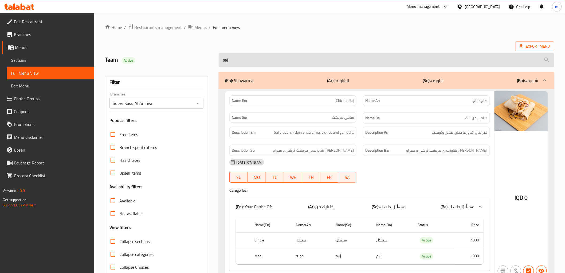
click at [253, 62] on input "saj" at bounding box center [386, 60] width 335 height 14
paste input "Meat S"
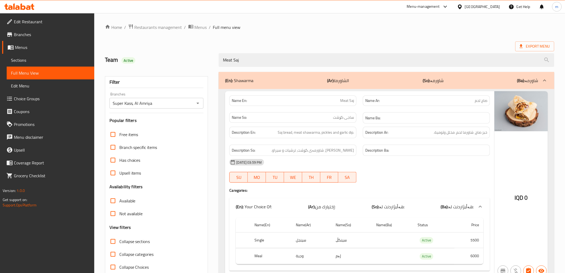
drag, startPoint x: 401, startPoint y: 146, endPoint x: 422, endPoint y: 81, distance: 68.4
click at [401, 146] on div "Description Ba:" at bounding box center [426, 149] width 127 height 11
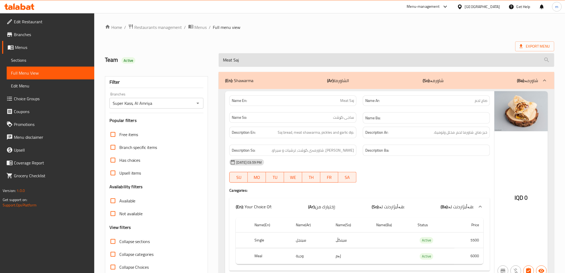
click at [245, 60] on input "Meat Saj" at bounding box center [386, 60] width 335 height 14
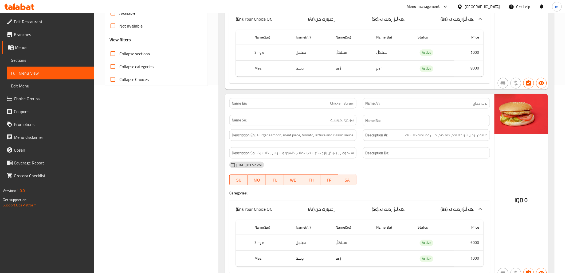
scroll to position [216, 0]
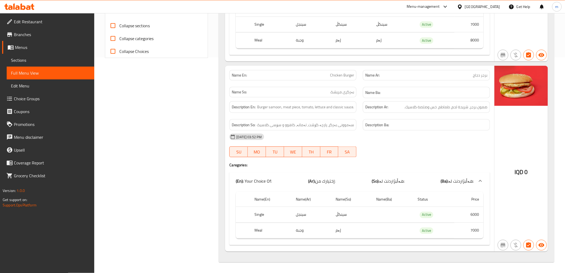
click at [343, 73] on span "Chicken Burger" at bounding box center [342, 75] width 24 height 6
copy span "Chicken Burger"
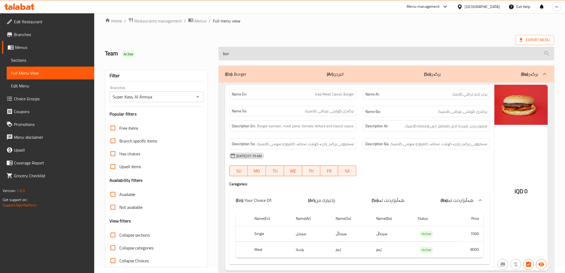
scroll to position [0, 0]
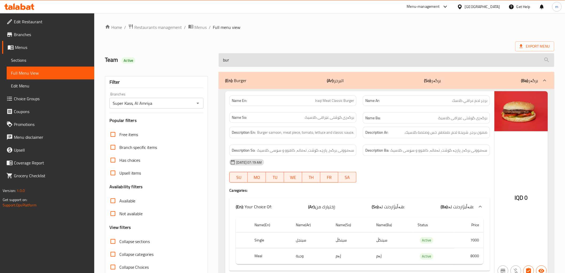
click at [265, 56] on input "bur" at bounding box center [386, 60] width 335 height 14
paste input "Chicken Burge"
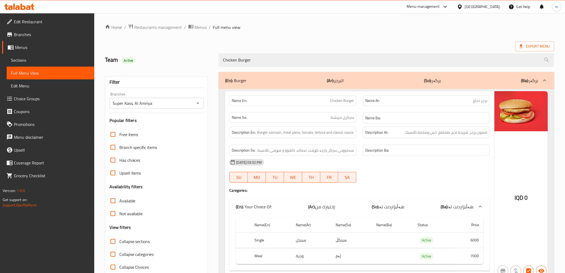
type input "Chicken Burger"
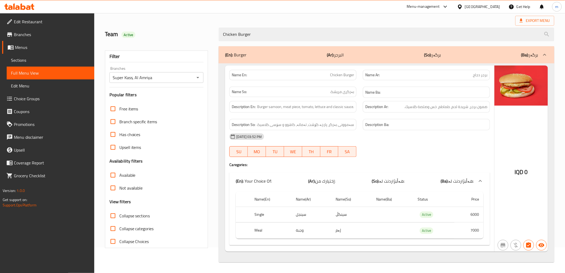
click at [417, 128] on div "Description Ba:" at bounding box center [426, 124] width 127 height 11
click at [350, 77] on span "Chicken Burger" at bounding box center [342, 75] width 24 height 6
drag, startPoint x: 350, startPoint y: 77, endPoint x: 319, endPoint y: 82, distance: 31.4
click at [349, 77] on span "Chicken Burger" at bounding box center [342, 75] width 24 height 6
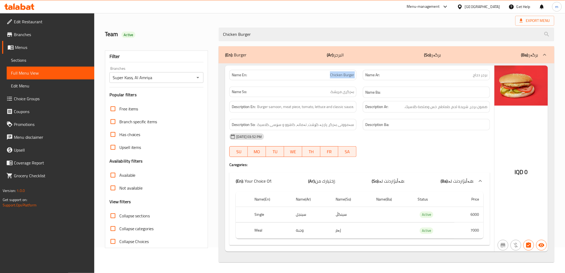
copy span "Chicken Burger"
click at [27, 60] on span "Sections" at bounding box center [50, 60] width 79 height 6
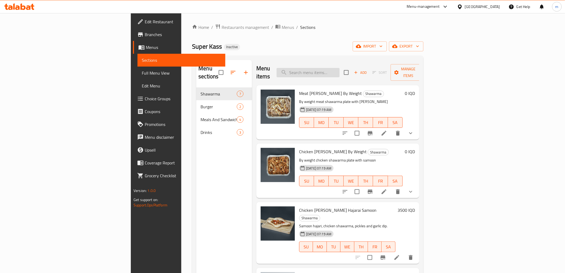
click at [340, 68] on input "search" at bounding box center [308, 72] width 63 height 9
paste input "Chicken Burger"
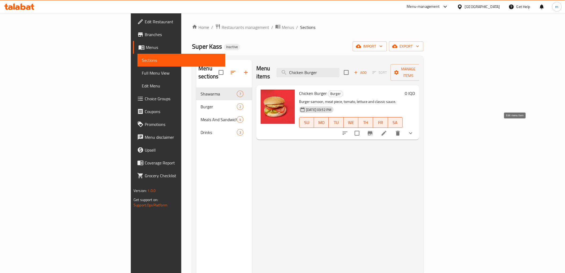
type input "Chicken Burger"
click at [386, 131] on icon at bounding box center [384, 133] width 5 height 5
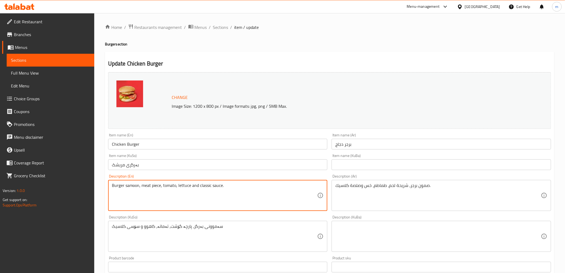
click at [148, 187] on textarea "Burger samoon, meat piece, tomato, lettuce and classic sauce." at bounding box center [215, 195] width 206 height 25
click at [148, 186] on textarea "Burger samoon, meat piece, tomato, lettuce and classic sauce." at bounding box center [215, 195] width 206 height 25
type textarea "Burger samoon, chicken piece, tomato, lettuce and classic sauce."
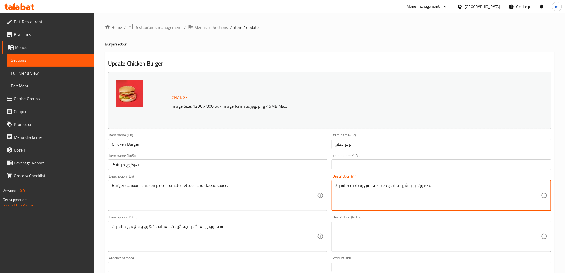
click at [396, 186] on textarea "صمون برجر، شريحة لحم، طماطم، خس وصلصة كلاسيك." at bounding box center [438, 195] width 206 height 25
click at [394, 186] on textarea "صمون برجر، شريحة لحم، طماطم، خس وصلصة كلاسيك." at bounding box center [438, 195] width 206 height 25
click at [393, 186] on textarea "صمون برجر، شريحة لحم، طماطم، خس وصلصة كلاسيك." at bounding box center [438, 195] width 206 height 25
click at [339, 147] on input "برجر دجاج" at bounding box center [442, 144] width 220 height 11
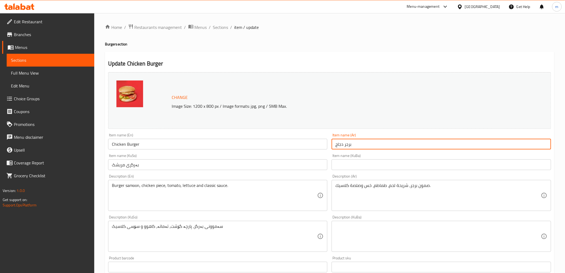
click at [339, 147] on input "برجر دجاج" at bounding box center [442, 144] width 220 height 11
click at [338, 143] on input "برجر دجاج" at bounding box center [442, 144] width 220 height 11
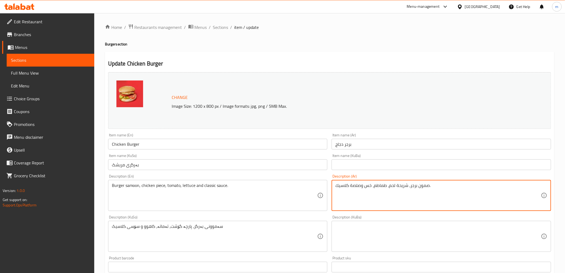
click at [391, 186] on textarea "صمون برجر، شريحة لحم، طماطم، خس وصلصة كلاسيك." at bounding box center [438, 195] width 206 height 25
paste textarea "دجاج"
type textarea "صمون برجر، شريحة دجاج، طماطم، خس وصلصة كلاسيك."
click at [118, 163] on input "بەرگری مریشک" at bounding box center [218, 164] width 220 height 11
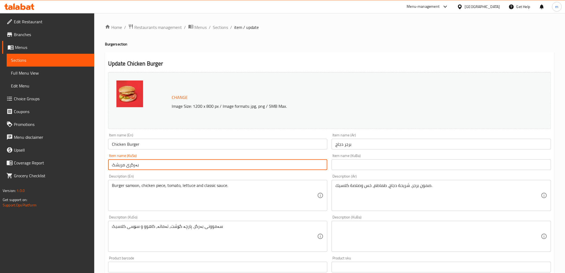
click at [118, 163] on input "بەرگری مریشک" at bounding box center [218, 164] width 220 height 11
click at [123, 167] on input "بەرگری مریشک" at bounding box center [218, 164] width 220 height 11
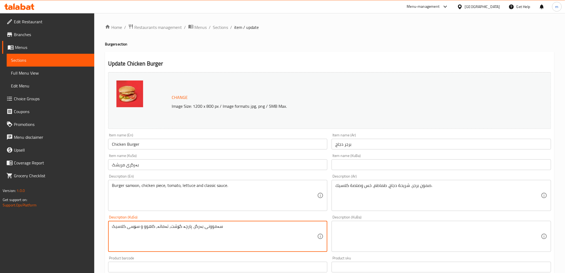
click at [177, 228] on textarea "سەموونی بەرگر، پارچە گۆشت، تەماتە، کاهوو و سۆسی کلاسیک" at bounding box center [215, 236] width 206 height 25
paste textarea "مریشک"
type textarea "سەموونی بەرگر، پارچە مریشک، تەماتە، کاهوو و سۆسی کلاسیک"
click at [180, 170] on div "Item name (KuSo) بەرگری مریشک Item name (KuSo)" at bounding box center [218, 161] width 224 height 21
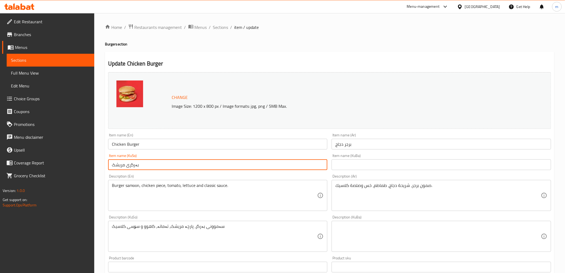
click at [180, 169] on input "بەرگری مریشک" at bounding box center [218, 164] width 220 height 11
click at [151, 143] on input "Chicken Burger" at bounding box center [218, 144] width 220 height 11
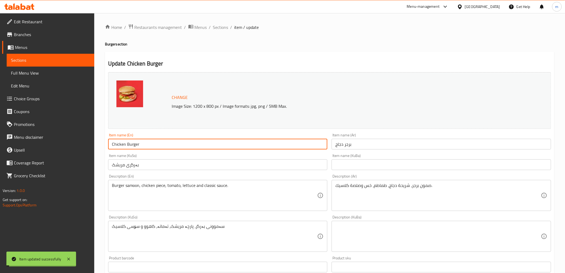
click at [151, 143] on input "Chicken Burger" at bounding box center [218, 144] width 220 height 11
click at [59, 73] on span "Full Menu View" at bounding box center [50, 73] width 79 height 6
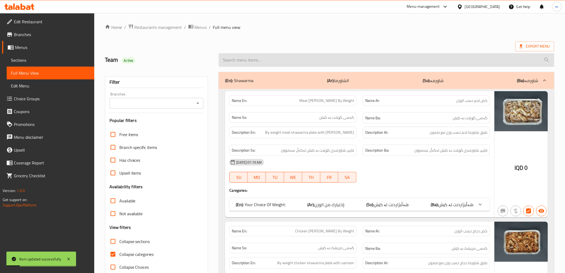
click at [262, 62] on input "search" at bounding box center [386, 60] width 335 height 14
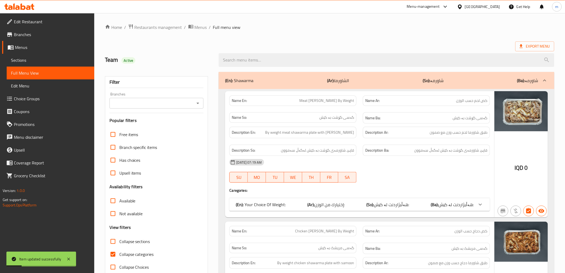
paste input "Chicken Burger"
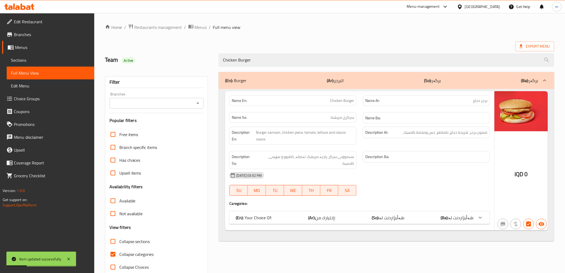
click at [197, 105] on icon "Open" at bounding box center [198, 103] width 6 height 6
type input "Chicken Burger"
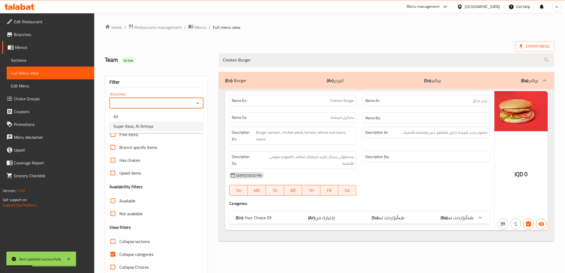
click at [168, 124] on li "Super Kass, Al Amriya" at bounding box center [156, 126] width 94 height 10
type input "Super Kass, Al Amriya"
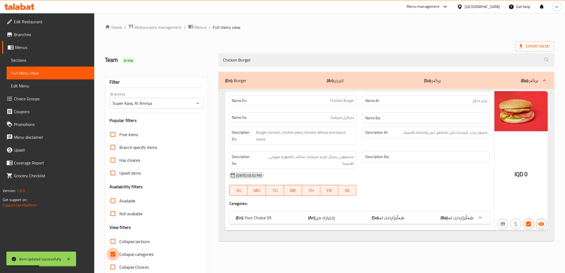
click at [116, 252] on input "Collapse categories" at bounding box center [113, 254] width 13 height 13
checkbox input "false"
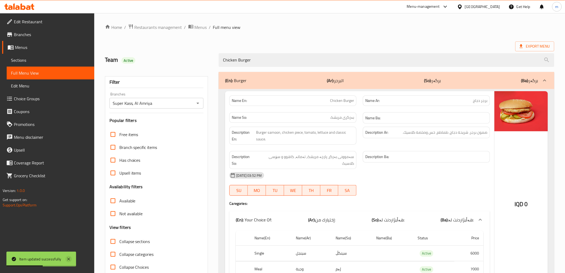
click at [69, 259] on icon at bounding box center [68, 259] width 6 height 6
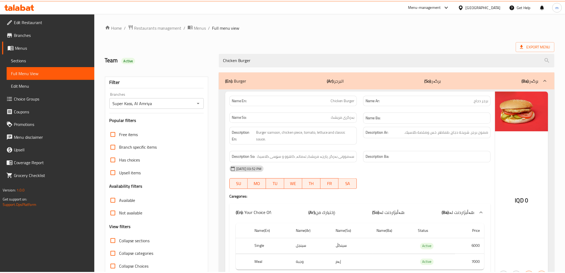
scroll to position [32, 0]
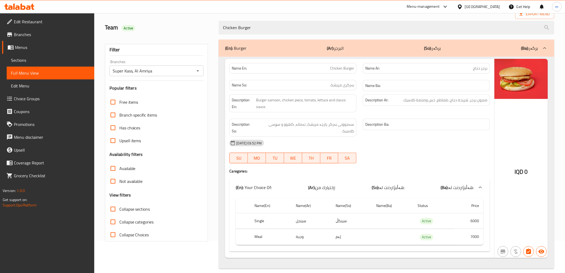
click at [423, 138] on div "16-09-2025 03:52 PM" at bounding box center [359, 142] width 267 height 13
click at [26, 9] on icon at bounding box center [19, 6] width 30 height 6
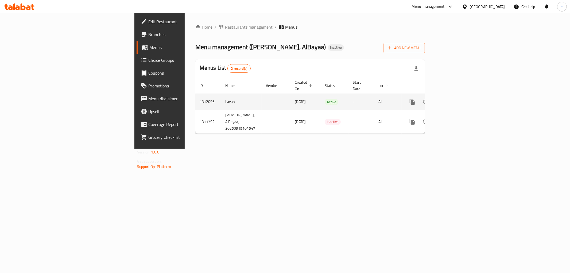
click at [454, 99] on icon "enhanced table" at bounding box center [450, 102] width 6 height 6
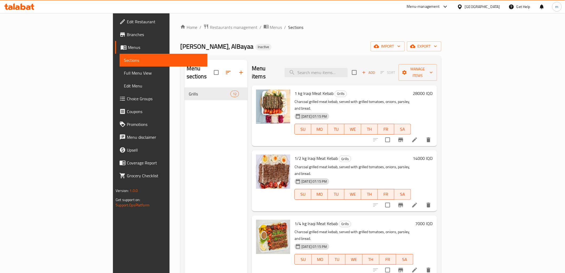
click at [124, 71] on span "Full Menu View" at bounding box center [163, 73] width 79 height 6
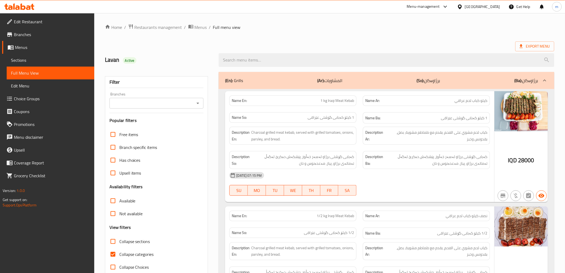
drag, startPoint x: 226, startPoint y: 51, endPoint x: 233, endPoint y: 57, distance: 8.8
click at [226, 51] on div at bounding box center [387, 60] width 342 height 20
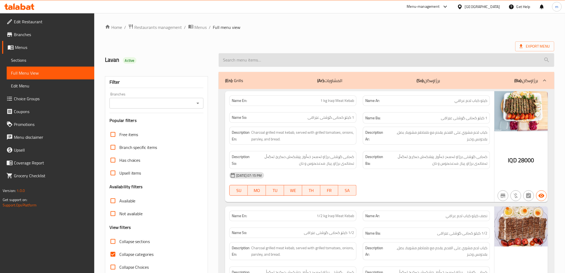
click at [234, 58] on input "search" at bounding box center [386, 60] width 335 height 14
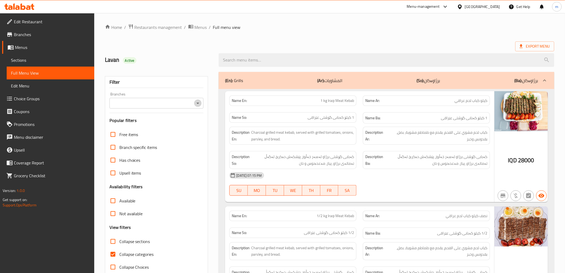
click at [195, 101] on icon "Open" at bounding box center [198, 103] width 6 height 6
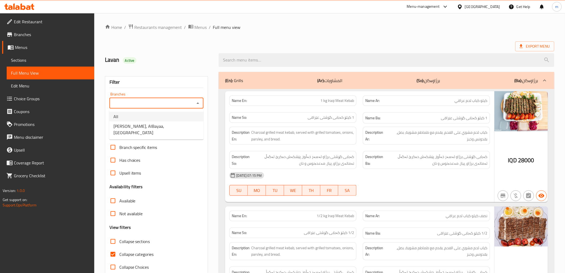
click at [182, 123] on li "[PERSON_NAME], AlBayaa, [GEOGRAPHIC_DATA]" at bounding box center [156, 129] width 94 height 16
type input "[PERSON_NAME], AlBayaa, [GEOGRAPHIC_DATA]"
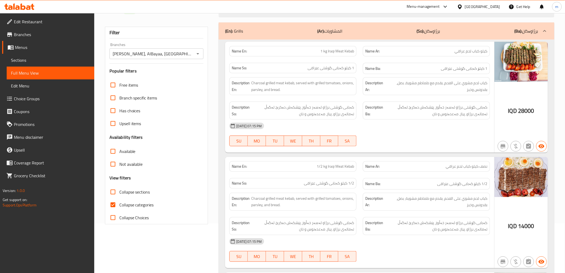
click at [141, 202] on span "Collapse categories" at bounding box center [136, 204] width 34 height 6
click at [119, 202] on input "Collapse categories" at bounding box center [113, 204] width 13 height 13
checkbox input "false"
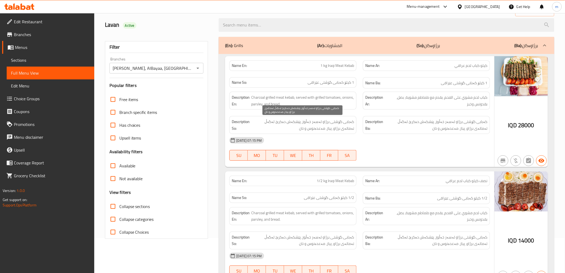
scroll to position [0, 0]
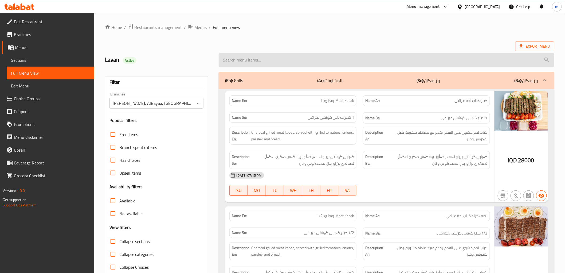
click at [266, 62] on input "search" at bounding box center [386, 60] width 335 height 14
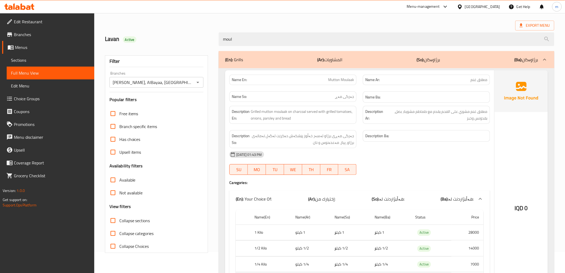
scroll to position [49, 0]
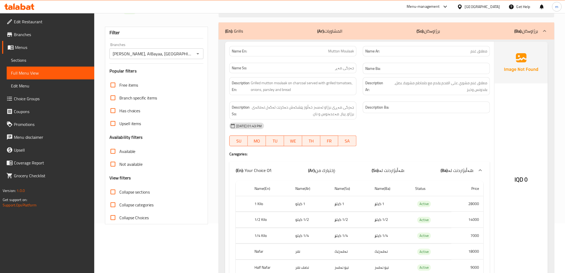
type input "moul"
click at [480, 47] on div "Name Ar: معلاق غنم" at bounding box center [426, 51] width 127 height 10
copy span "معلاق"
click at [447, 135] on div "[DATE] 01:43 PM SU MO TU WE TH FR SA" at bounding box center [359, 134] width 267 height 30
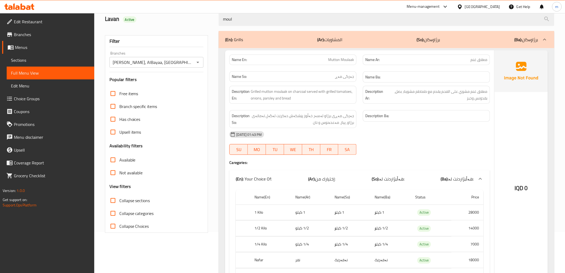
scroll to position [0, 0]
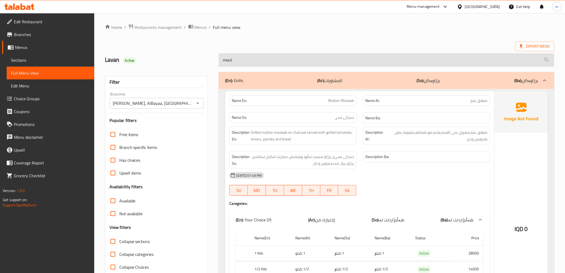
click at [268, 57] on input "moul" at bounding box center [386, 60] width 335 height 14
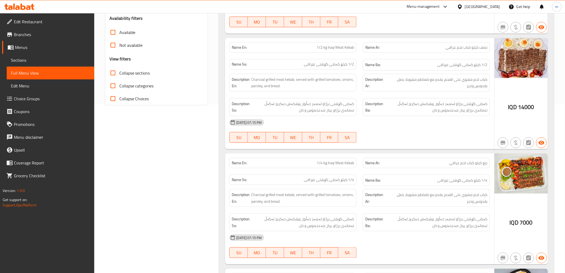
scroll to position [247, 0]
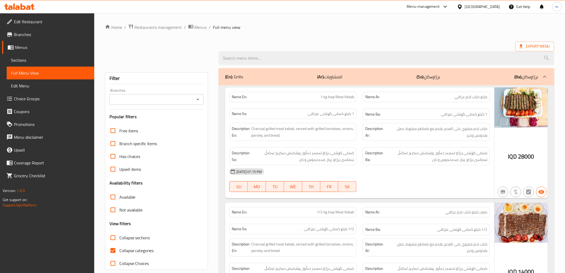
click at [200, 98] on icon "Open" at bounding box center [198, 99] width 6 height 6
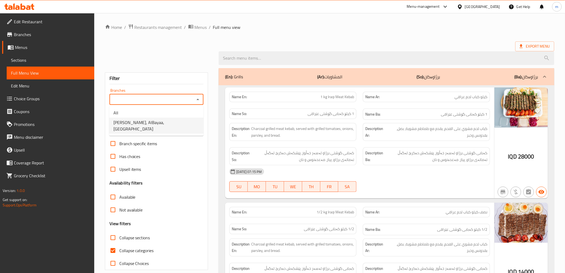
click at [178, 120] on li "[PERSON_NAME], AlBayaa, [GEOGRAPHIC_DATA]" at bounding box center [156, 126] width 94 height 16
type input "[PERSON_NAME], AlBayaa, [GEOGRAPHIC_DATA]"
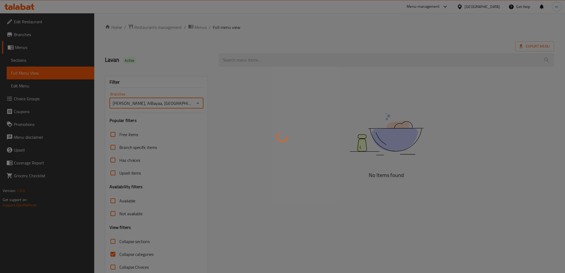
scroll to position [11, 0]
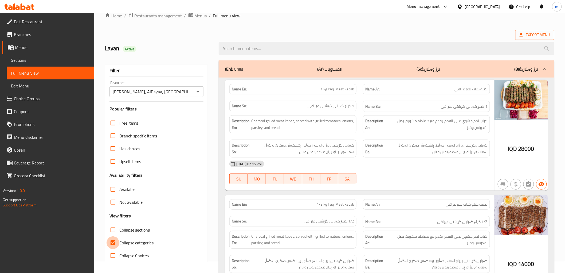
click at [111, 241] on input "Collapse categories" at bounding box center [113, 242] width 13 height 13
checkbox input "false"
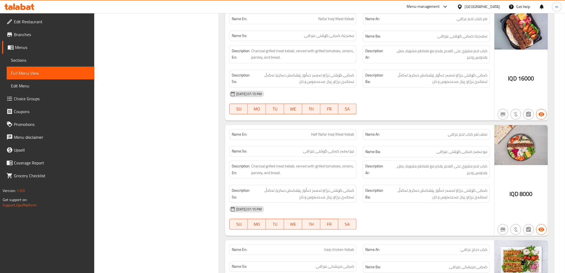
scroll to position [0, 0]
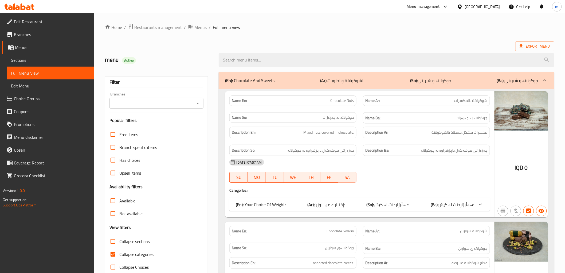
click at [196, 103] on icon "Open" at bounding box center [198, 103] width 6 height 6
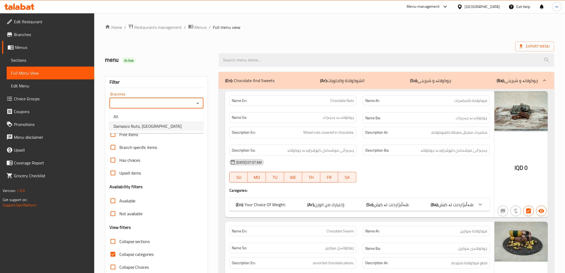
click at [169, 127] on li "Damasco Nuts, [GEOGRAPHIC_DATA]" at bounding box center [156, 126] width 94 height 10
type input "Damasco Nuts, [GEOGRAPHIC_DATA]"
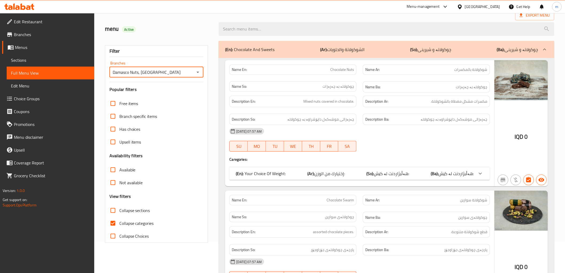
scroll to position [110, 0]
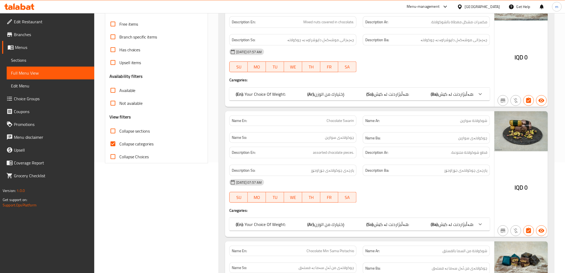
click at [138, 146] on span "Collapse categories" at bounding box center [136, 143] width 34 height 6
click at [119, 146] on input "Collapse categories" at bounding box center [113, 143] width 13 height 13
checkbox input "false"
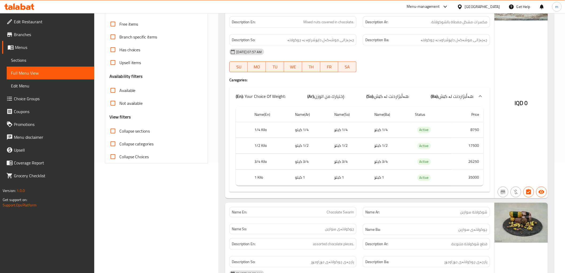
scroll to position [61, 0]
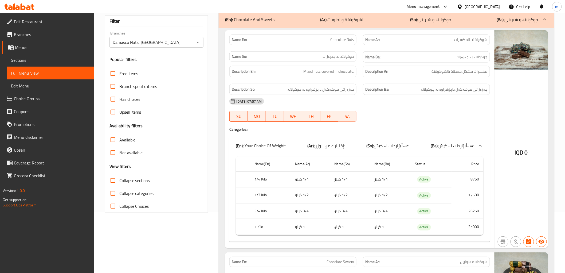
click at [133, 180] on span "Collapse sections" at bounding box center [134, 180] width 31 height 6
click at [119, 180] on input "Collapse sections" at bounding box center [113, 180] width 13 height 13
checkbox input "true"
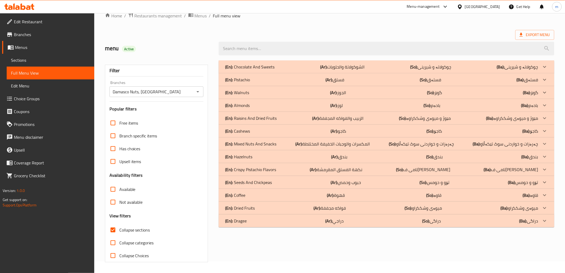
scroll to position [11, 0]
click at [337, 32] on div "Export Menu" at bounding box center [329, 35] width 449 height 10
click at [327, 66] on p "(Ar): الشوكولاتة والحلويات" at bounding box center [342, 67] width 44 height 6
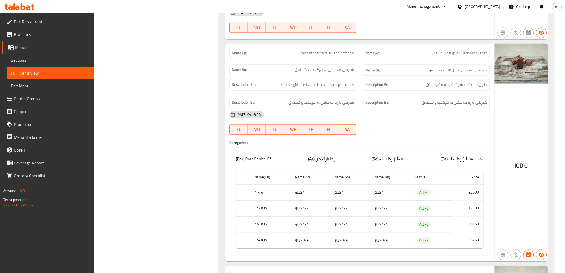
scroll to position [2924, 0]
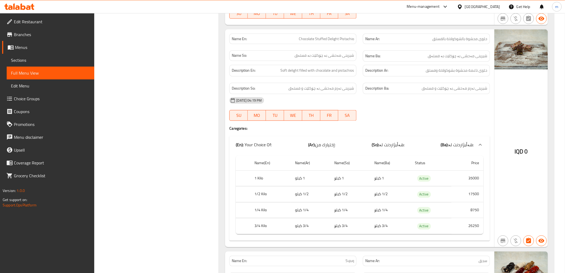
click at [346, 38] on span "Chocolate Stuffed Delight Pistachio" at bounding box center [326, 39] width 55 height 6
copy span "Chocolate Stuffed Delight Pistachio"
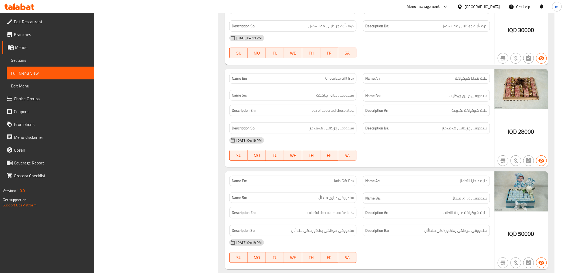
scroll to position [2726, 0]
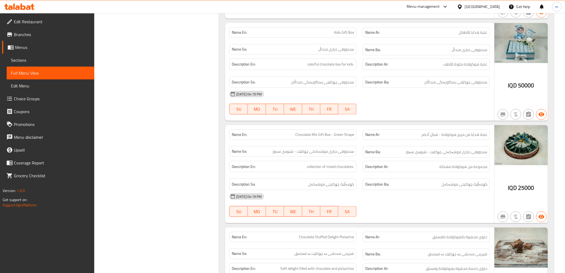
click at [352, 146] on div "Name So: سندووقی دیاری موشەکەلی چۆکلێت - شیوەی سەوز" at bounding box center [293, 152] width 134 height 18
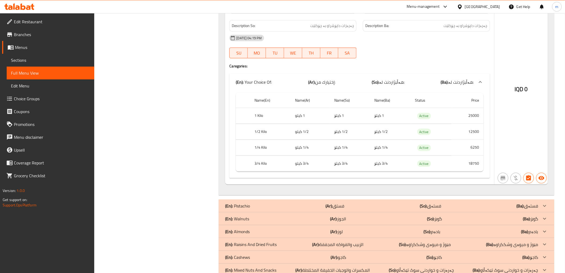
scroll to position [3523, 0]
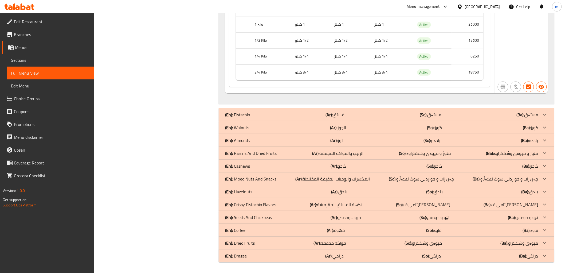
click at [255, 240] on div "(En): Dried Fruits (Ar): فواكه مجففة (So): میوەى وشککراو (Ba): میوەى وشککراو" at bounding box center [381, 243] width 313 height 6
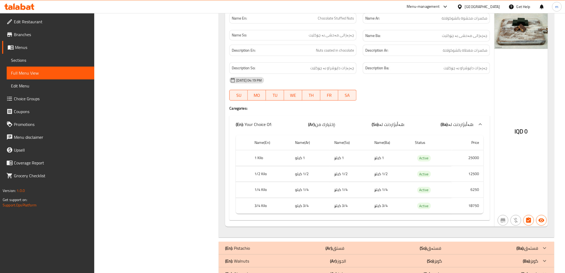
scroll to position [2910, 0]
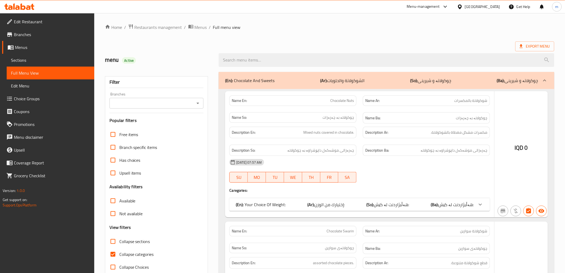
click at [199, 103] on div at bounding box center [282, 136] width 565 height 273
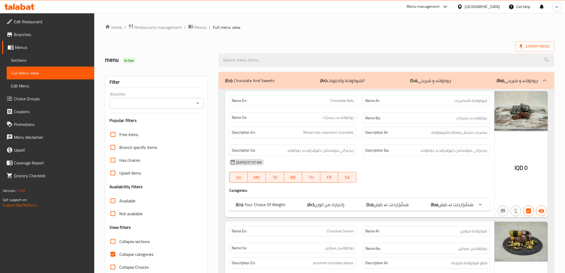
click at [198, 104] on icon "Open" at bounding box center [198, 103] width 6 height 6
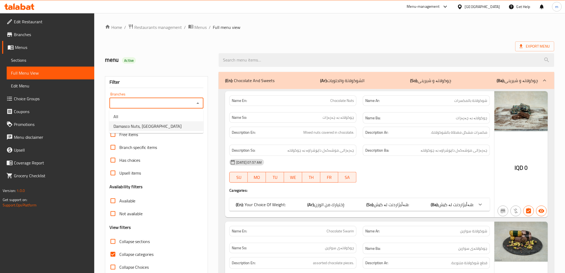
click at [169, 123] on li "Damasco Nuts, [GEOGRAPHIC_DATA]" at bounding box center [156, 126] width 94 height 10
type input "Damasco Nuts, [GEOGRAPHIC_DATA]"
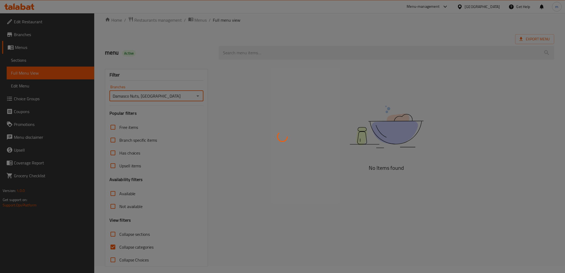
scroll to position [11, 0]
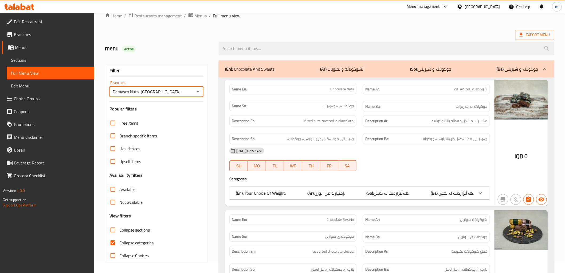
click at [112, 243] on input "Collapse categories" at bounding box center [113, 242] width 13 height 13
checkbox input "false"
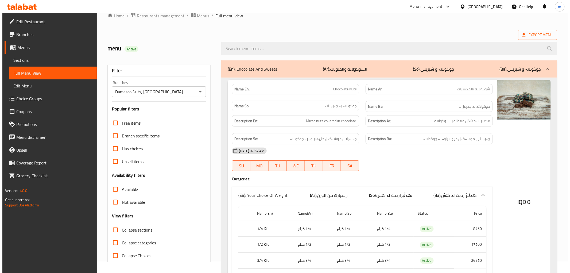
scroll to position [0, 0]
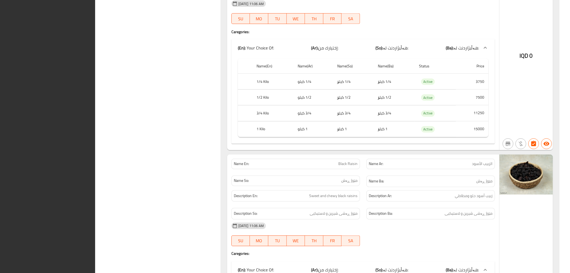
scroll to position [7479, 0]
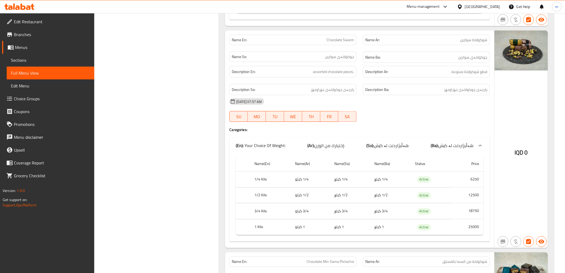
scroll to position [0, 0]
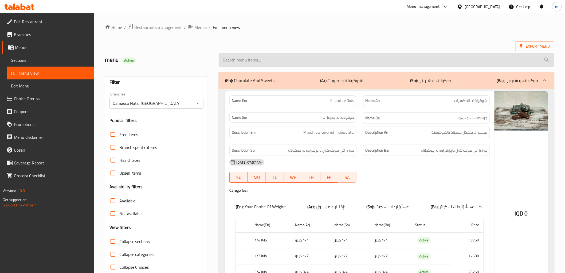
click at [258, 56] on input "search" at bounding box center [386, 60] width 335 height 14
paste input "Dried Coconut"
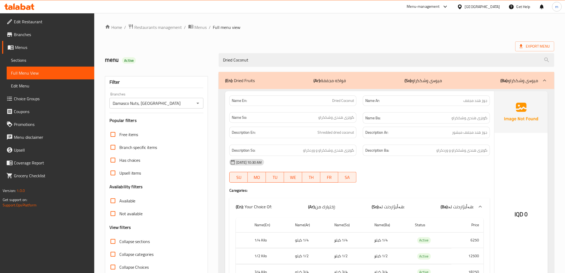
type input "Dried Coconut"
click at [26, 59] on span "Sections" at bounding box center [50, 60] width 79 height 6
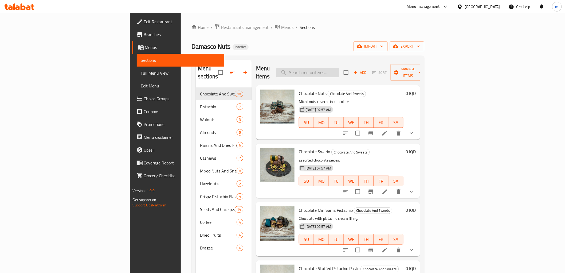
click at [339, 70] on input "search" at bounding box center [307, 72] width 63 height 9
paste input "Damasco Nuts"
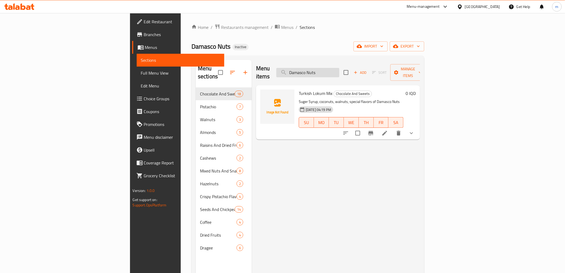
click at [339, 68] on input "Damasco Nuts" at bounding box center [307, 72] width 63 height 9
paste input "ried Coconut"
type input "Dried Coconut"
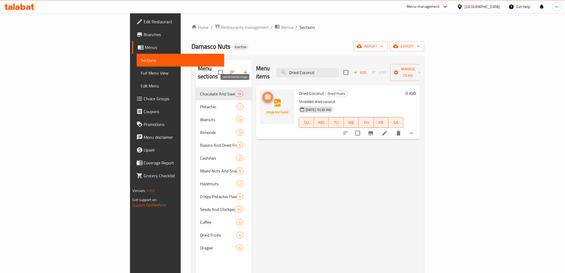
click at [265, 94] on icon "upload picture" at bounding box center [267, 96] width 5 height 5
click at [141, 70] on span "Full Menu View" at bounding box center [180, 73] width 79 height 6
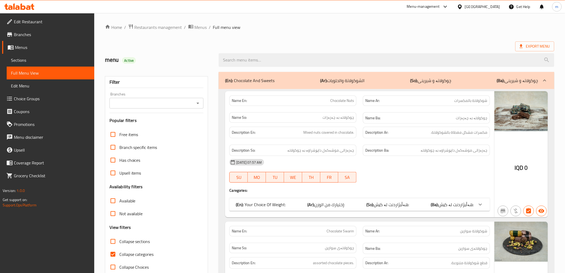
click at [199, 105] on icon "Open" at bounding box center [198, 103] width 6 height 6
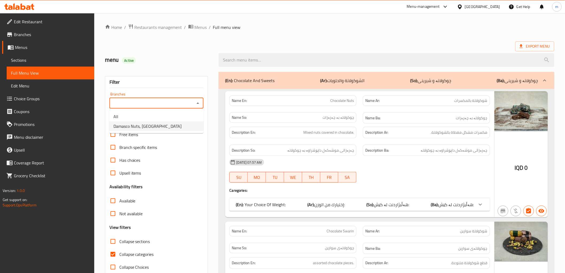
click at [159, 124] on span "Damasco Nuts, [GEOGRAPHIC_DATA]" at bounding box center [148, 126] width 68 height 6
type input "Damasco Nuts, [GEOGRAPHIC_DATA]"
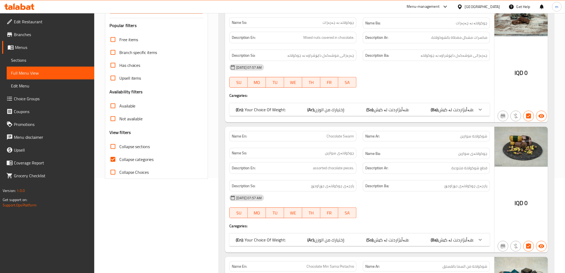
scroll to position [99, 0]
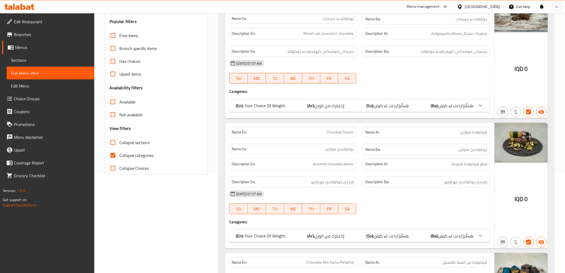
click at [134, 152] on span "Collapse categories" at bounding box center [136, 155] width 34 height 6
click at [119, 152] on input "Collapse categories" at bounding box center [113, 155] width 13 height 13
checkbox input "false"
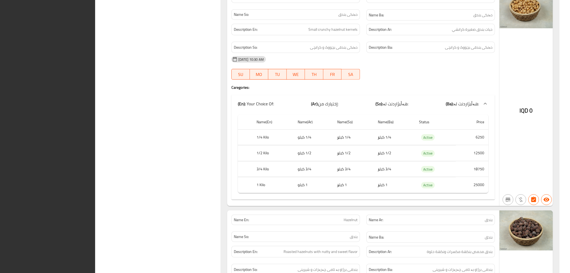
scroll to position [0, 0]
